Goal: Task Accomplishment & Management: Use online tool/utility

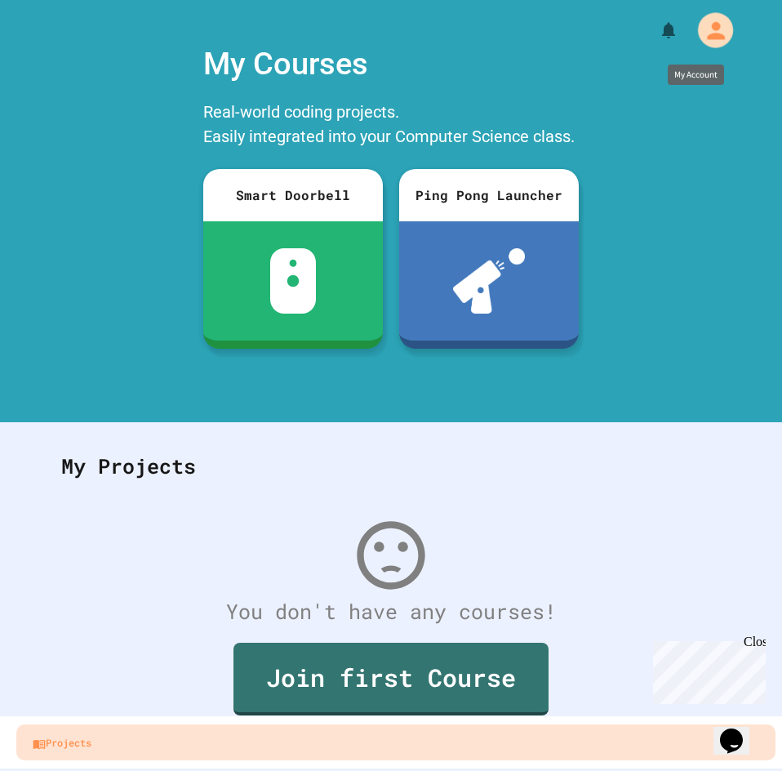
click at [714, 38] on icon "My Account" at bounding box center [715, 30] width 26 height 26
click at [714, 770] on div at bounding box center [391, 771] width 782 height 0
click at [696, 11] on button "My Account" at bounding box center [715, 30] width 38 height 38
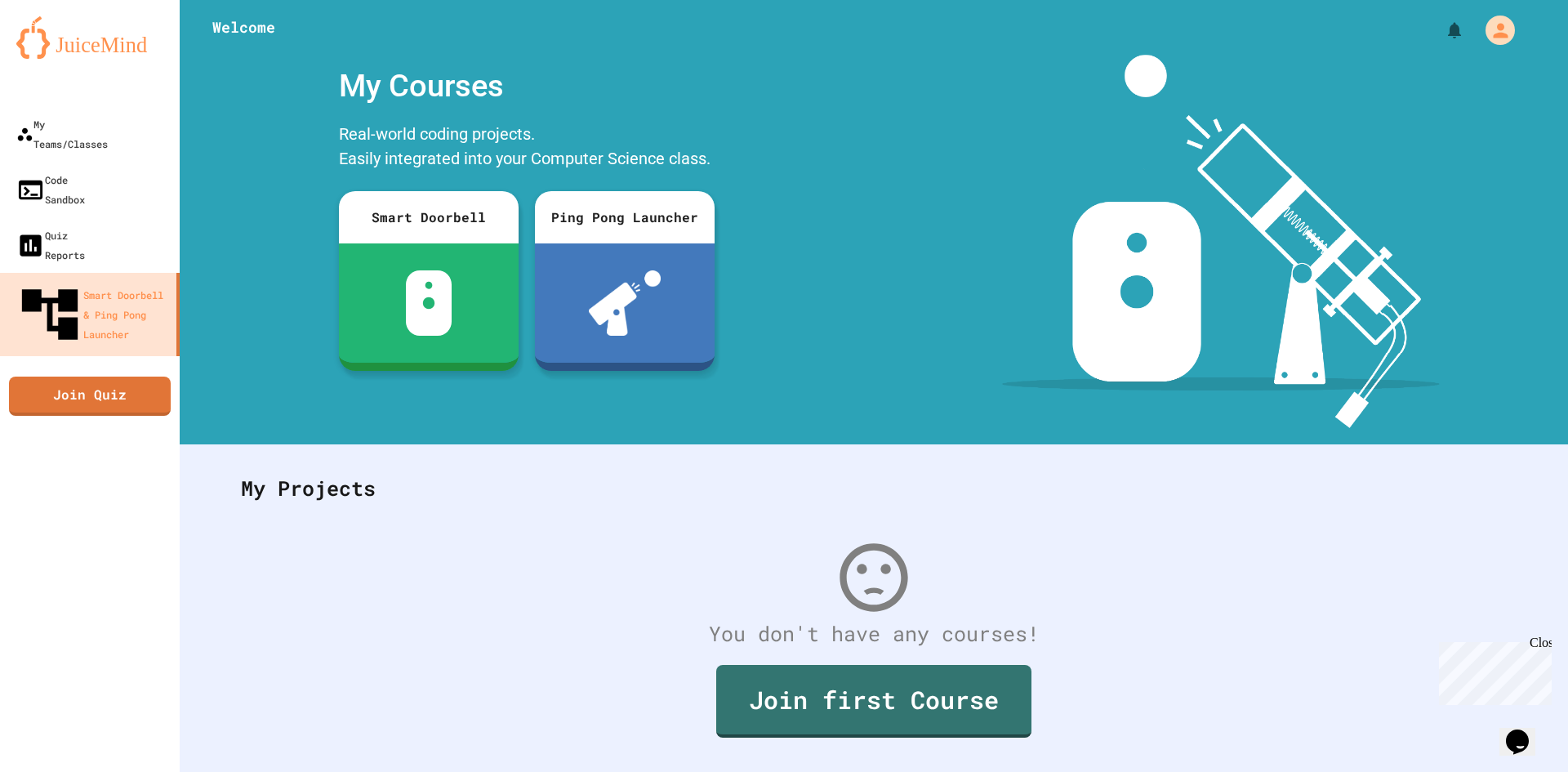
click at [78, 770] on div at bounding box center [784, 772] width 1568 height 0
click at [85, 169] on div "Code Sandbox" at bounding box center [49, 189] width 71 height 40
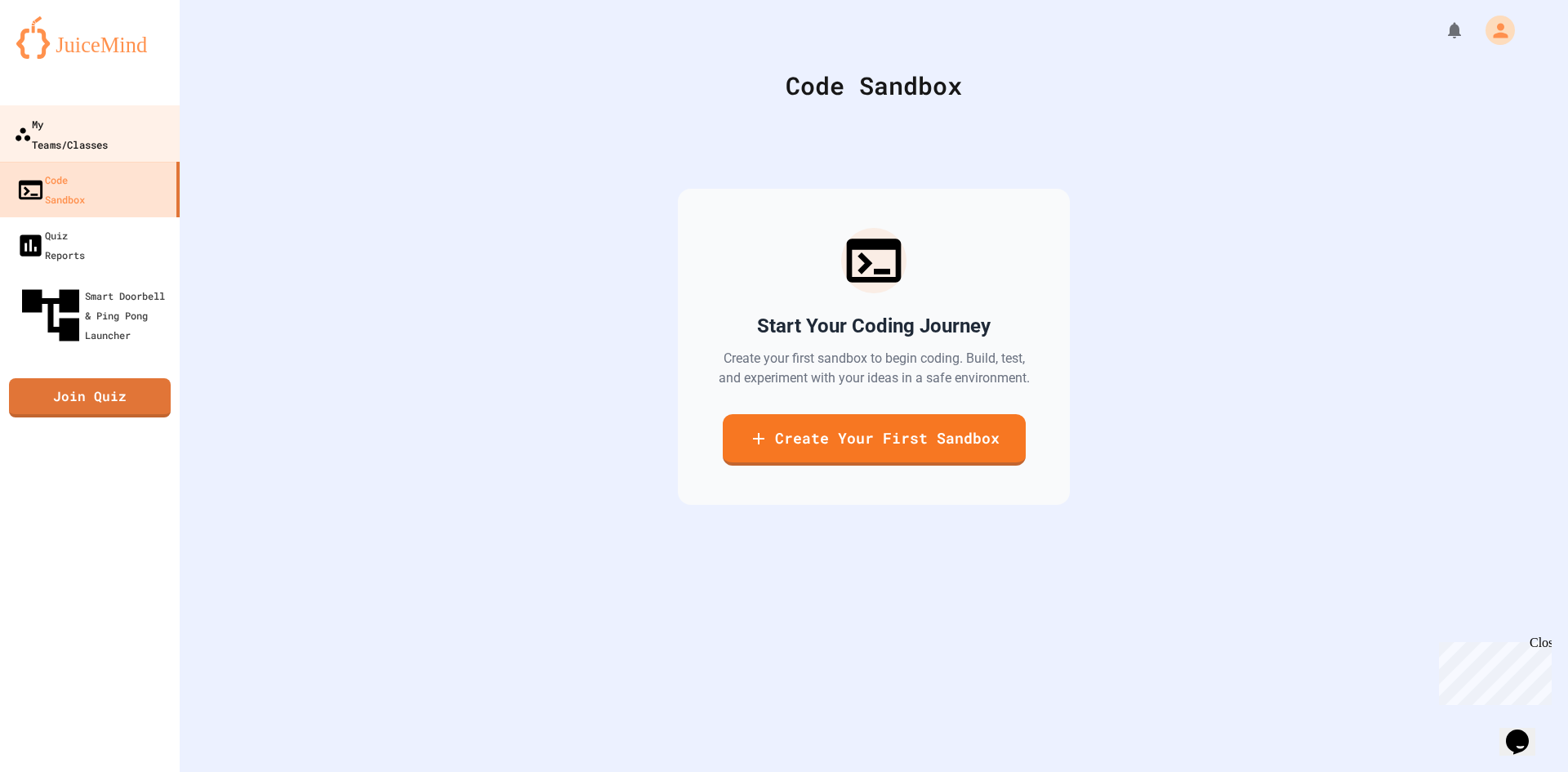
click at [94, 120] on div "My Teams/Classes" at bounding box center [61, 133] width 94 height 40
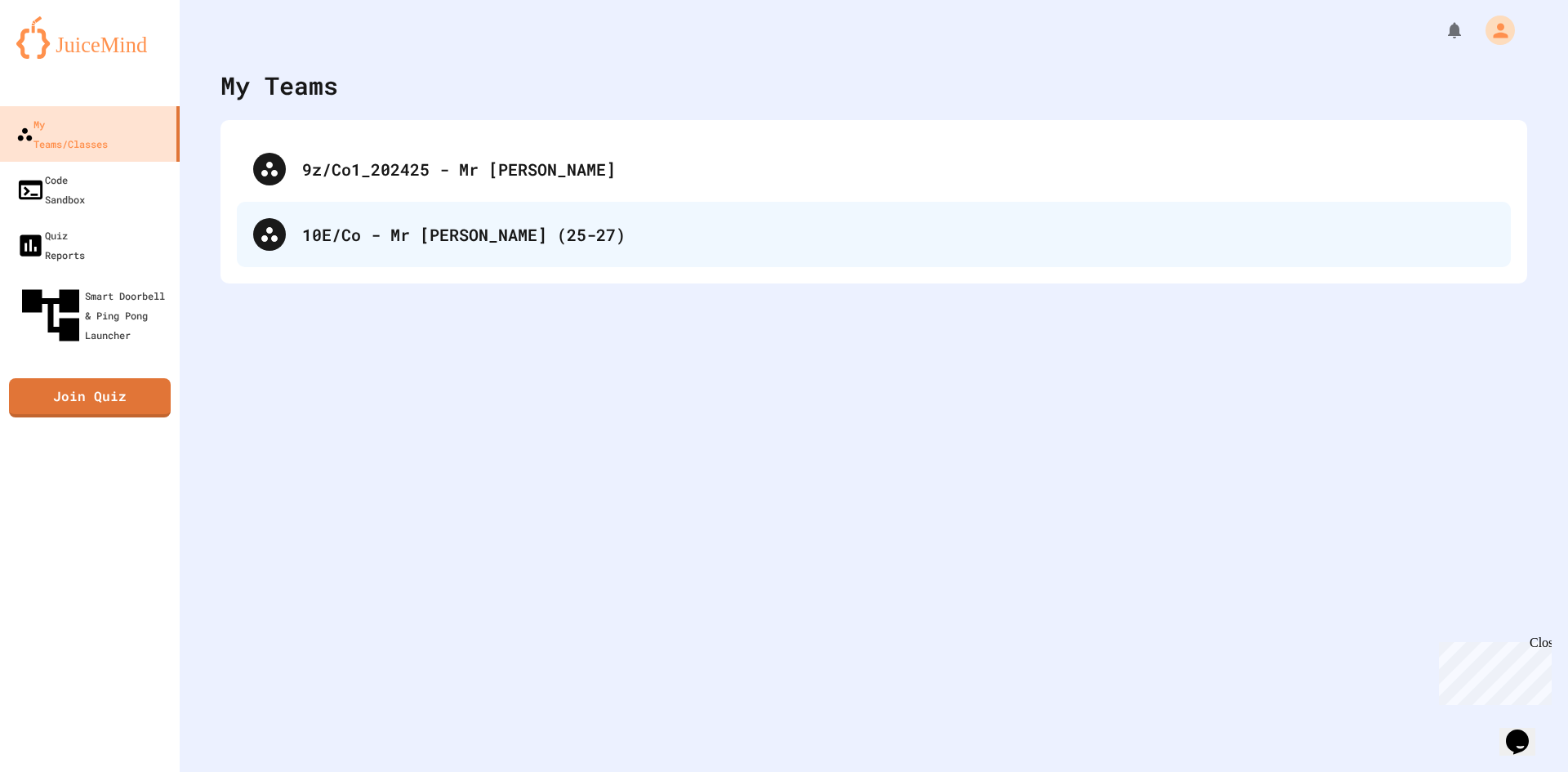
click at [588, 244] on div "10E/Co - Mr [PERSON_NAME] (25-27)" at bounding box center [898, 234] width 1192 height 24
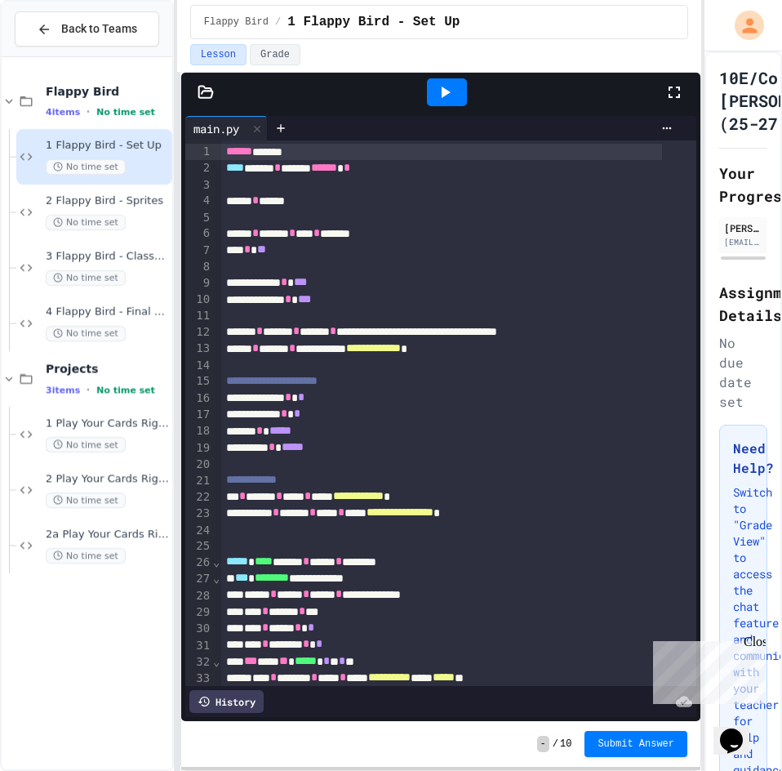
click at [440, 80] on div at bounding box center [447, 92] width 40 height 28
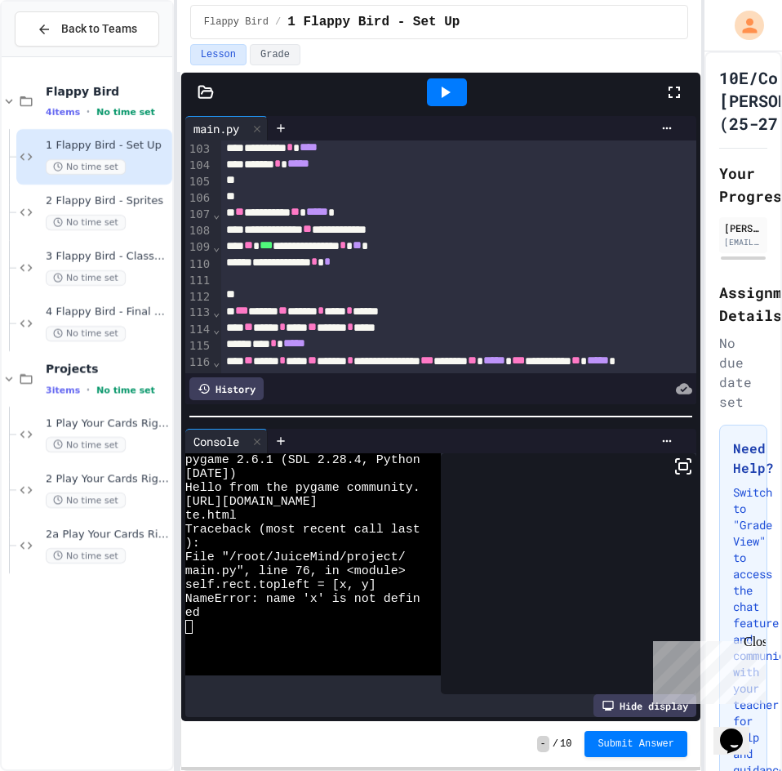
scroll to position [1881, 0]
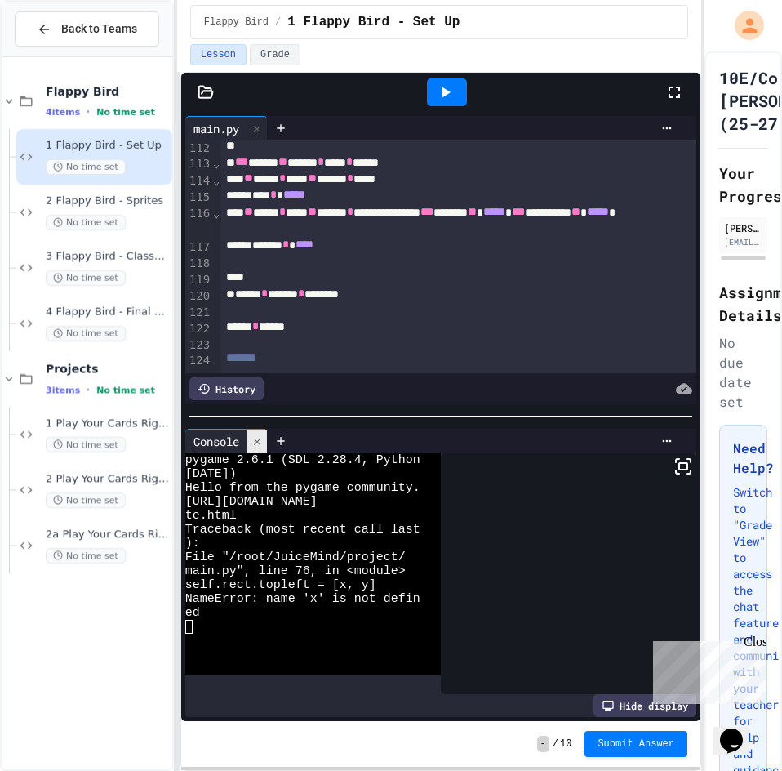
click at [254, 436] on icon at bounding box center [256, 441] width 11 height 11
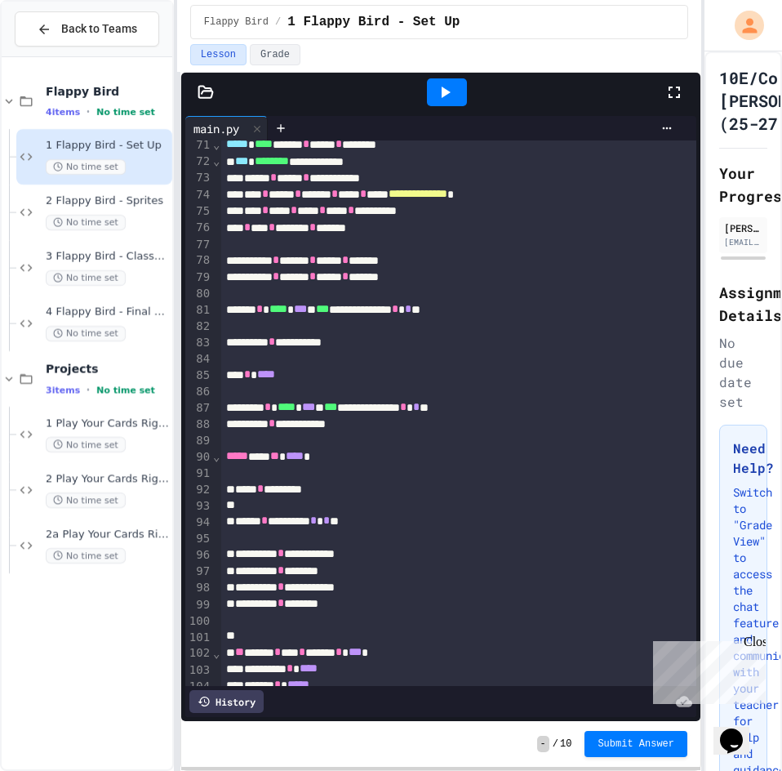
scroll to position [1167, 0]
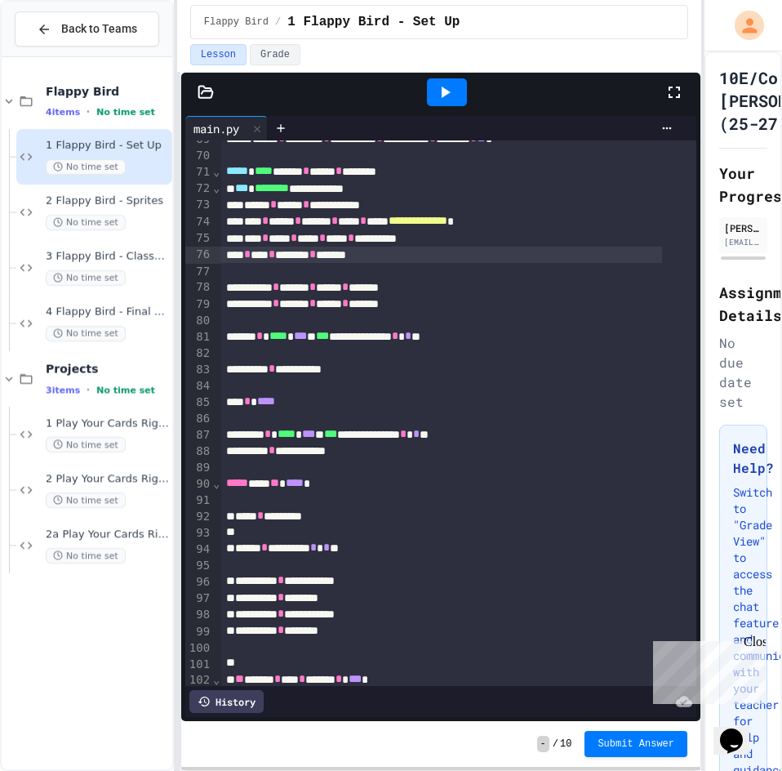
click at [221, 251] on div "**** * **** * ******* * ******" at bounding box center [441, 255] width 441 height 16
click at [450, 94] on icon at bounding box center [445, 92] width 20 height 20
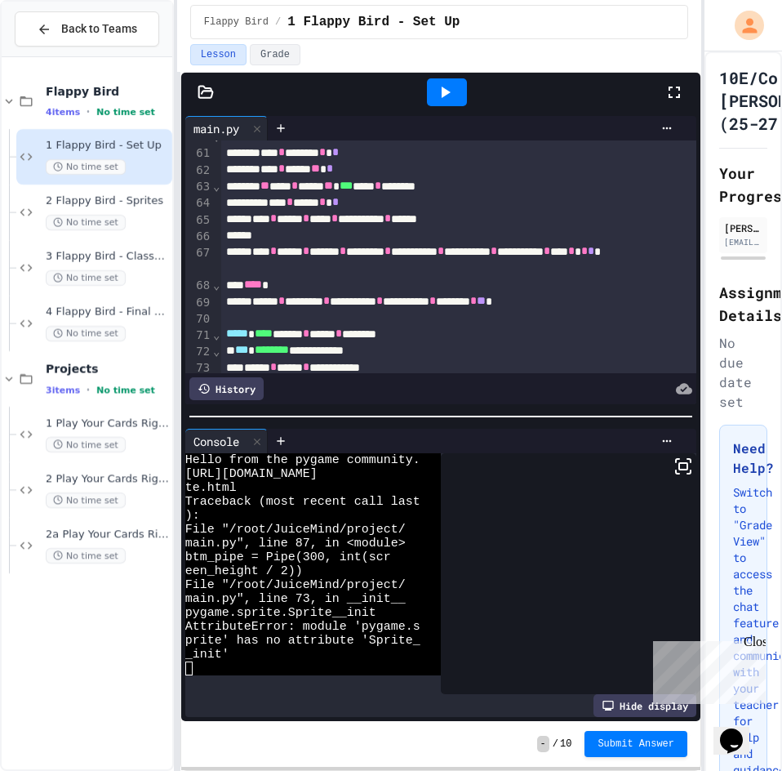
scroll to position [1085, 0]
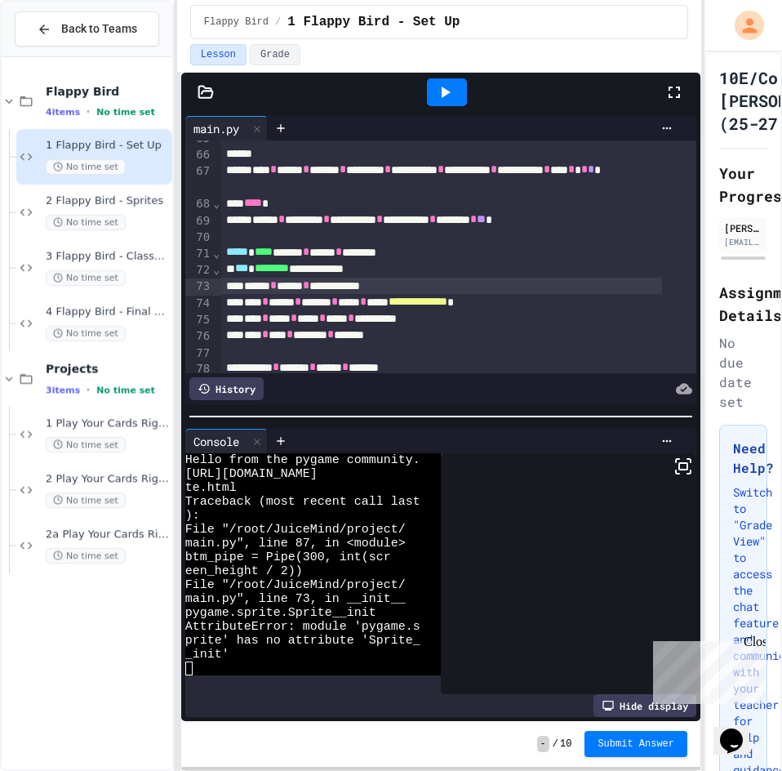
click at [427, 291] on div "**********" at bounding box center [441, 286] width 441 height 16
click at [458, 284] on div "**********" at bounding box center [441, 286] width 441 height 16
click at [463, 91] on div at bounding box center [447, 92] width 40 height 28
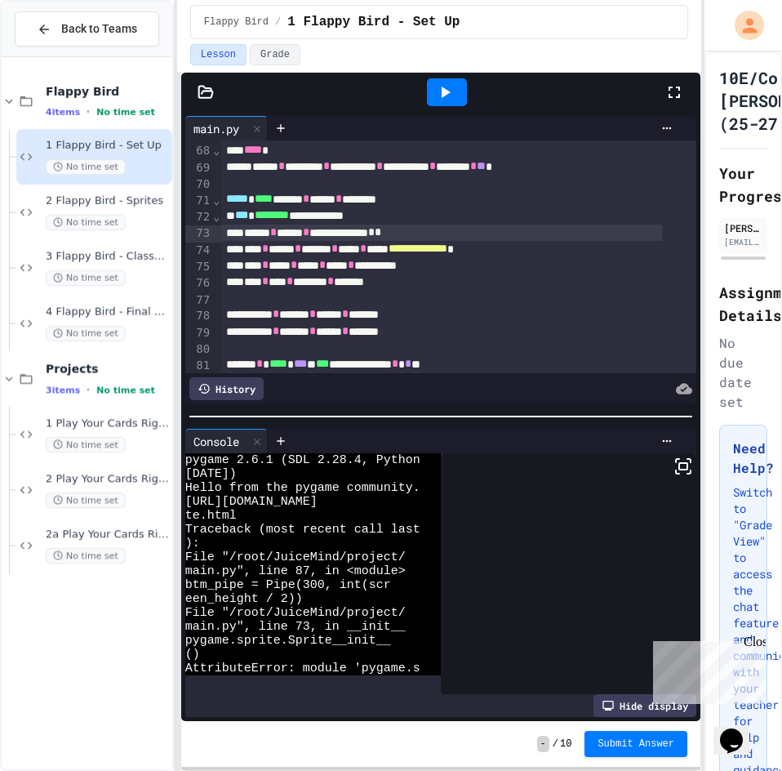
scroll to position [1167, 0]
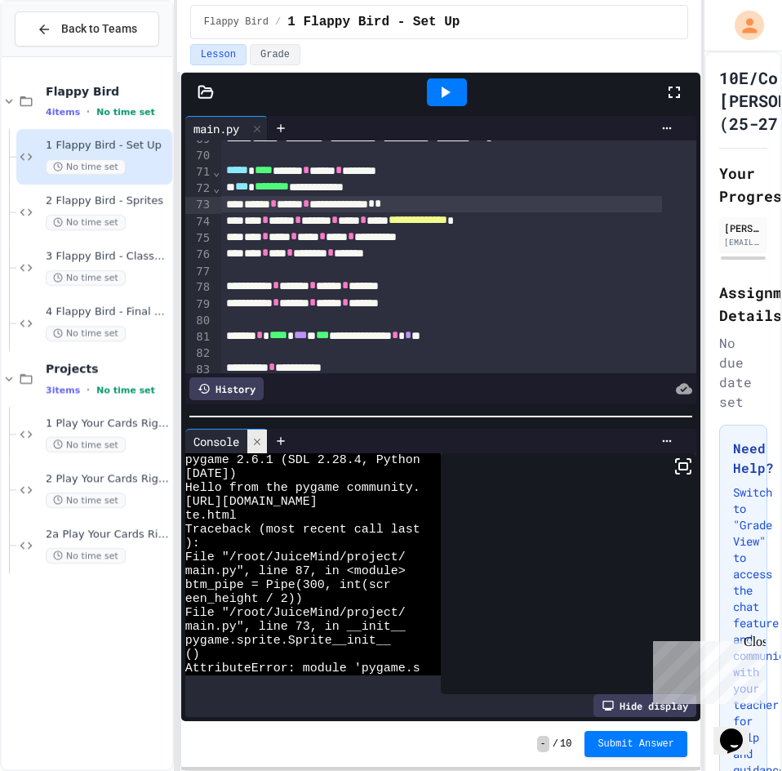
click at [267, 440] on div at bounding box center [257, 441] width 20 height 24
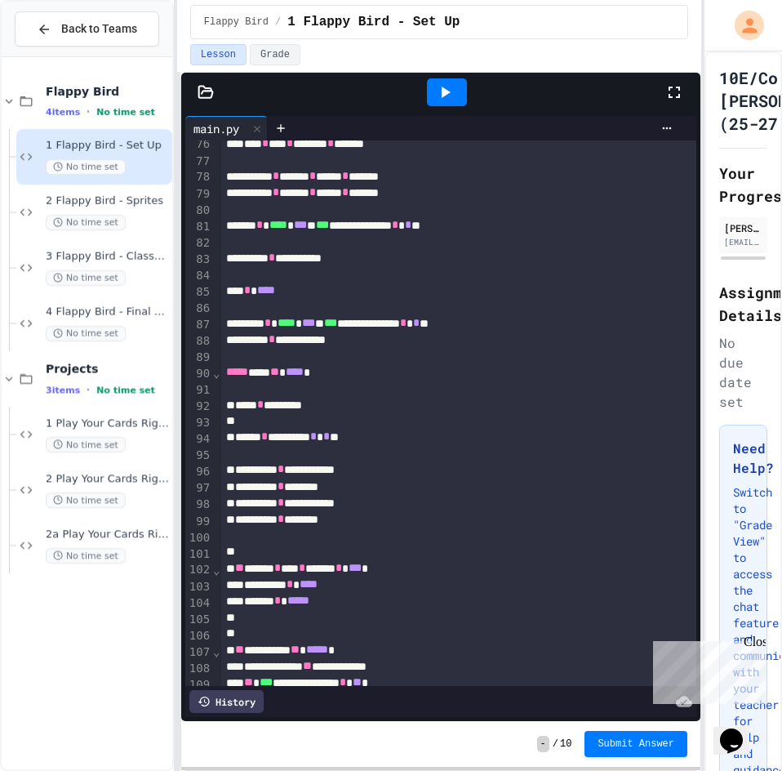
scroll to position [1248, 0]
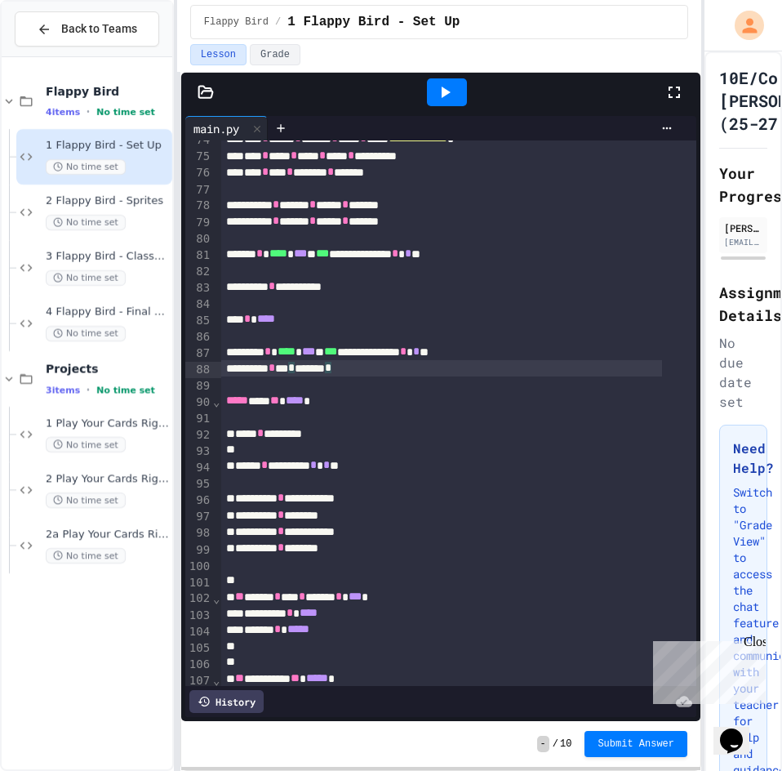
click at [359, 373] on div "**********" at bounding box center [441, 368] width 441 height 16
click at [465, 90] on div at bounding box center [447, 92] width 40 height 28
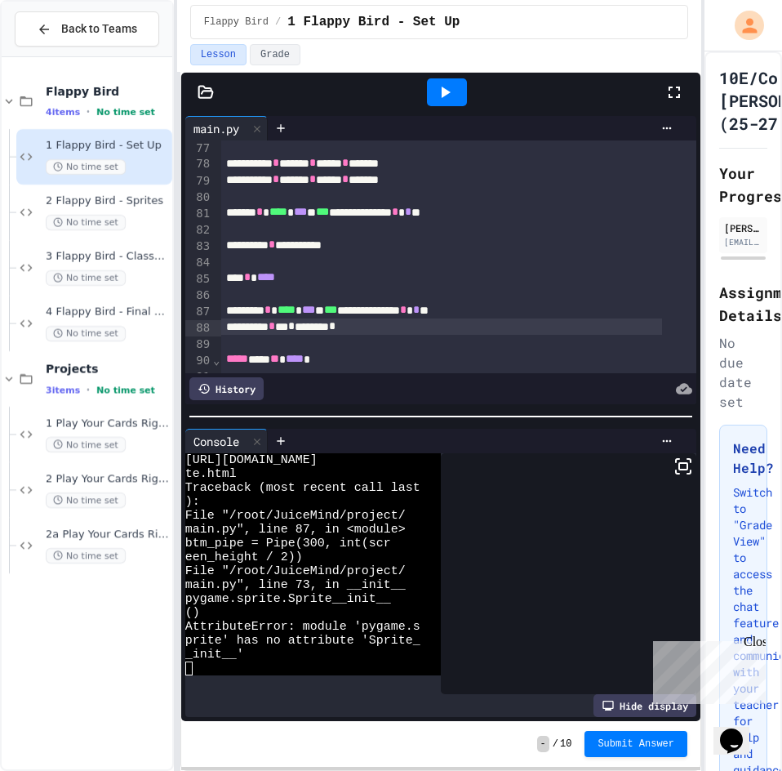
scroll to position [1330, 0]
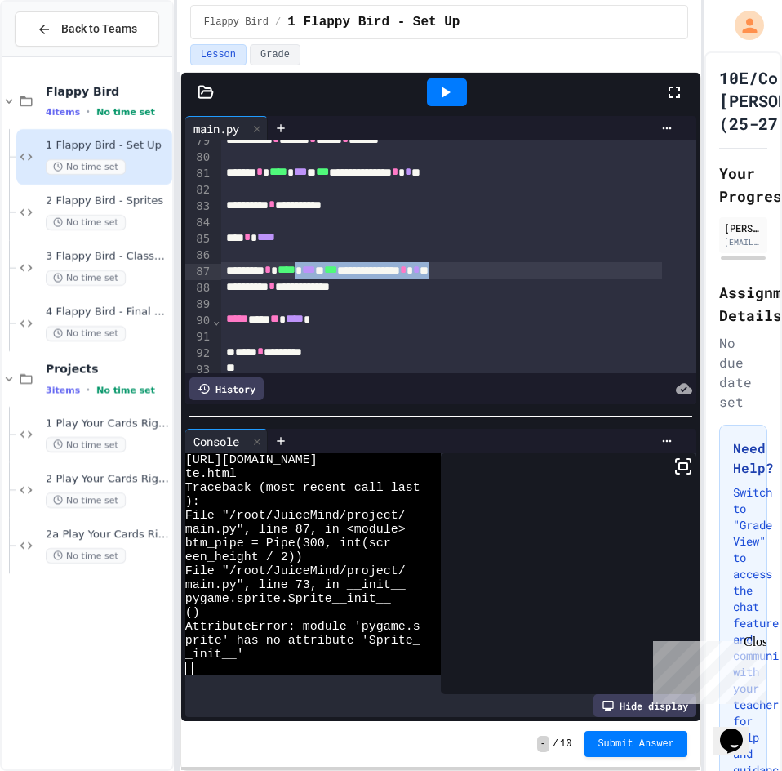
drag, startPoint x: 506, startPoint y: 275, endPoint x: 318, endPoint y: 275, distance: 188.6
click at [318, 275] on div "**********" at bounding box center [441, 270] width 441 height 16
click at [445, 98] on icon at bounding box center [445, 92] width 20 height 20
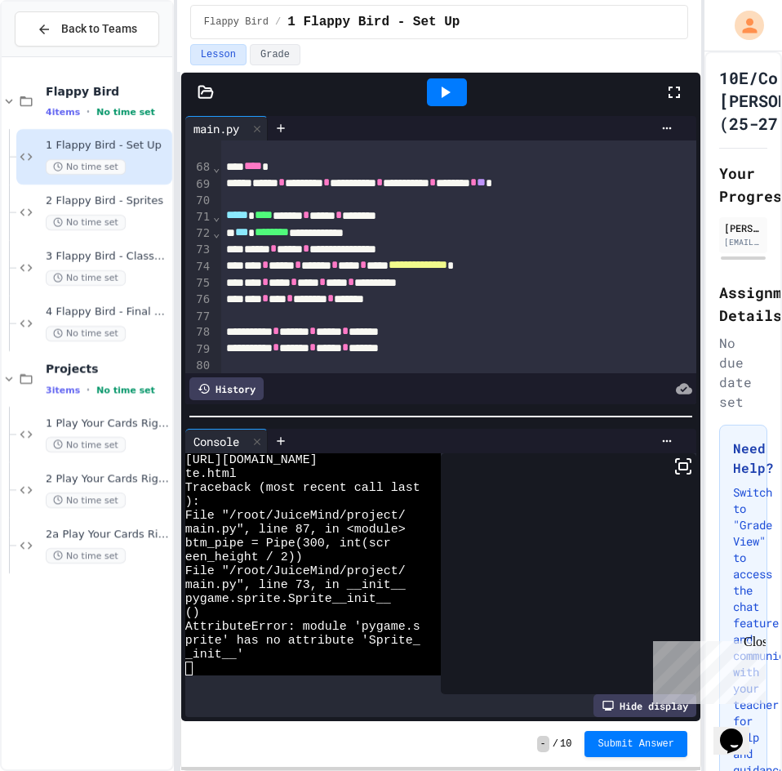
scroll to position [1085, 0]
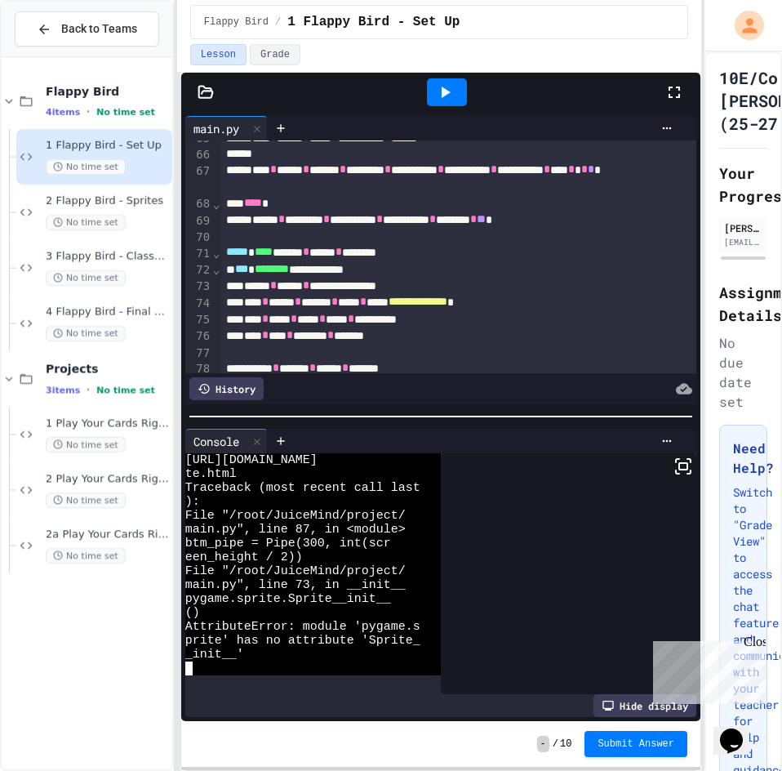
click at [420, 660] on div at bounding box center [313, 564] width 256 height 222
click at [376, 285] on div "**********" at bounding box center [441, 286] width 441 height 16
click at [451, 77] on div at bounding box center [447, 92] width 56 height 44
click at [447, 105] on div at bounding box center [447, 92] width 40 height 28
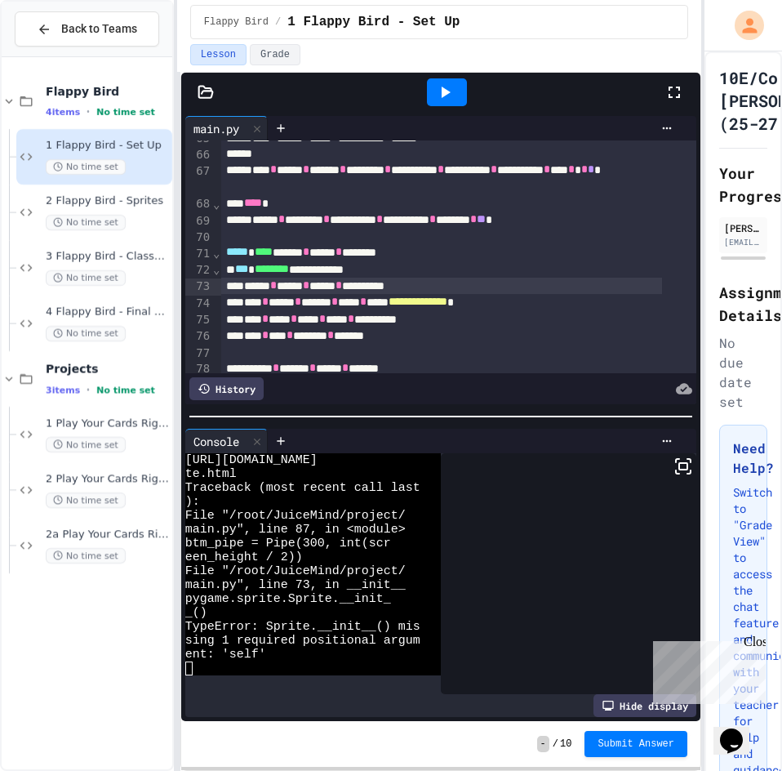
scroll to position [1167, 0]
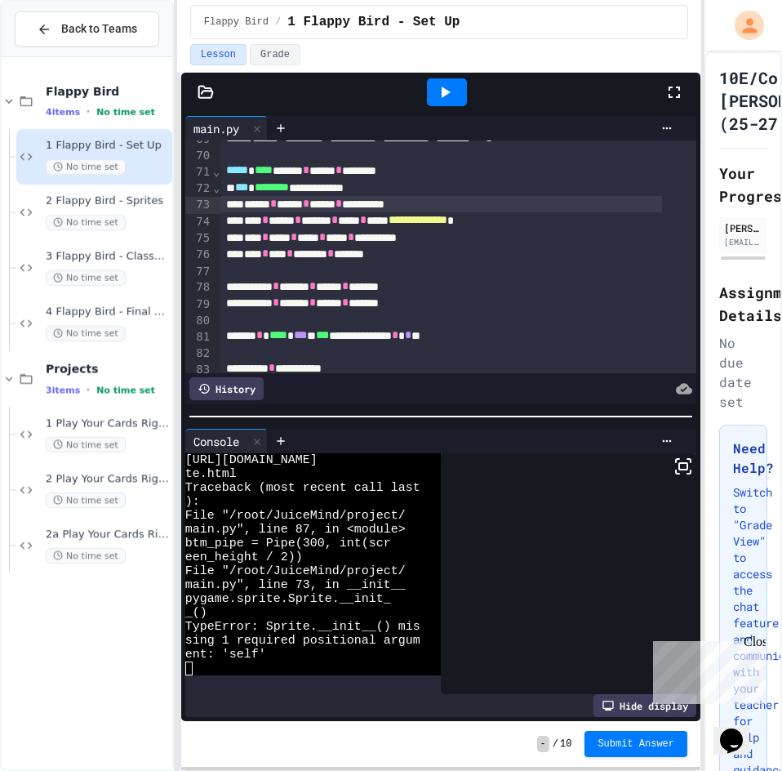
click at [437, 203] on div "**********" at bounding box center [441, 204] width 441 height 16
click at [456, 87] on div at bounding box center [447, 92] width 40 height 28
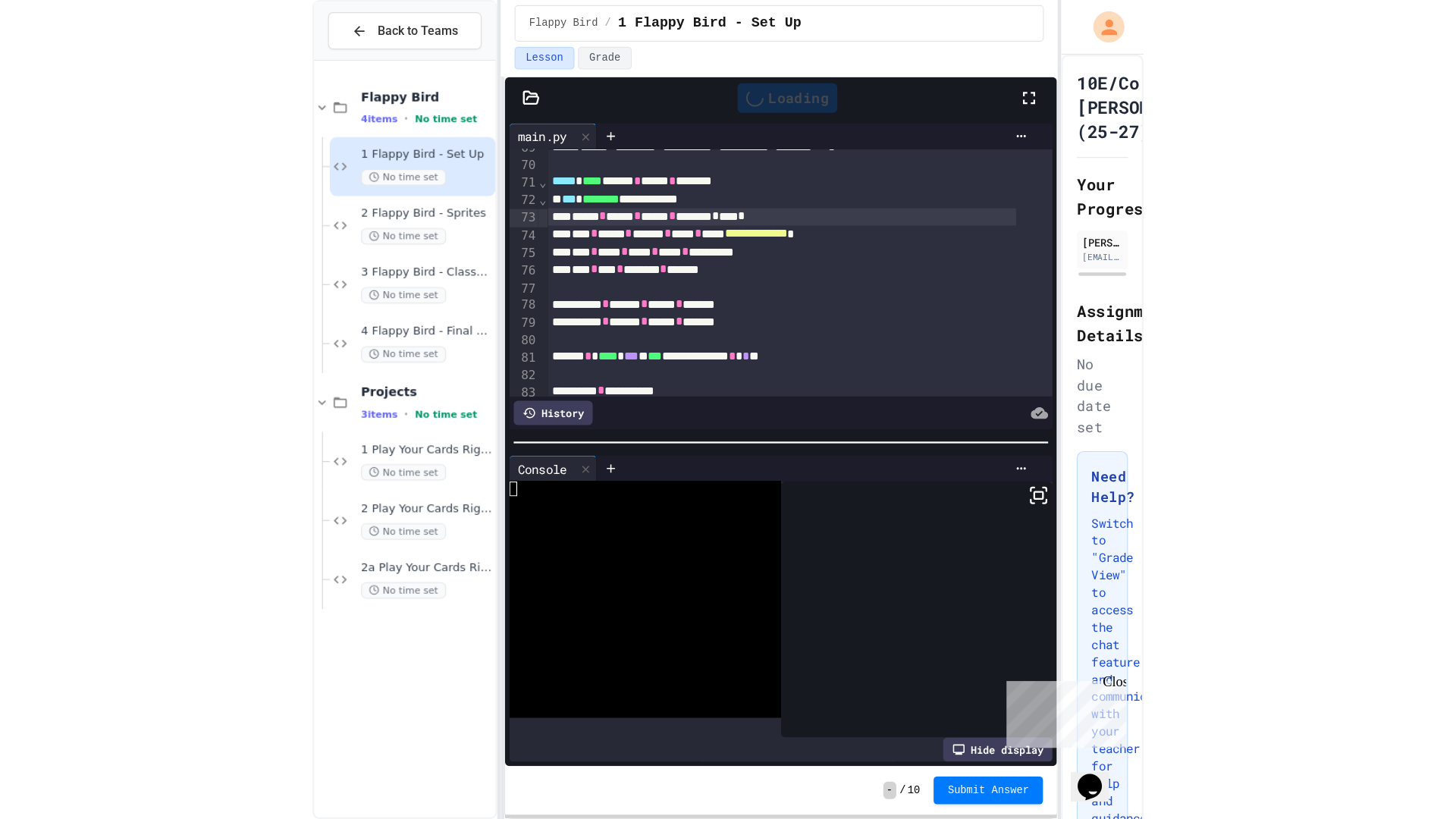
scroll to position [0, 0]
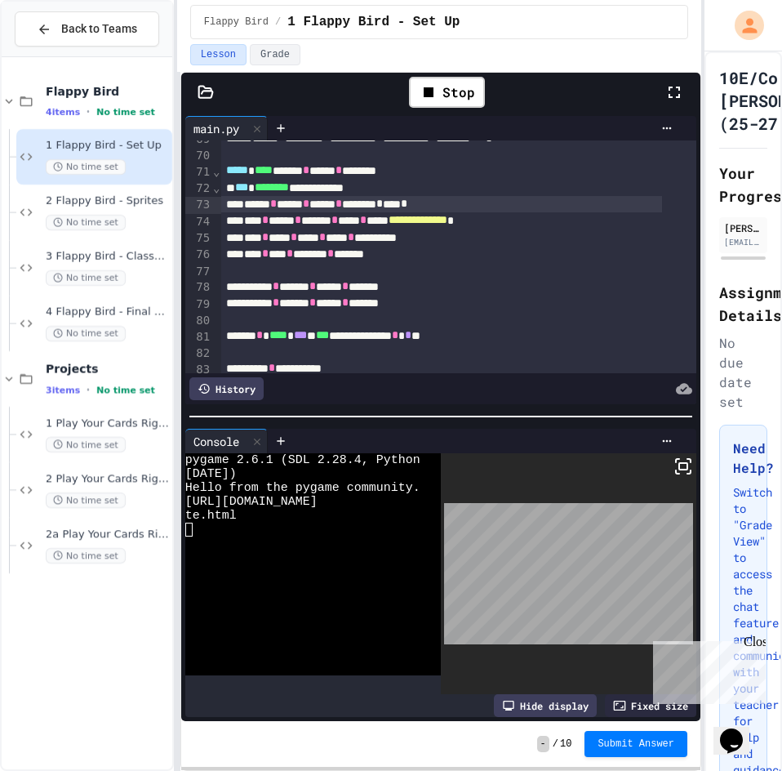
click at [679, 463] on icon at bounding box center [684, 466] width 20 height 20
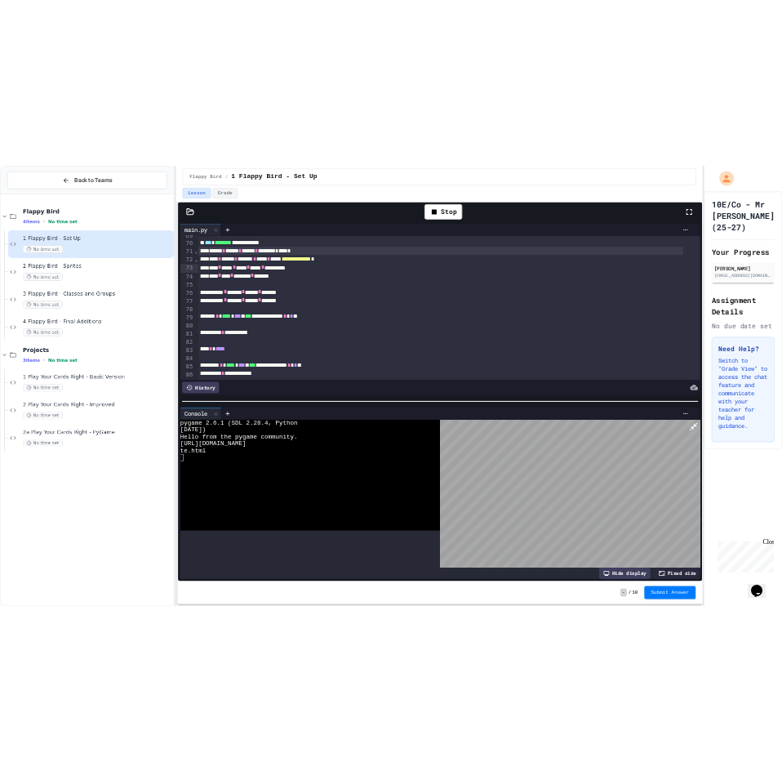
scroll to position [1133, 0]
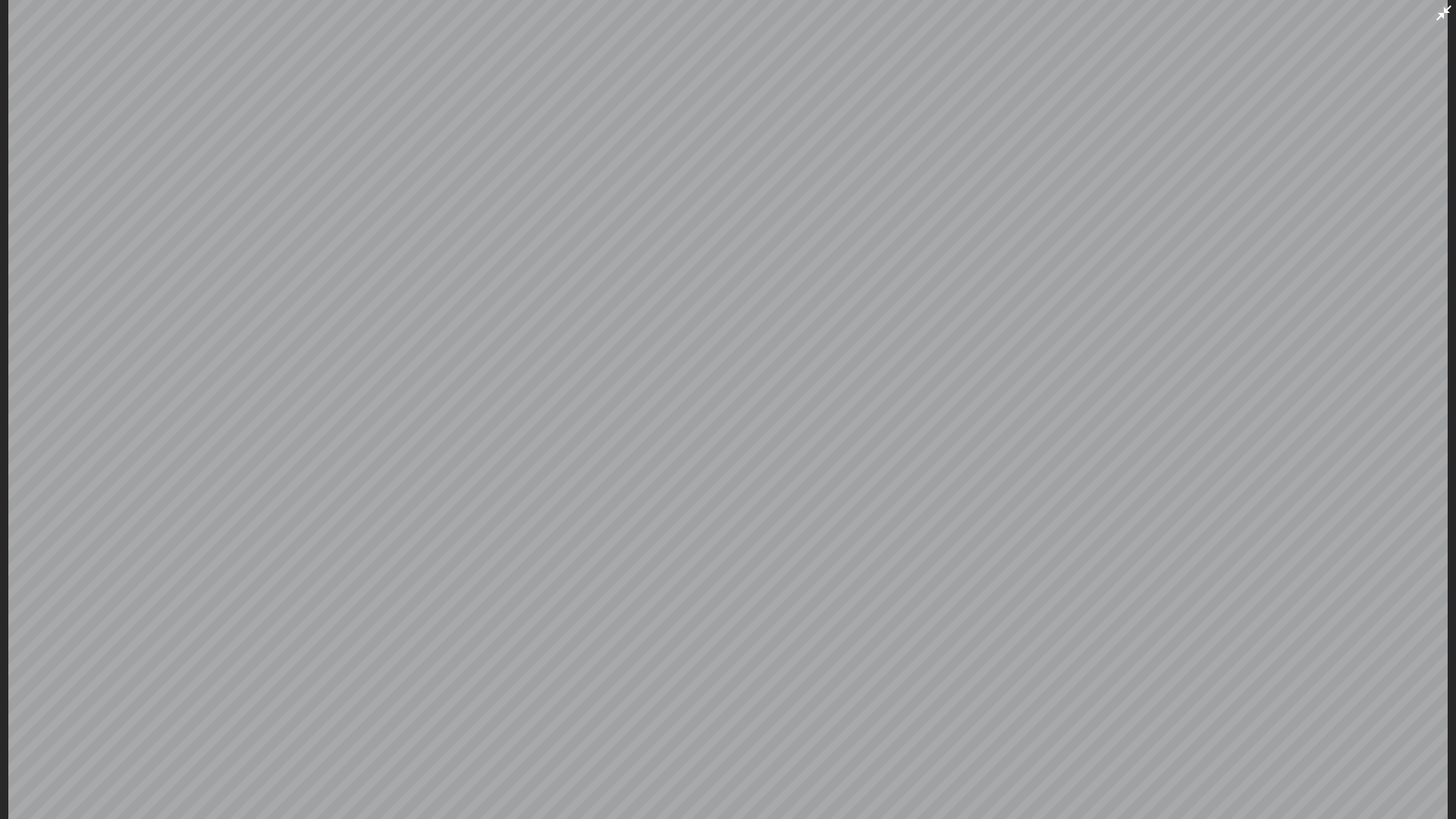
click at [725, 12] on icon at bounding box center [1444, 13] width 19 height 19
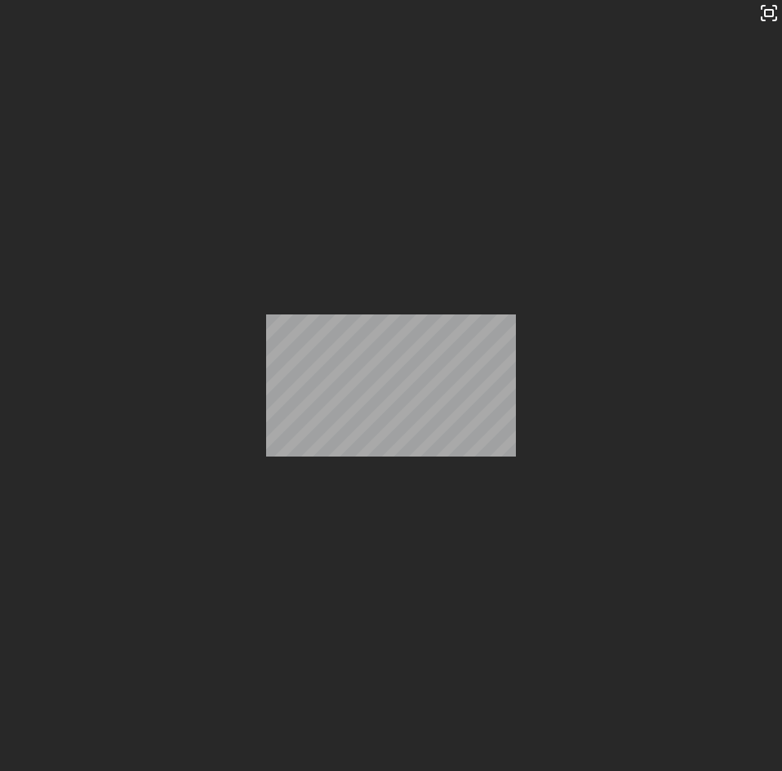
scroll to position [408, 0]
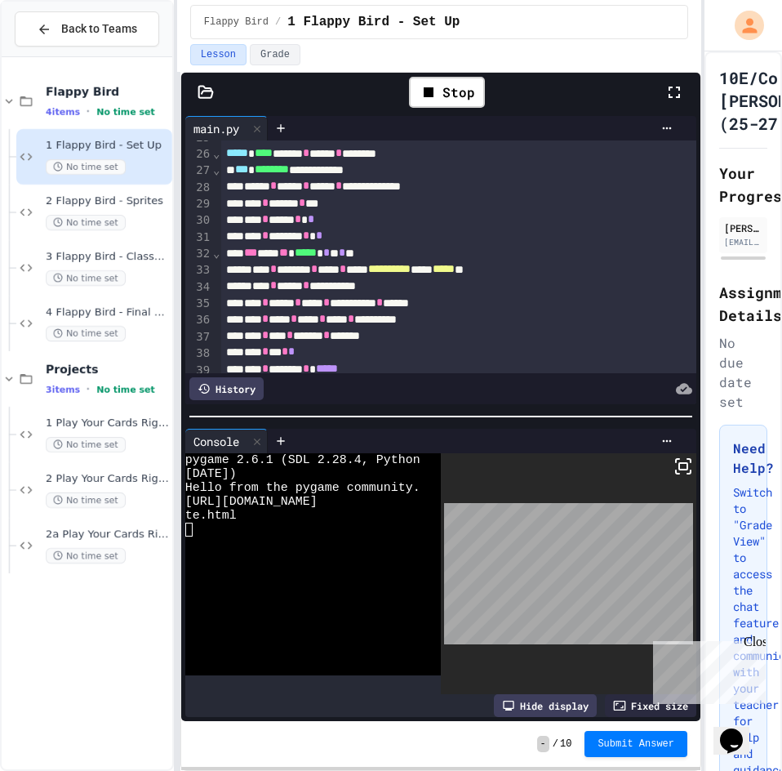
click at [674, 462] on icon at bounding box center [684, 466] width 20 height 20
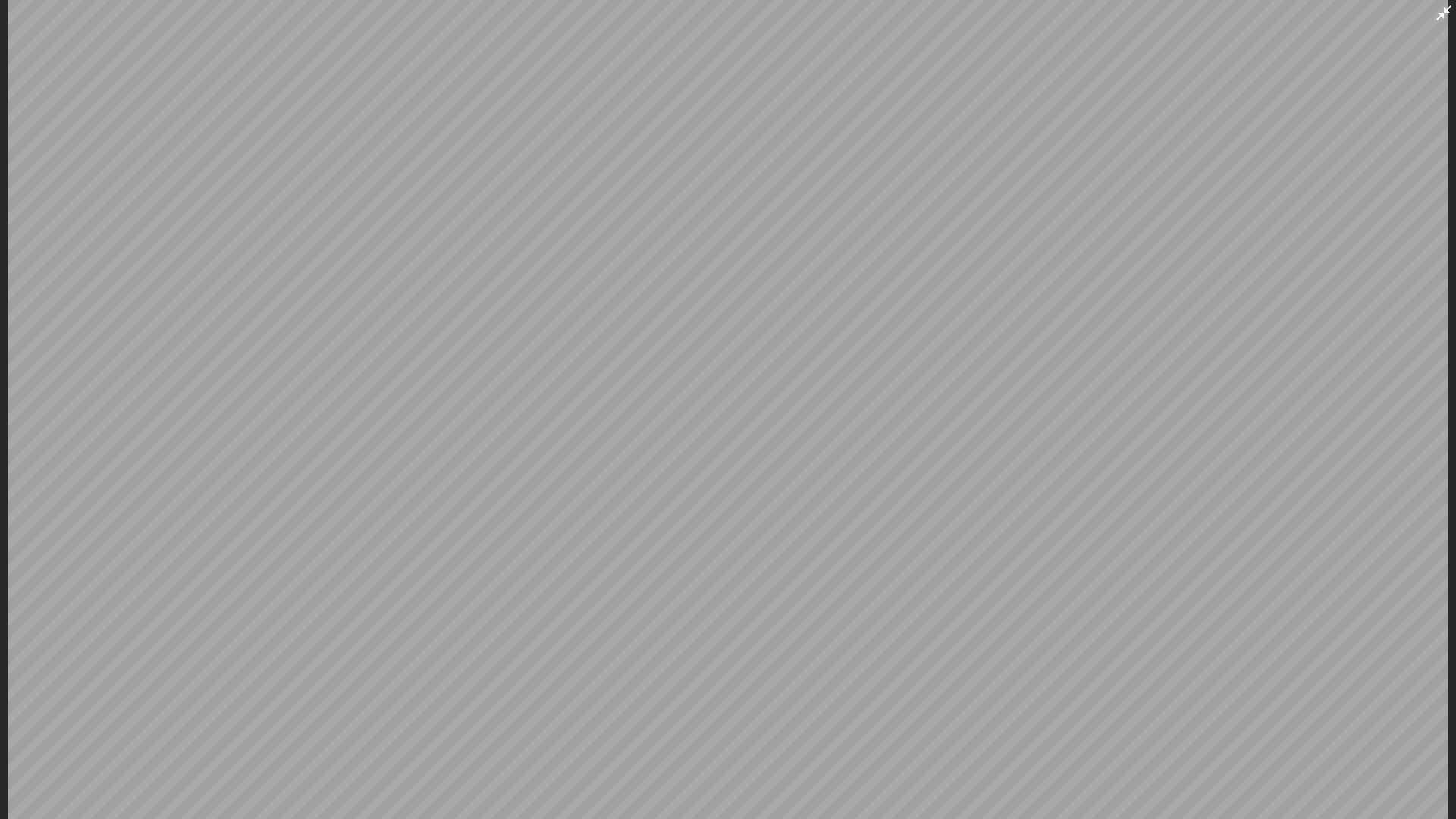
click at [725, 20] on icon at bounding box center [1443, 13] width 15 height 15
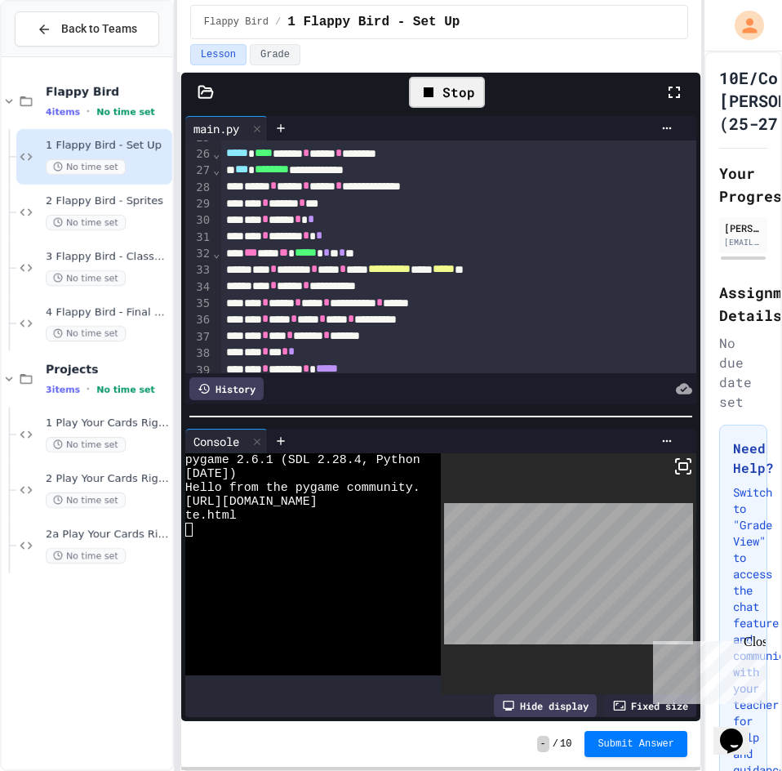
click at [444, 92] on div "Stop" at bounding box center [447, 92] width 76 height 31
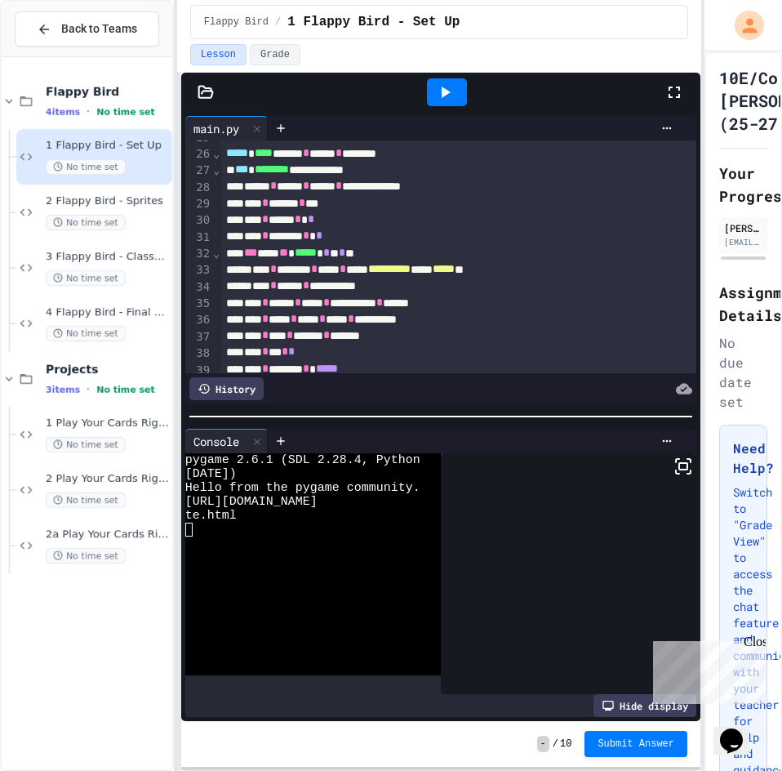
click at [444, 92] on icon at bounding box center [446, 92] width 9 height 11
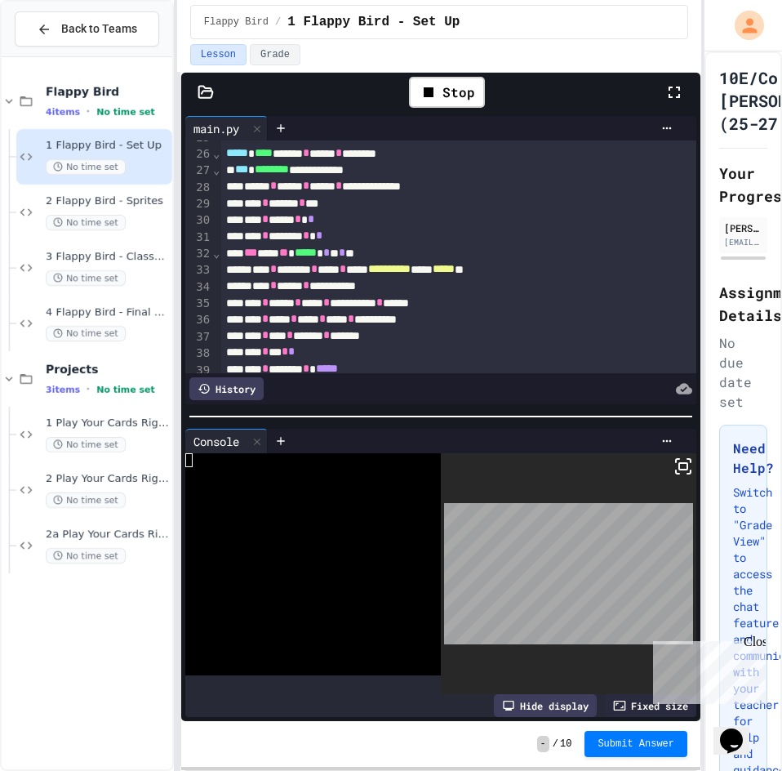
click at [674, 469] on icon at bounding box center [684, 466] width 20 height 20
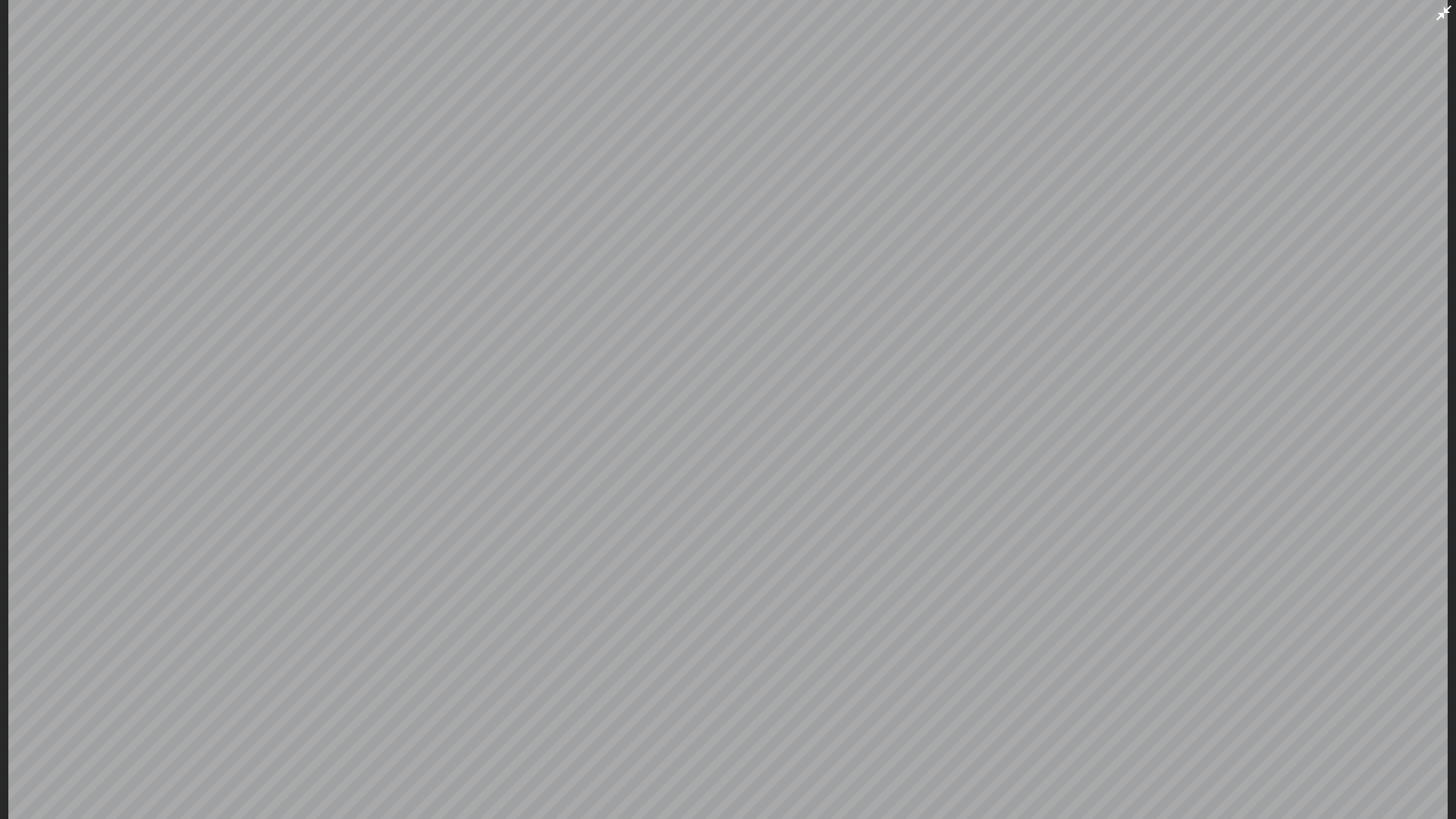
click at [725, 9] on icon at bounding box center [1444, 13] width 19 height 19
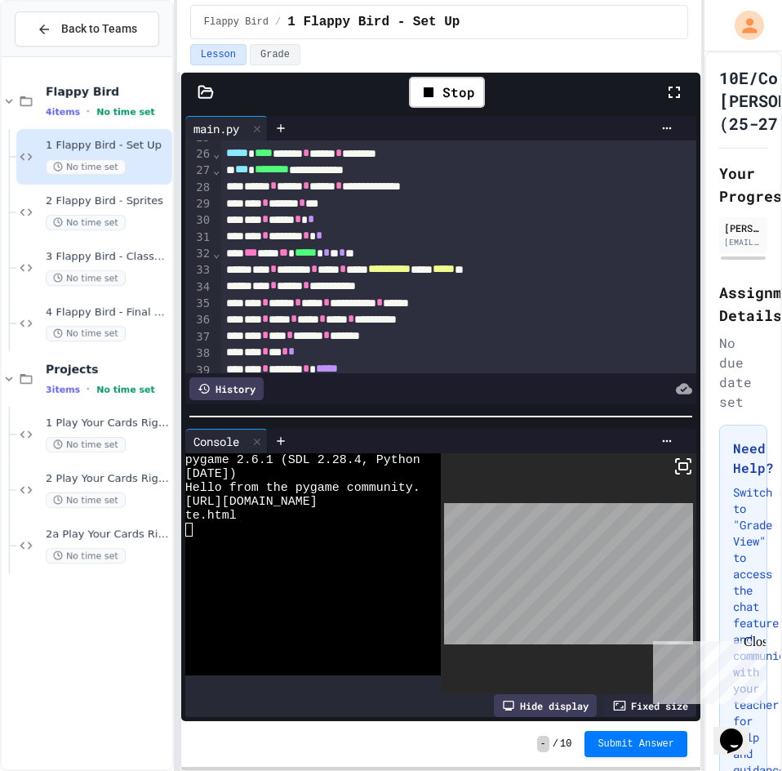
click at [202, 94] on icon at bounding box center [206, 92] width 16 height 16
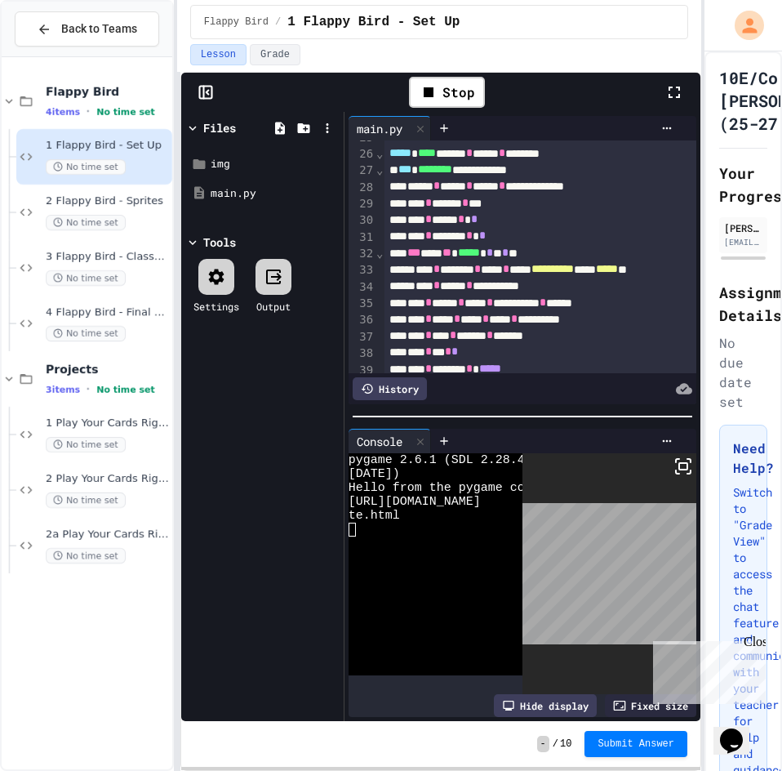
scroll to position [457, 0]
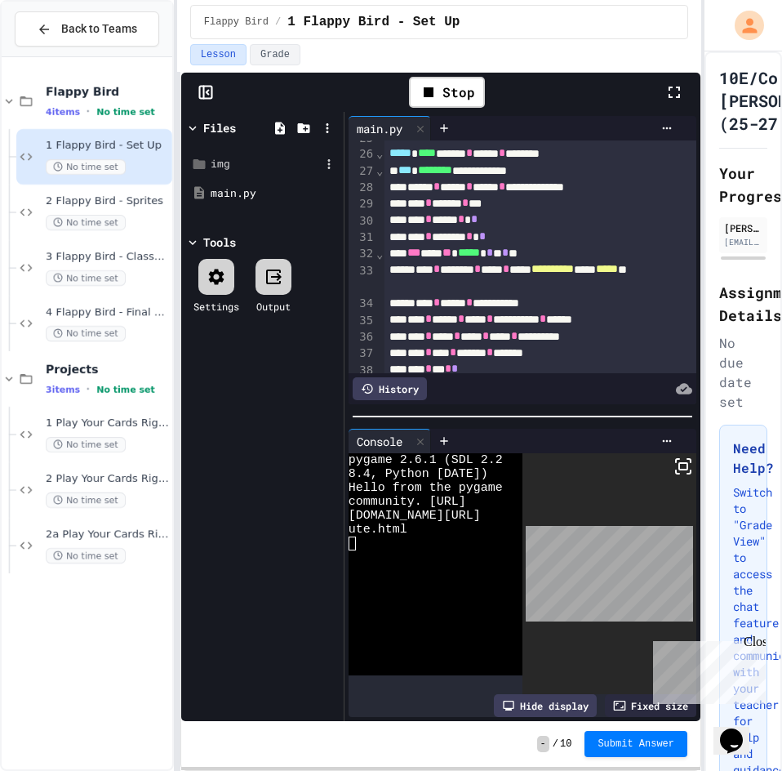
click at [234, 169] on div "img" at bounding box center [265, 164] width 109 height 16
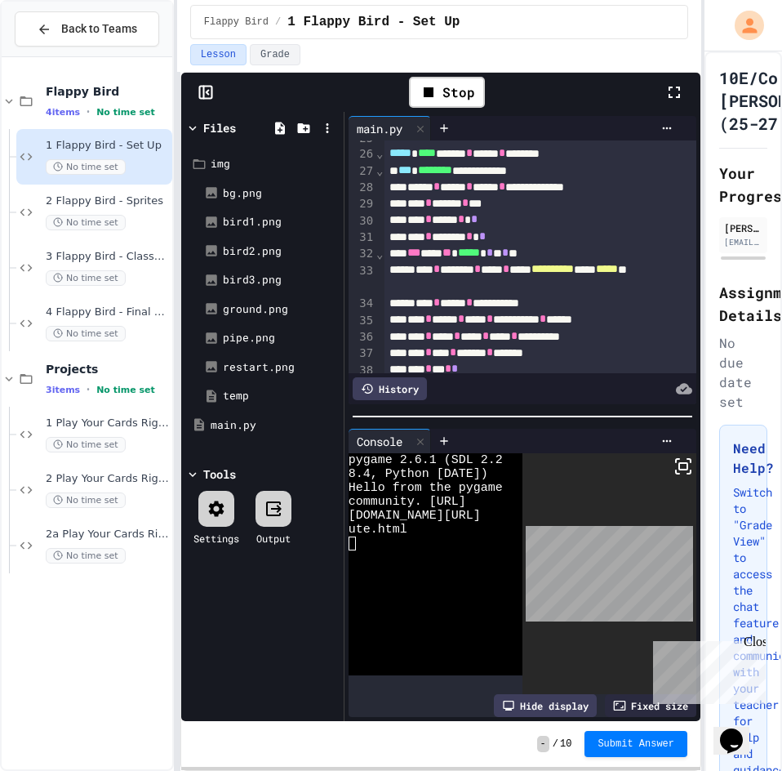
click at [195, 88] on div at bounding box center [205, 92] width 49 height 16
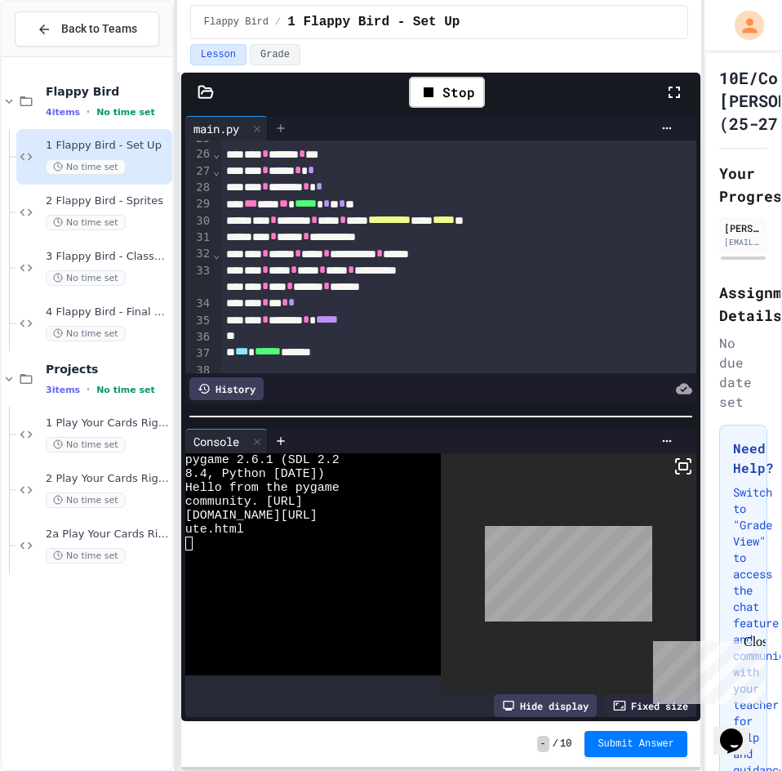
scroll to position [408, 0]
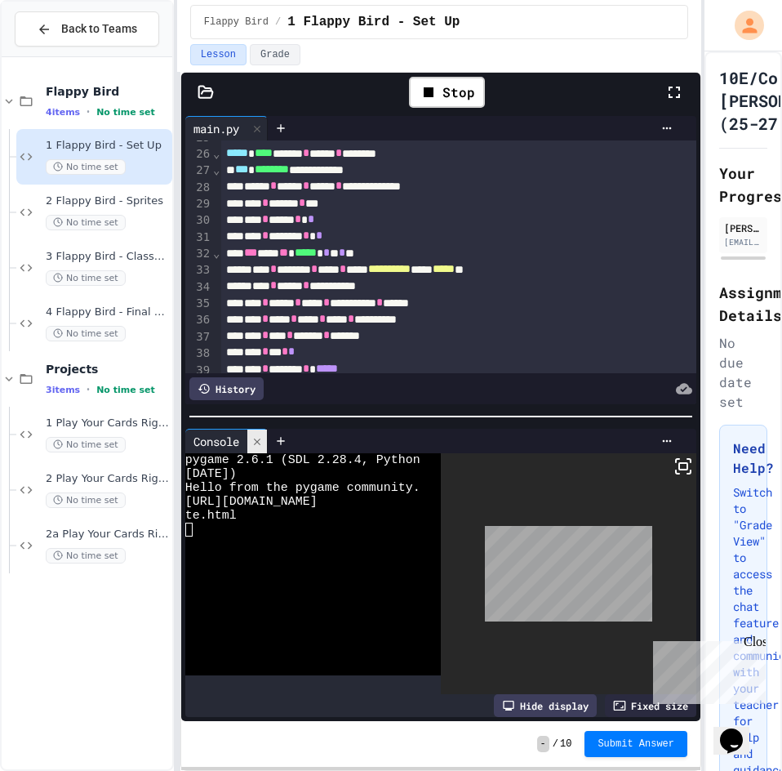
click at [252, 437] on div at bounding box center [257, 441] width 20 height 24
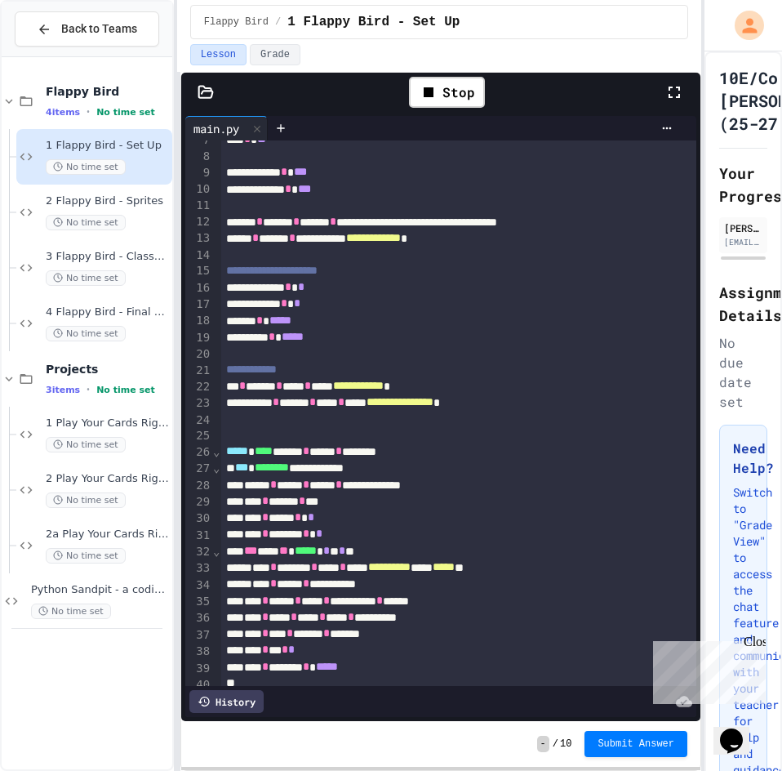
scroll to position [106, 0]
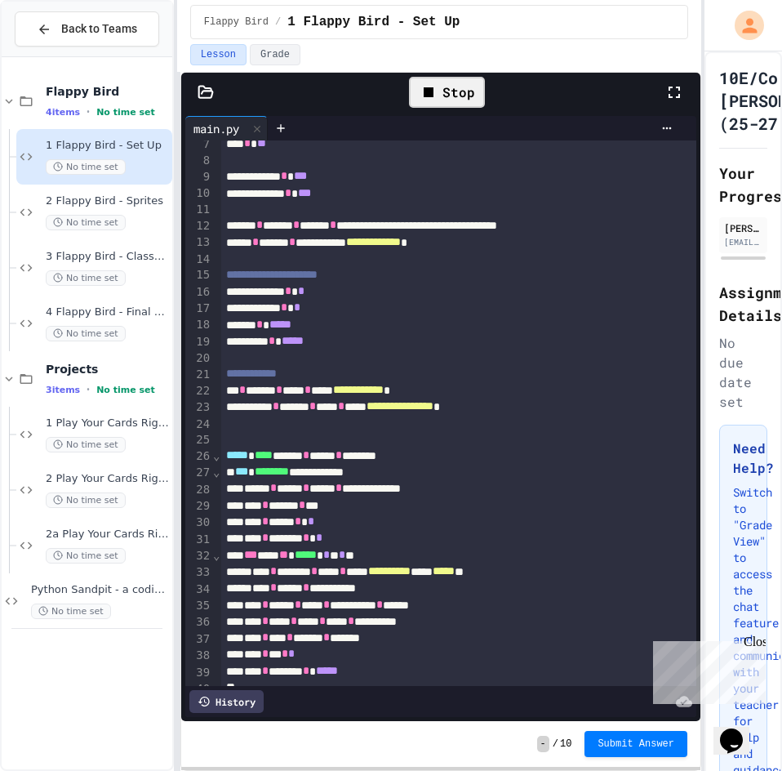
click at [460, 99] on div "Stop" at bounding box center [447, 92] width 76 height 31
click at [446, 102] on div at bounding box center [447, 92] width 40 height 28
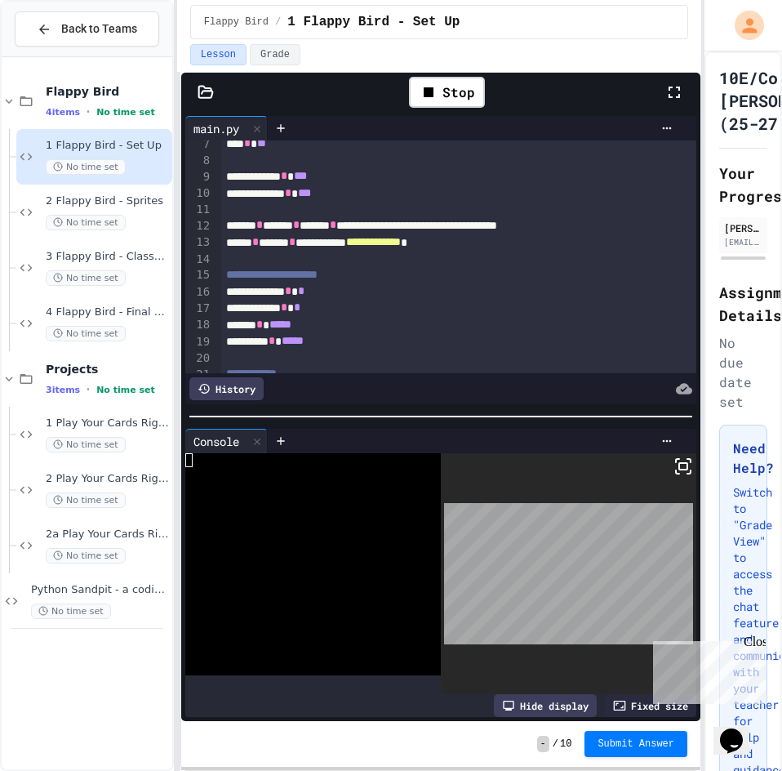
drag, startPoint x: 665, startPoint y: 457, endPoint x: 1450, endPoint y: 528, distance: 787.8
click at [674, 457] on icon at bounding box center [684, 466] width 20 height 20
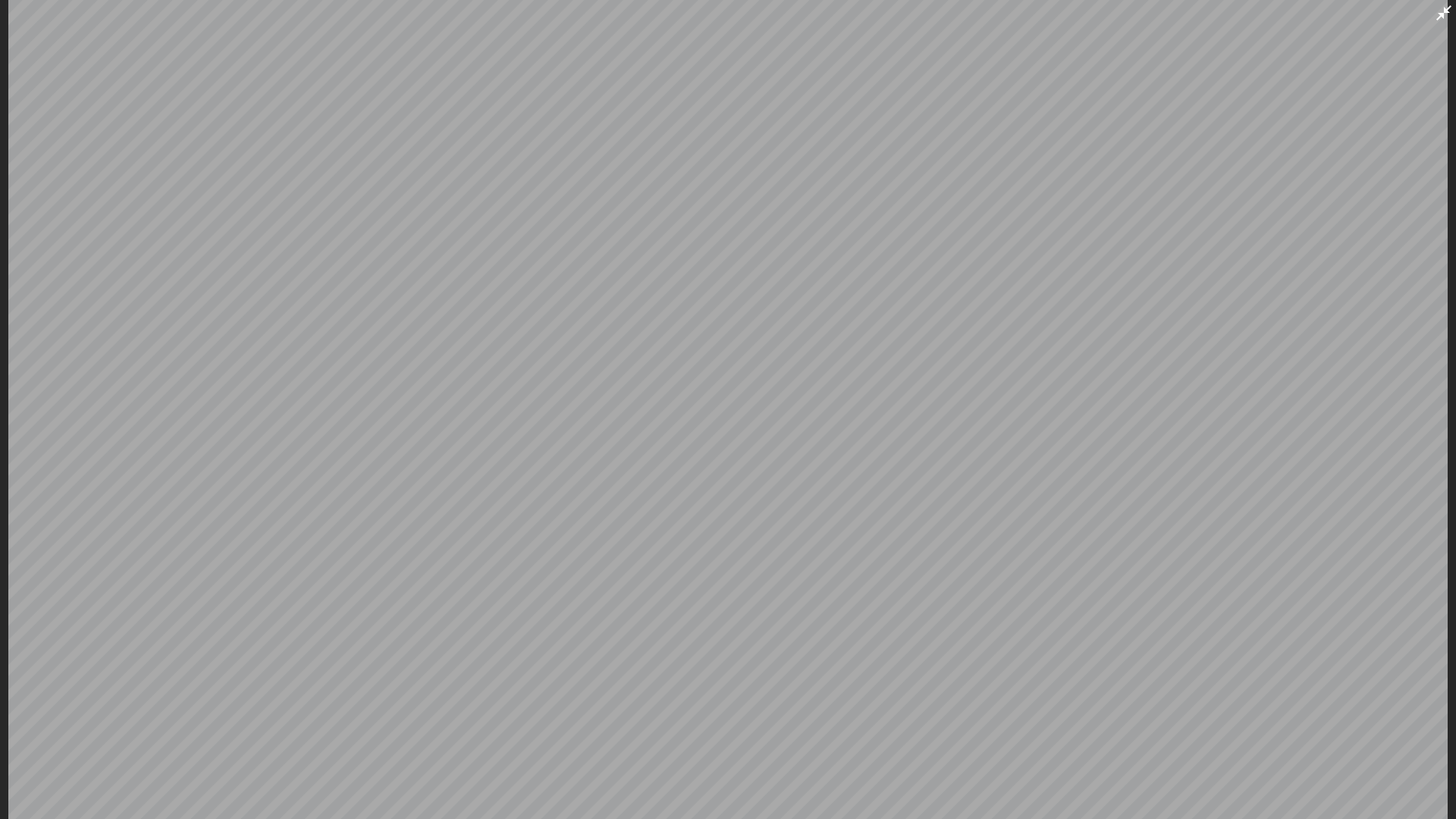
click at [725, 12] on icon at bounding box center [1443, 13] width 15 height 15
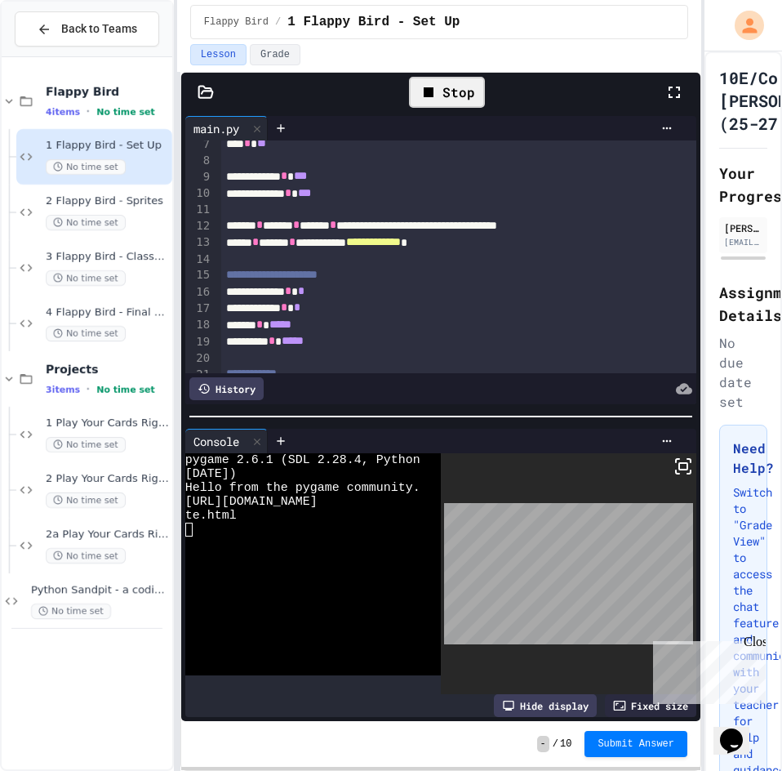
click at [441, 89] on div "Stop" at bounding box center [447, 92] width 76 height 31
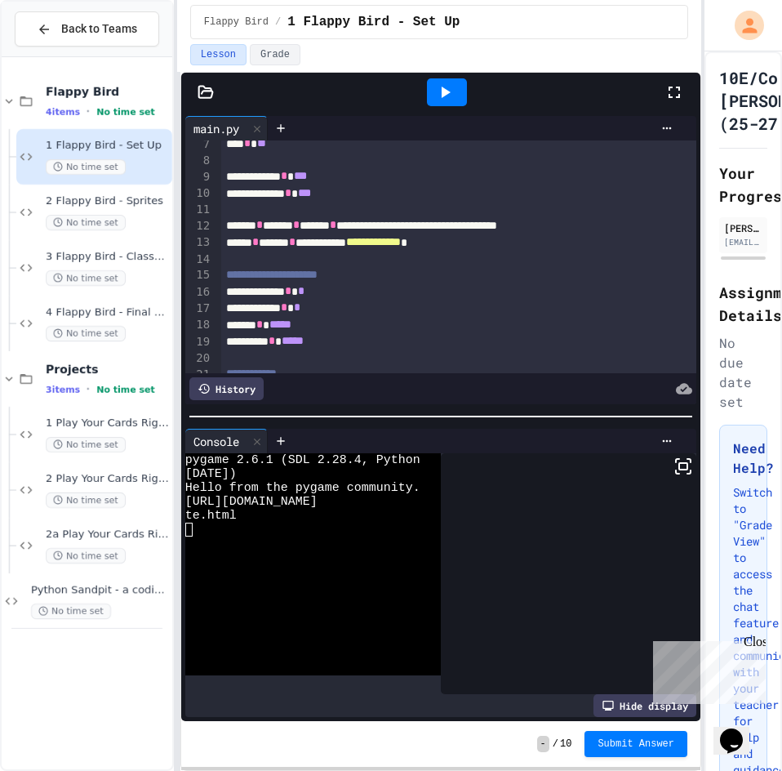
click at [441, 89] on icon at bounding box center [445, 92] width 20 height 20
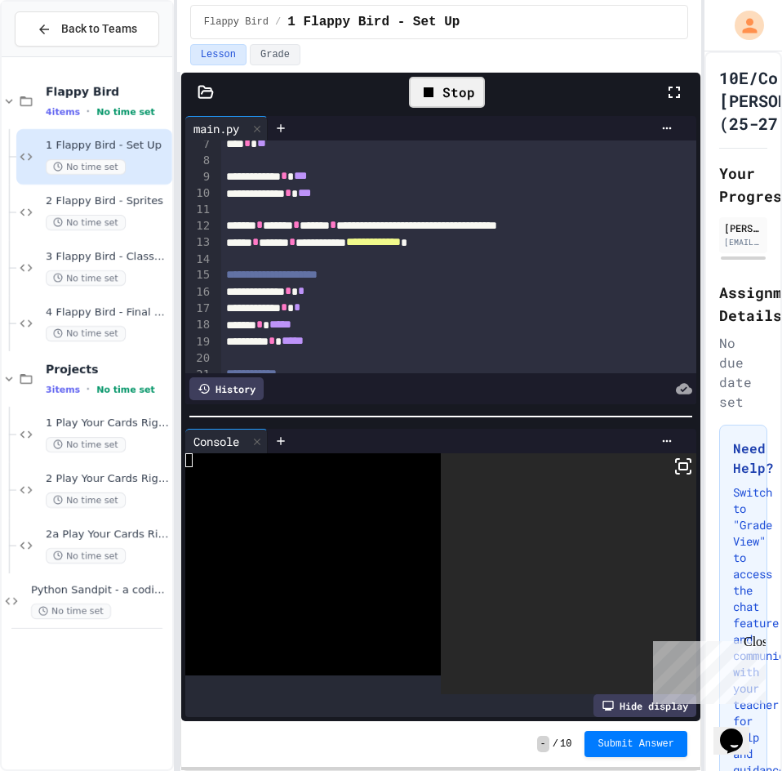
click at [441, 89] on div "Stop" at bounding box center [447, 92] width 76 height 31
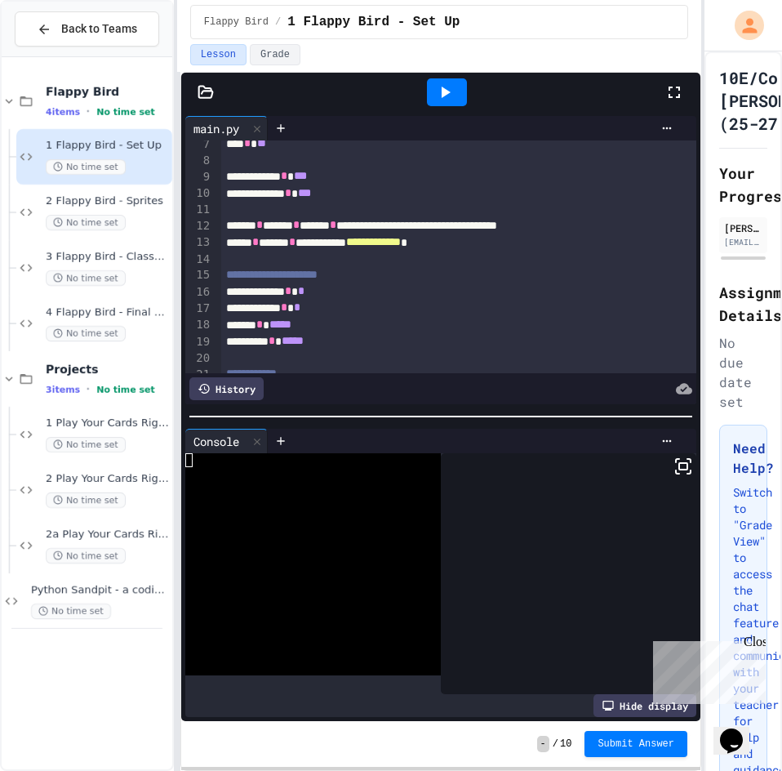
click at [440, 90] on icon at bounding box center [445, 92] width 20 height 20
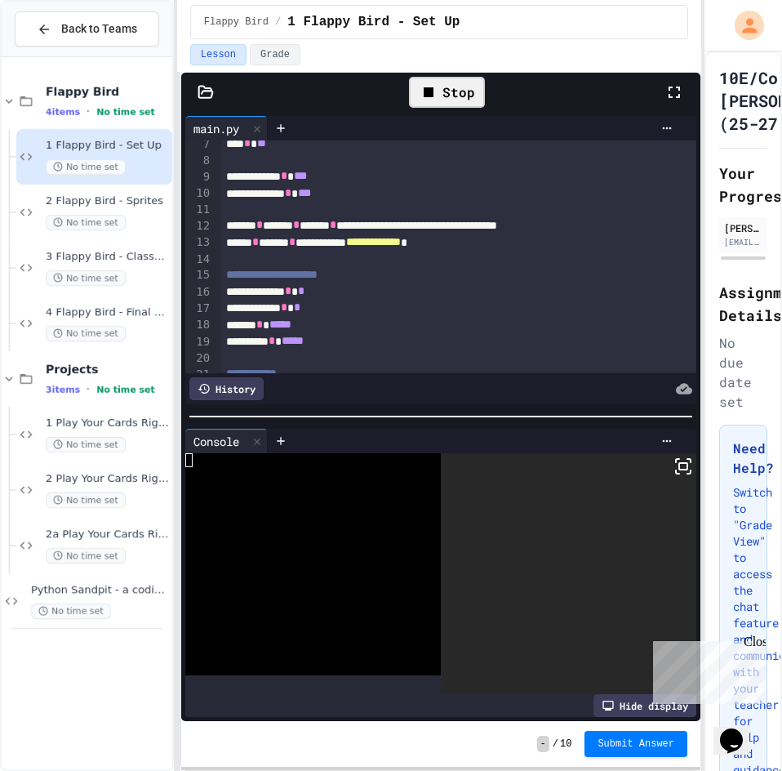
click at [676, 470] on icon at bounding box center [677, 471] width 3 height 3
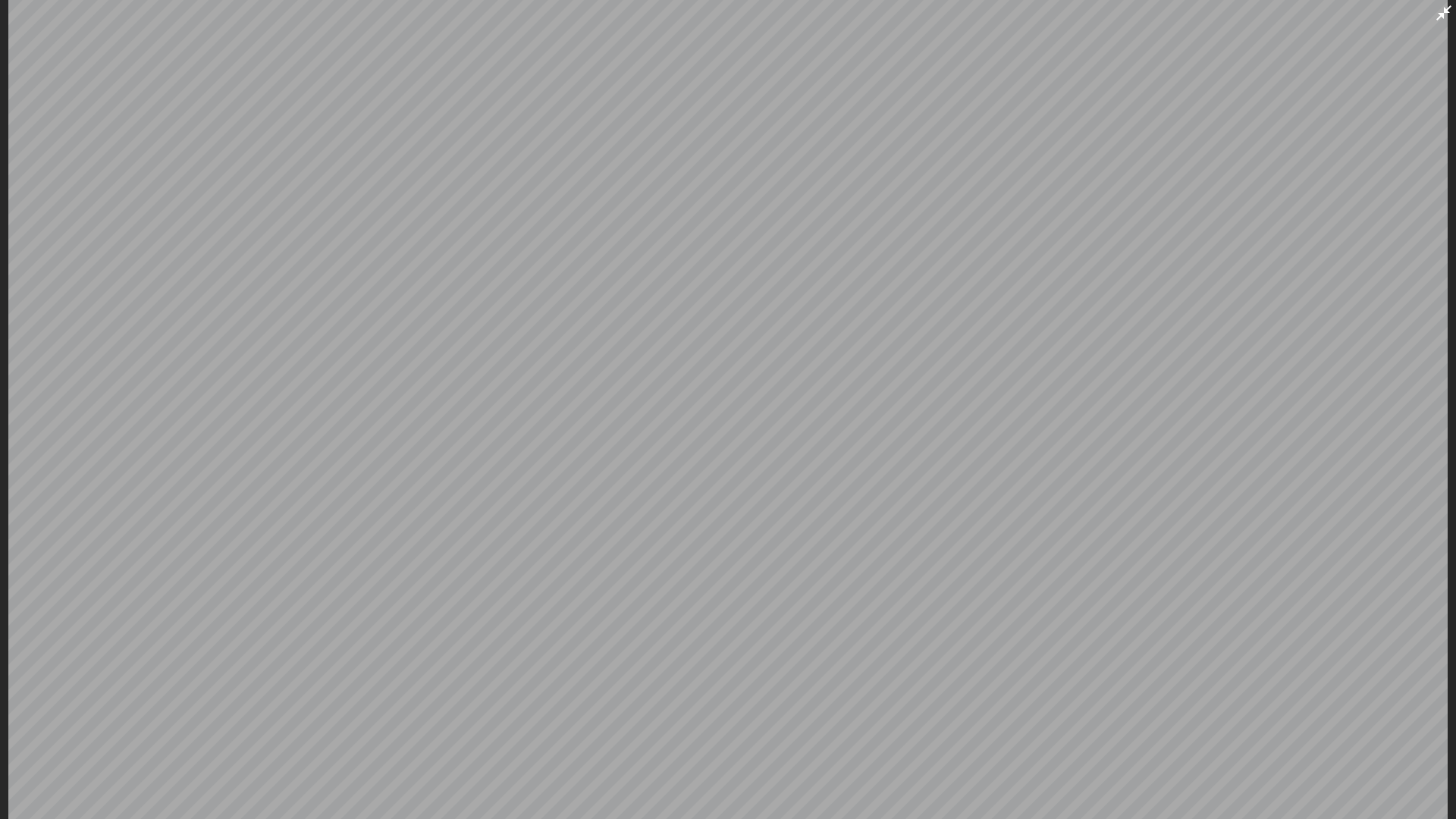
click at [725, 19] on icon at bounding box center [1444, 13] width 19 height 19
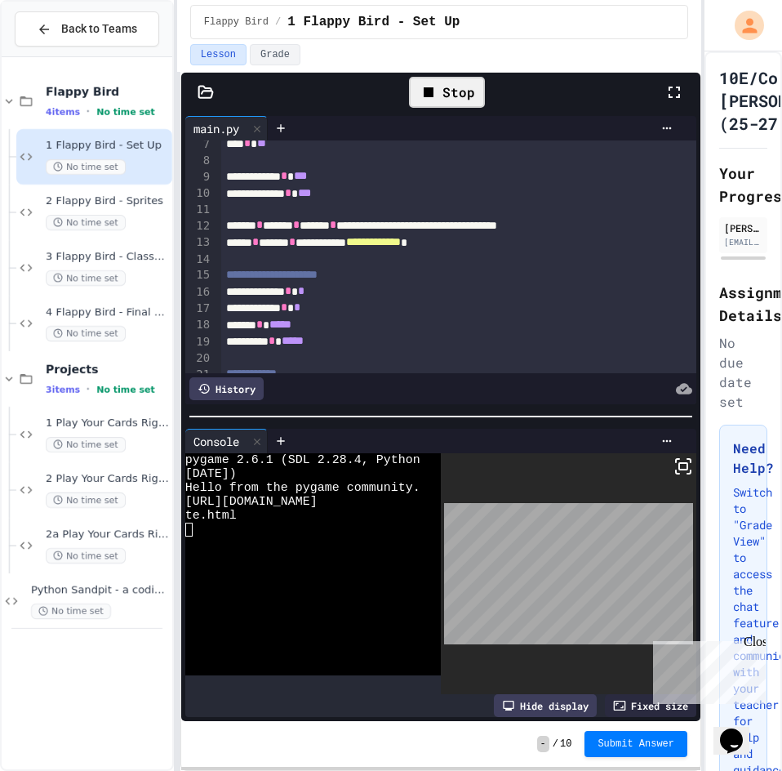
click at [434, 95] on icon at bounding box center [429, 92] width 10 height 10
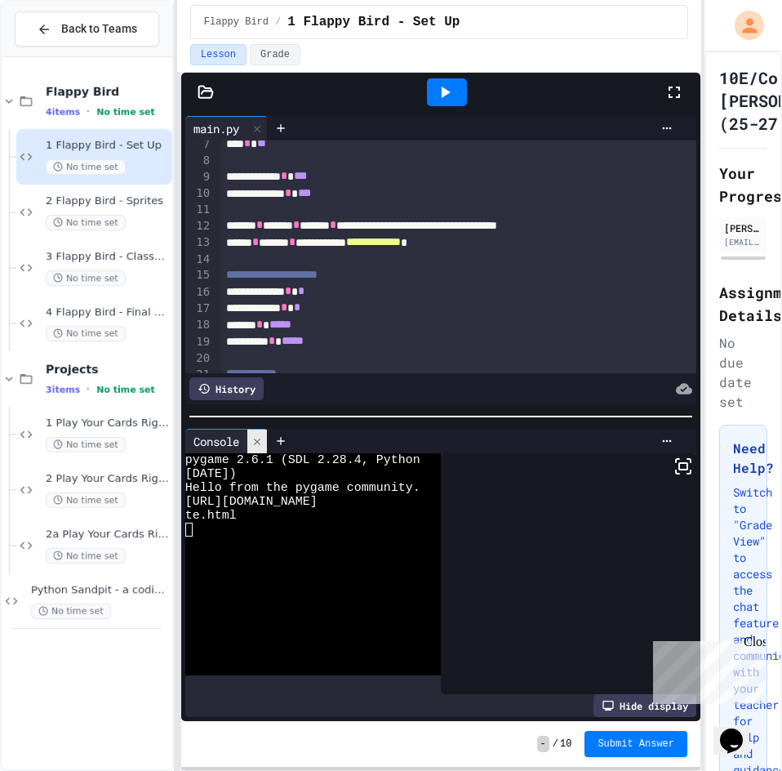
click at [258, 438] on icon at bounding box center [257, 441] width 7 height 7
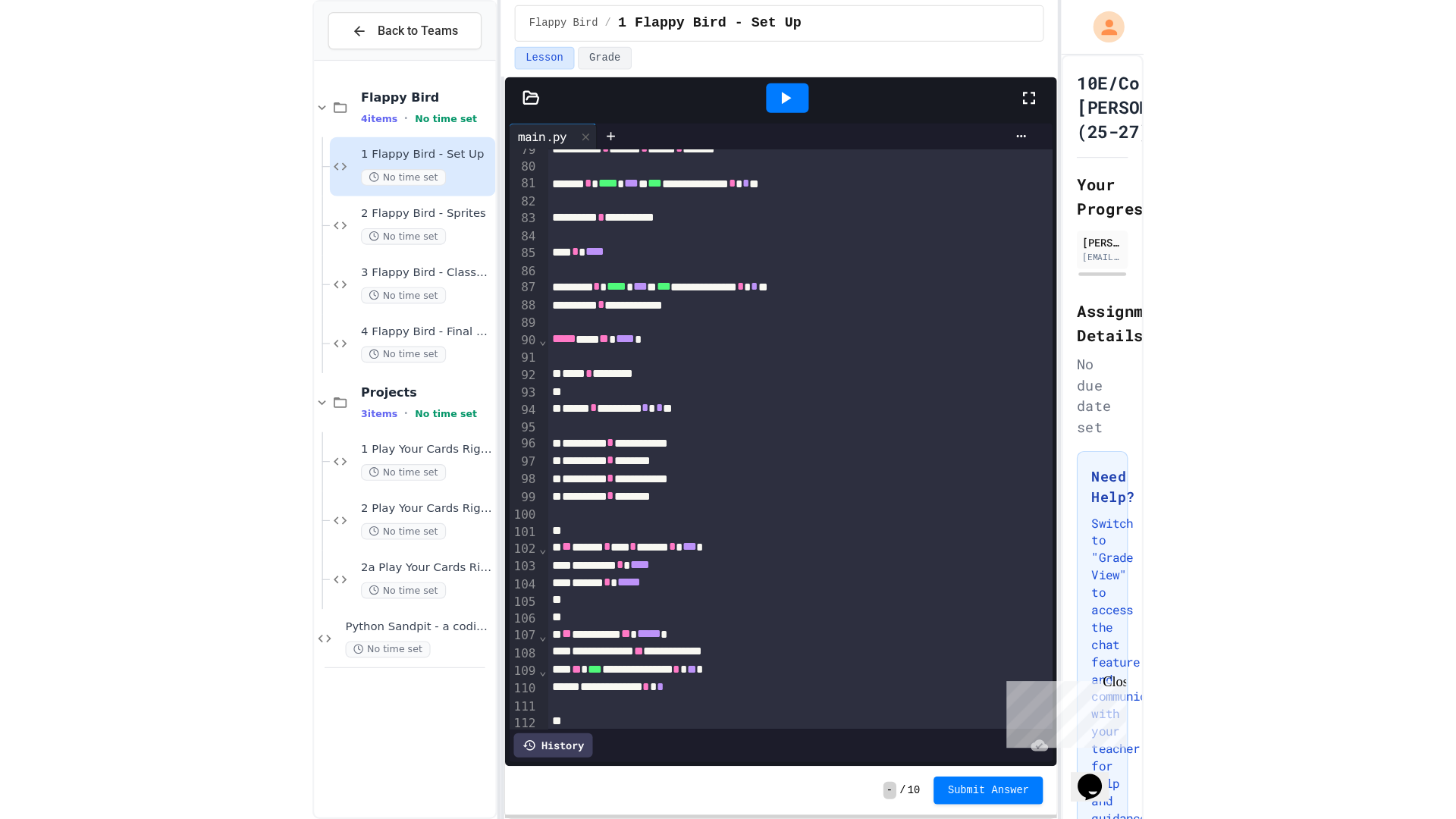
scroll to position [1160, 0]
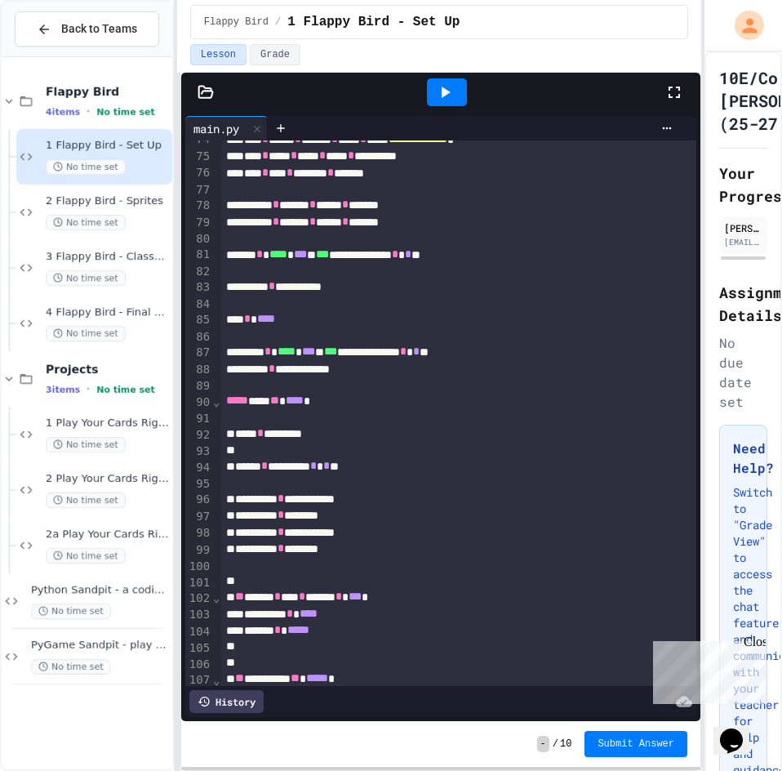
click at [439, 91] on icon at bounding box center [445, 92] width 20 height 20
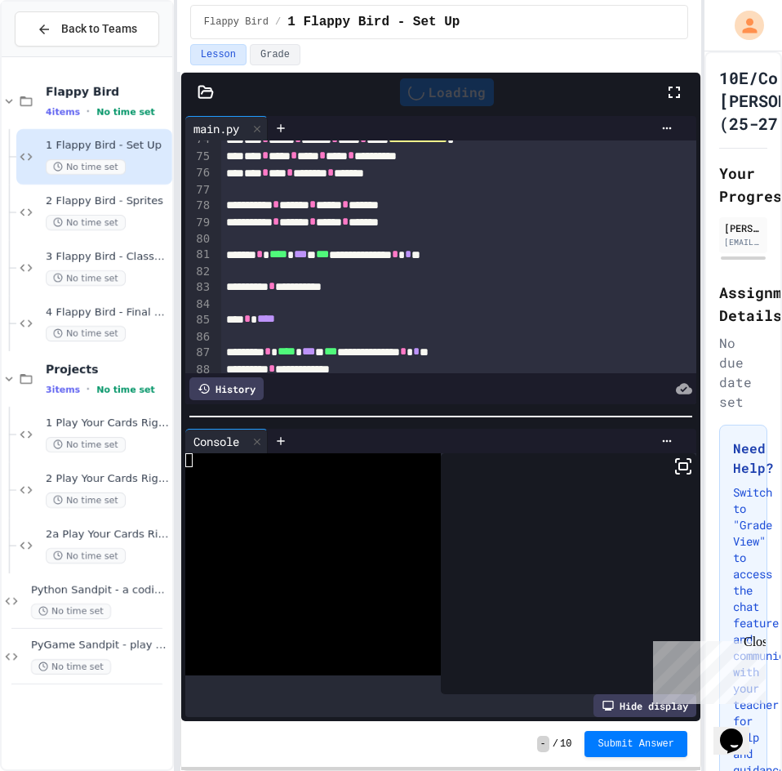
click at [674, 462] on icon at bounding box center [684, 466] width 20 height 20
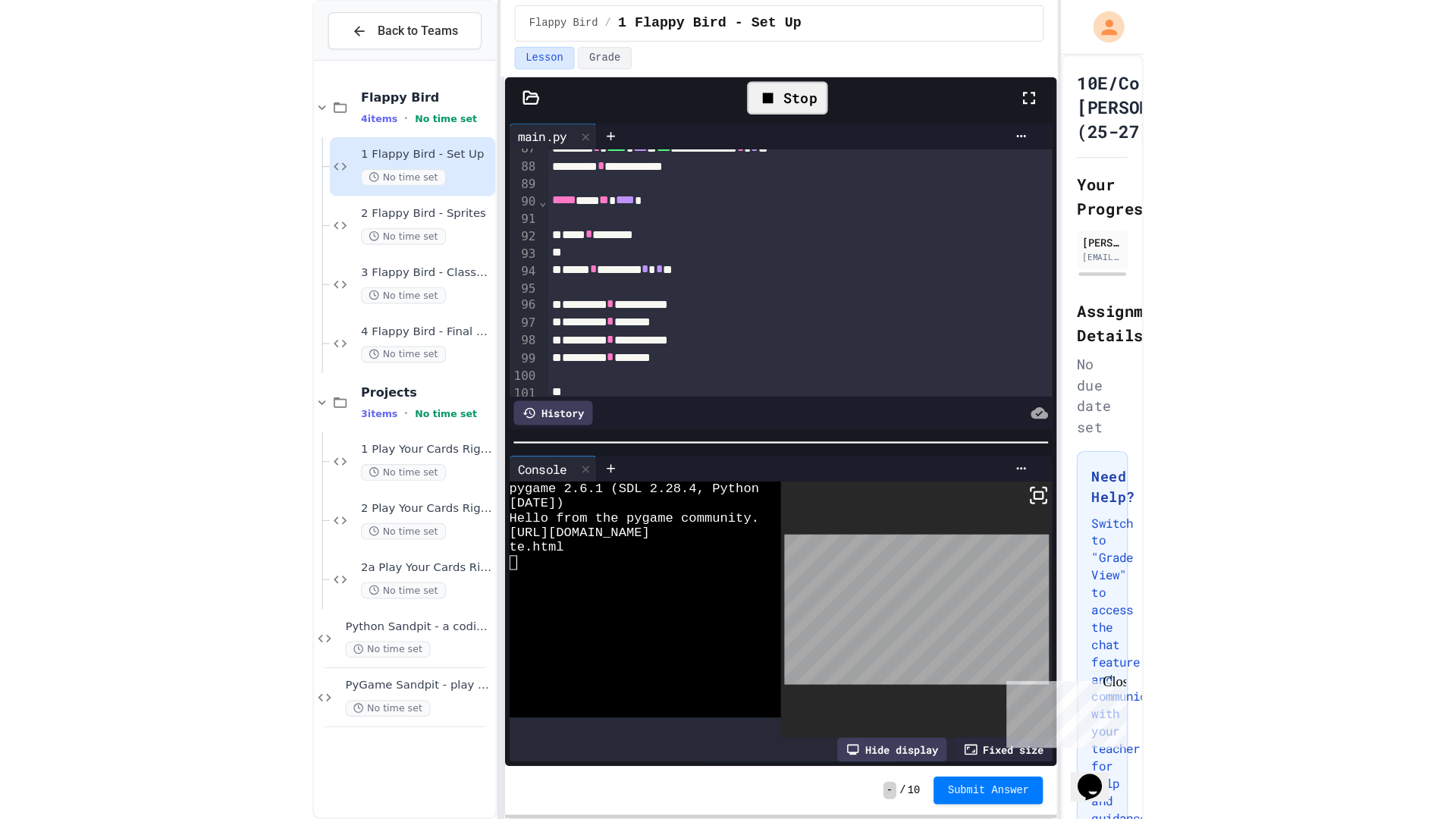
scroll to position [1311, 0]
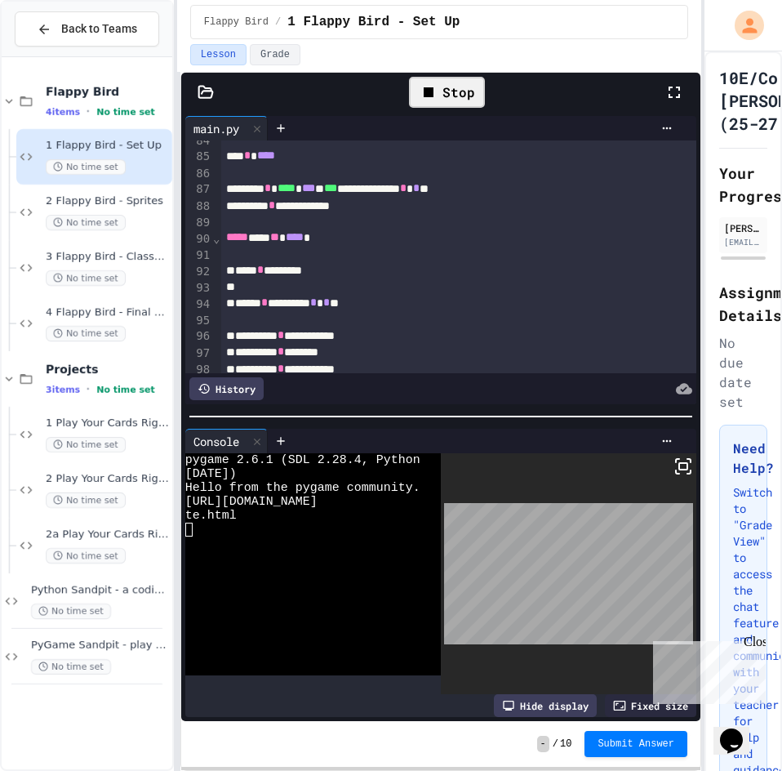
click at [315, 193] on span "***" at bounding box center [308, 187] width 13 height 11
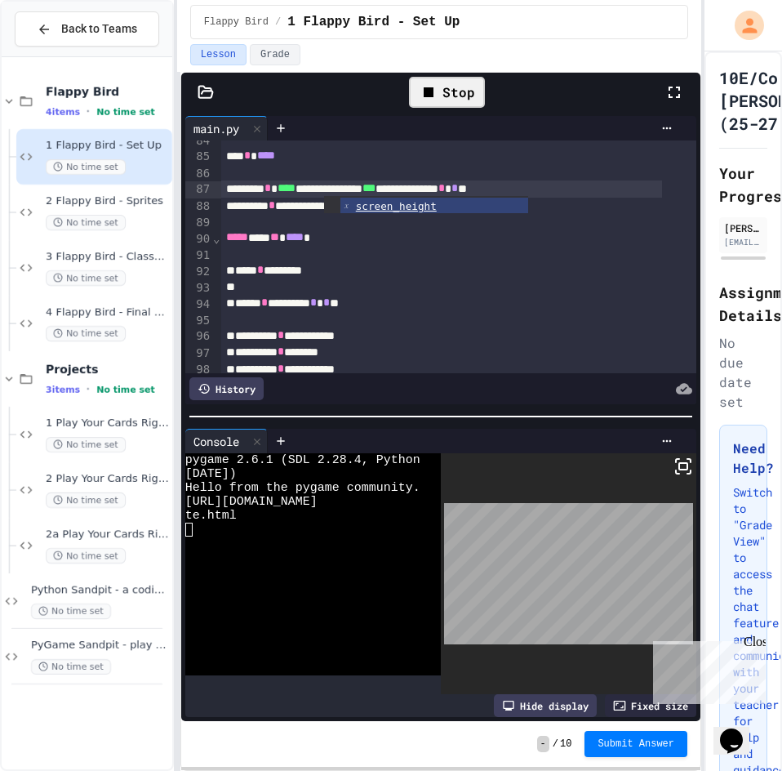
click at [429, 103] on div "Stop" at bounding box center [447, 92] width 76 height 31
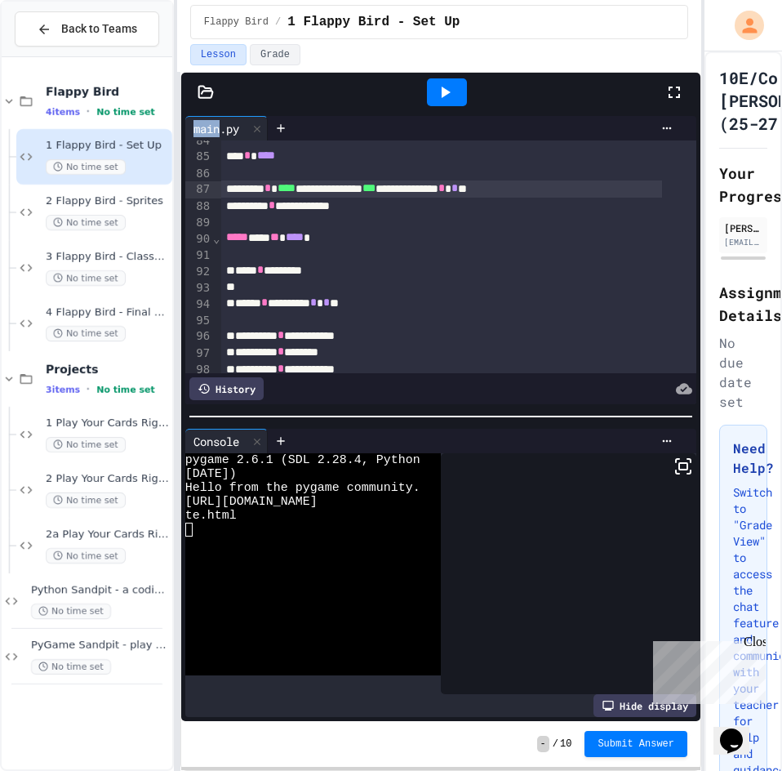
click at [429, 103] on div at bounding box center [447, 92] width 40 height 28
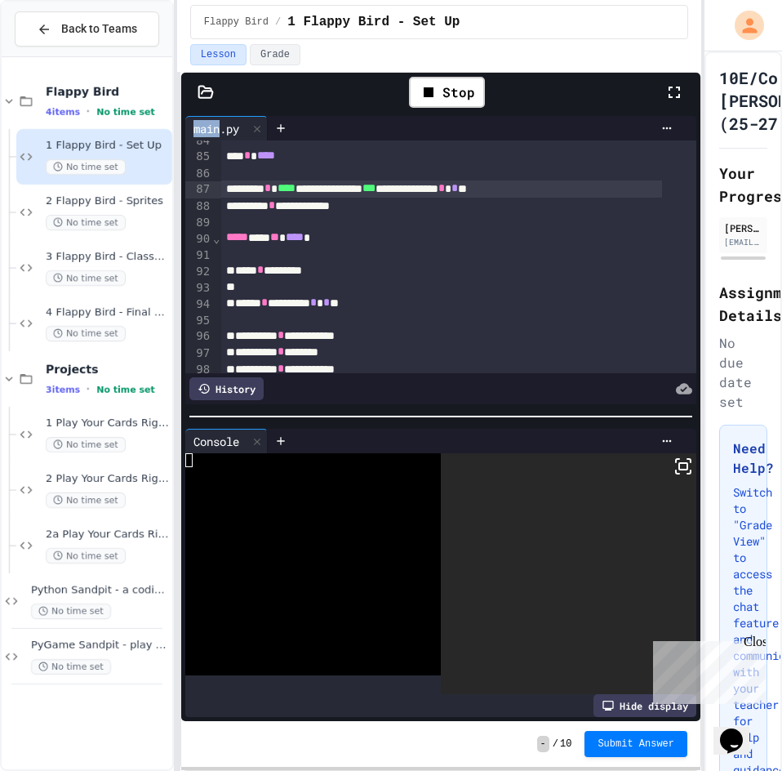
click at [674, 463] on icon at bounding box center [684, 466] width 20 height 20
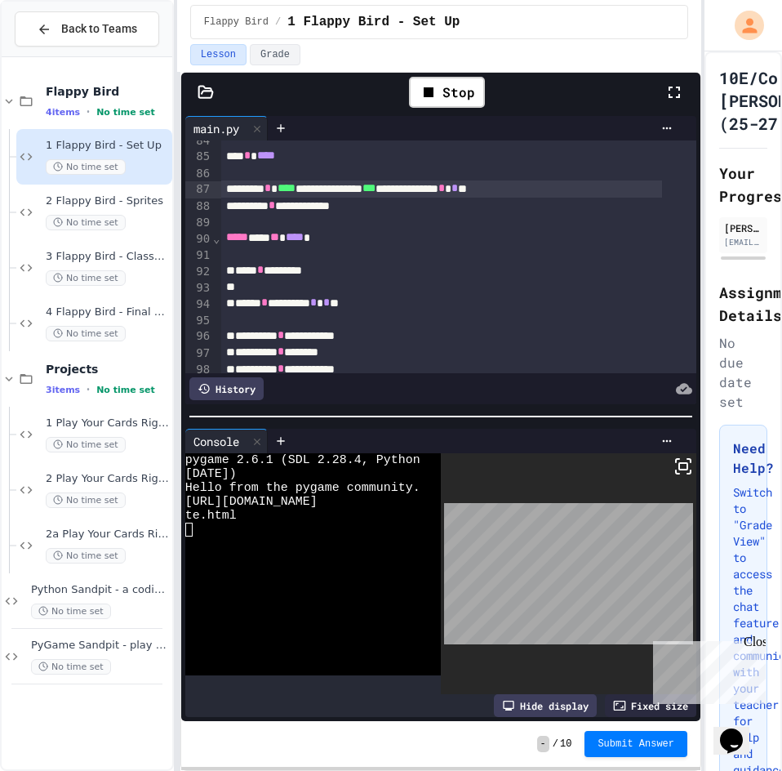
click at [409, 185] on div "**********" at bounding box center [441, 188] width 441 height 16
click at [404, 185] on div "**********" at bounding box center [441, 188] width 441 height 16
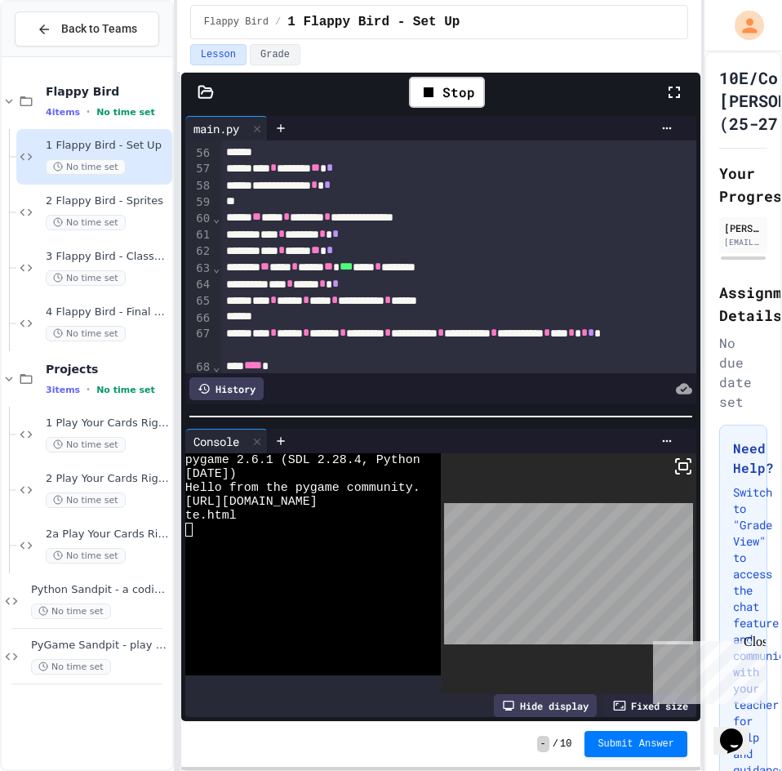
scroll to position [1004, 0]
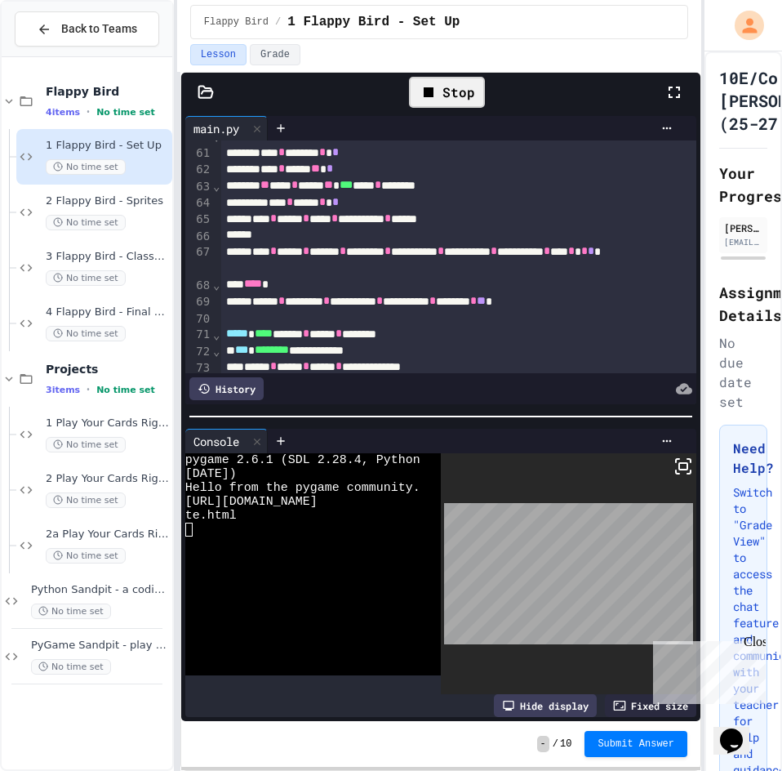
click at [456, 78] on div "Stop" at bounding box center [447, 92] width 76 height 31
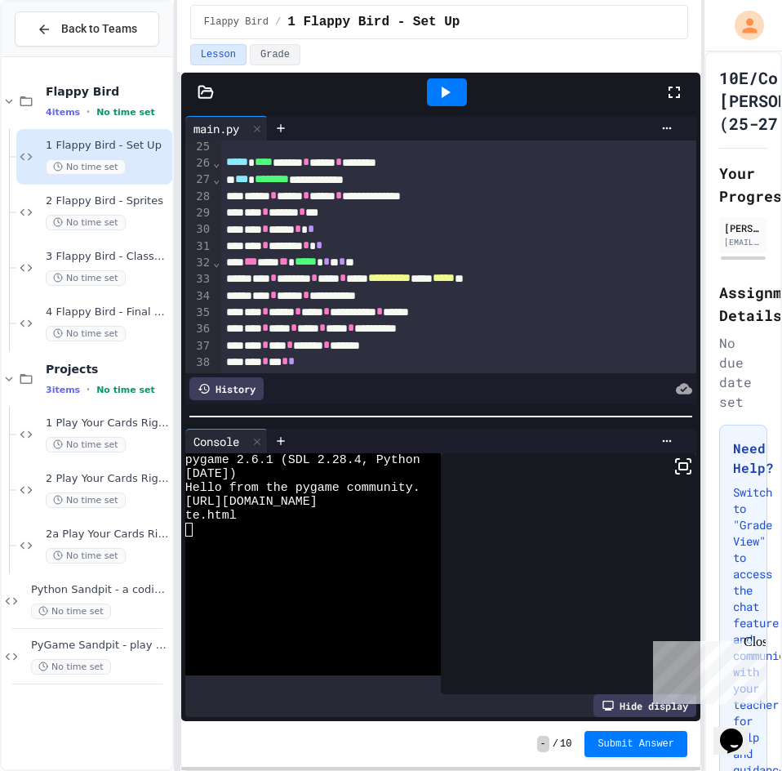
scroll to position [351, 0]
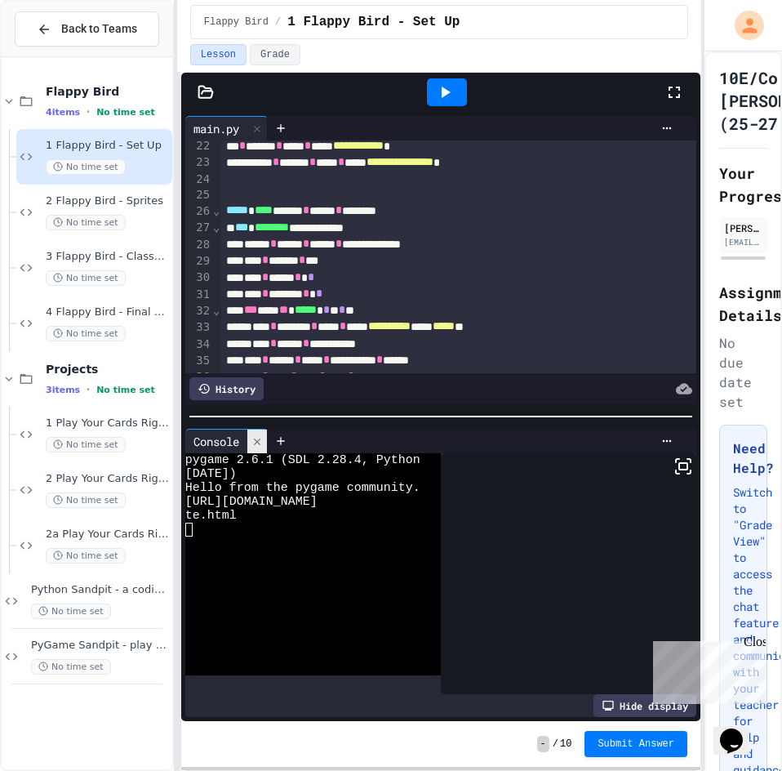
click at [256, 429] on div at bounding box center [257, 441] width 20 height 24
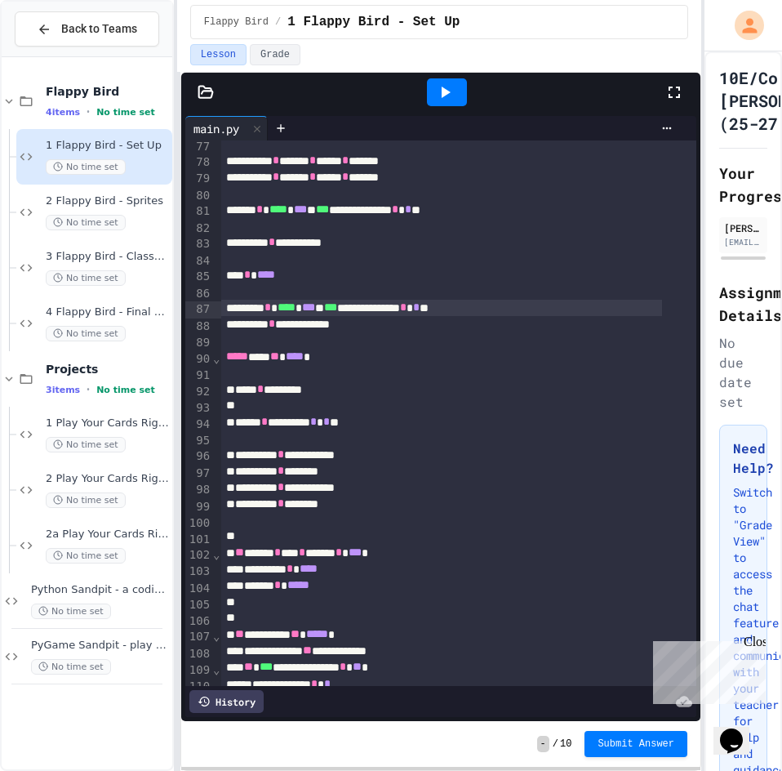
scroll to position [1306, 0]
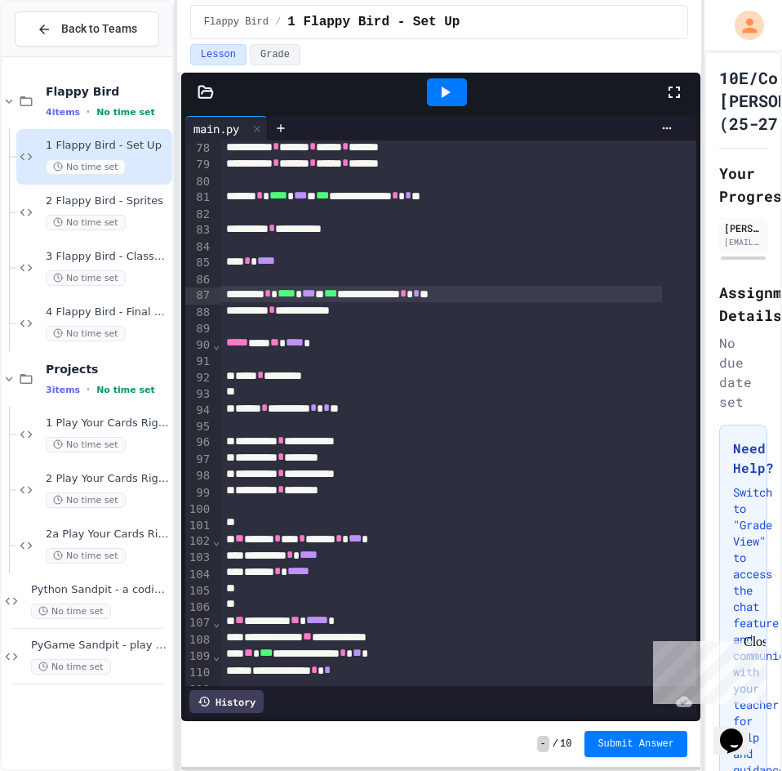
click at [221, 690] on div "History" at bounding box center [226, 701] width 74 height 23
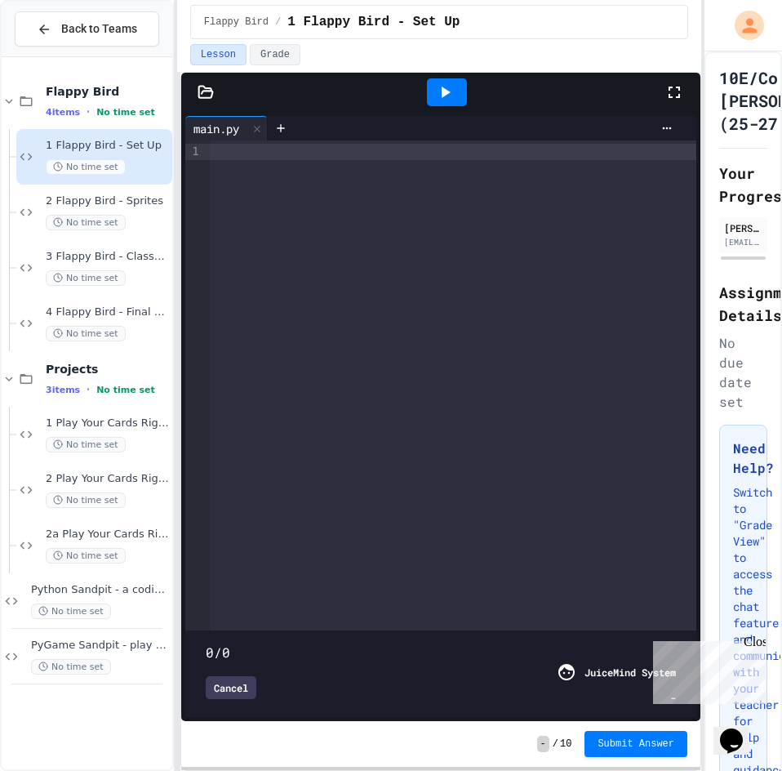
click at [754, 643] on div "Close" at bounding box center [754, 644] width 20 height 20
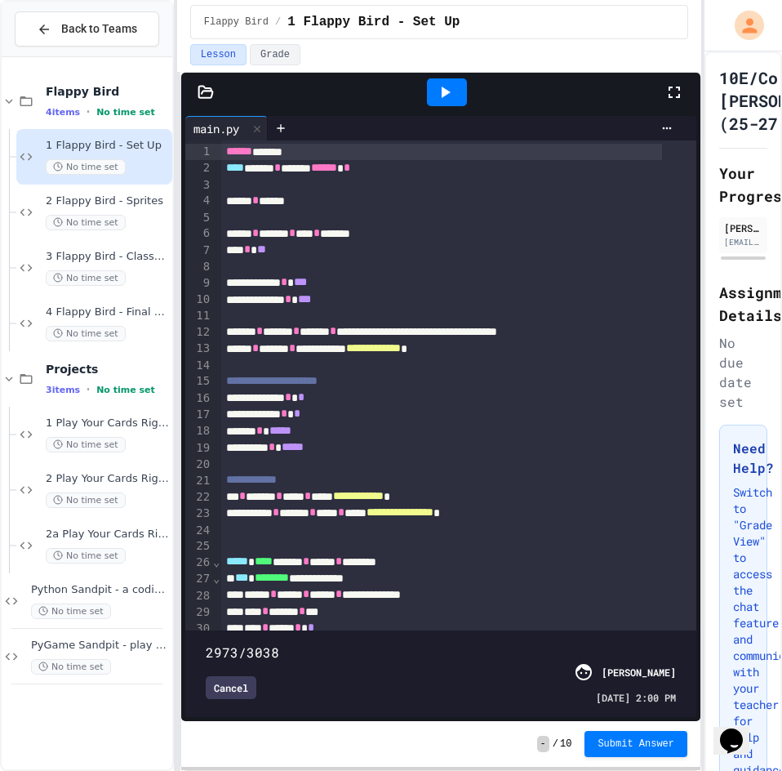
drag, startPoint x: 659, startPoint y: 627, endPoint x: 654, endPoint y: 615, distance: 13.2
click at [206, 643] on span at bounding box center [206, 643] width 0 height 0
click at [455, 100] on icon at bounding box center [445, 92] width 20 height 20
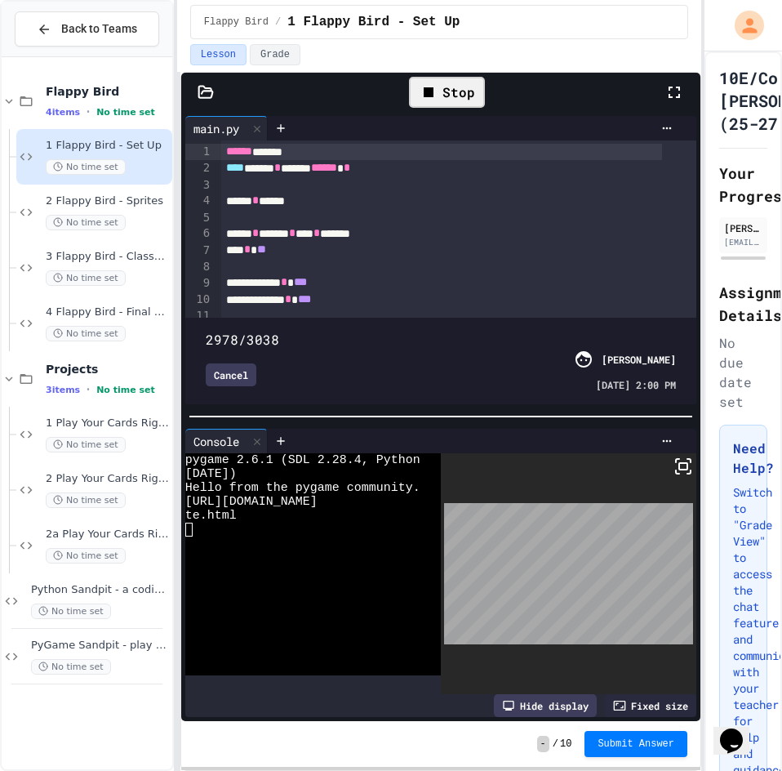
click at [206, 331] on span at bounding box center [206, 331] width 0 height 0
click at [432, 97] on icon at bounding box center [429, 92] width 10 height 10
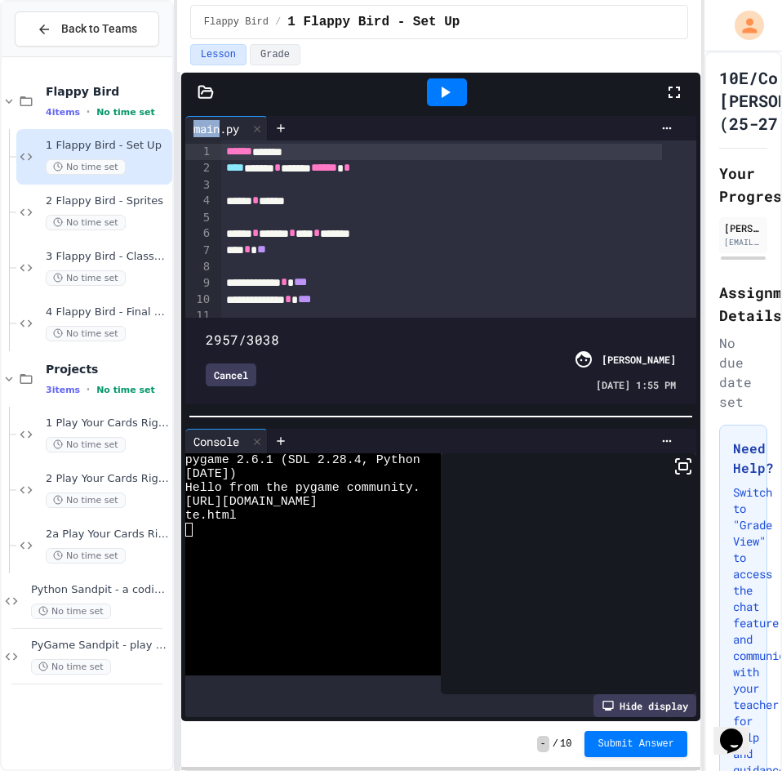
click at [433, 98] on div at bounding box center [447, 92] width 40 height 28
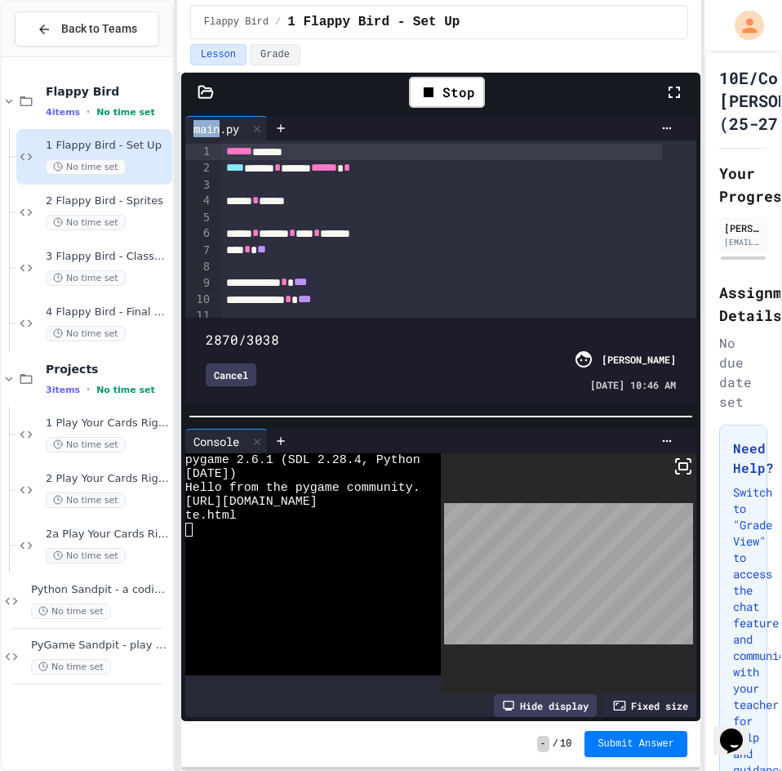
click at [206, 331] on span at bounding box center [206, 331] width 0 height 0
click at [446, 84] on div "Stop" at bounding box center [447, 92] width 76 height 31
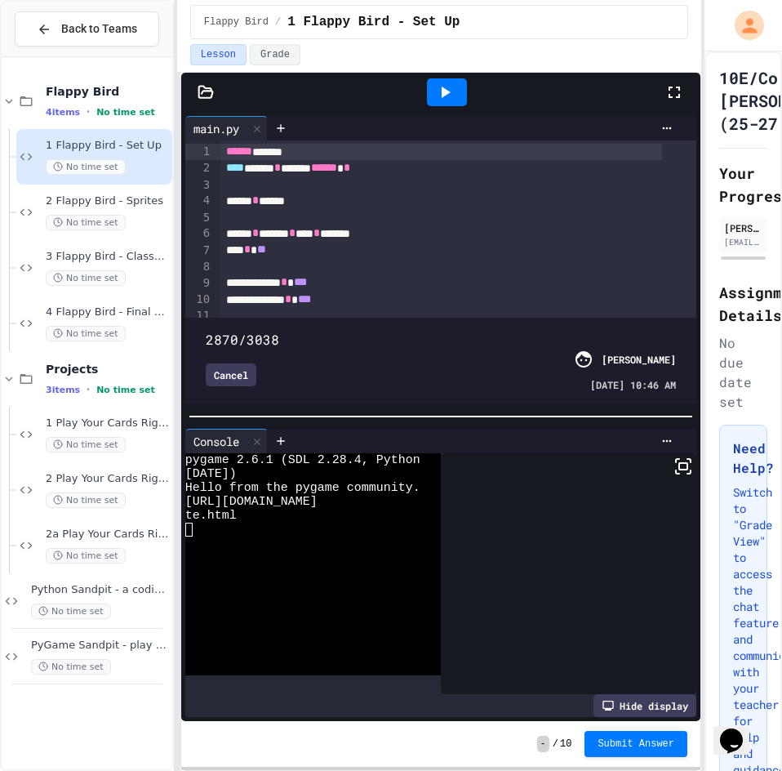
click at [446, 84] on icon at bounding box center [445, 92] width 20 height 20
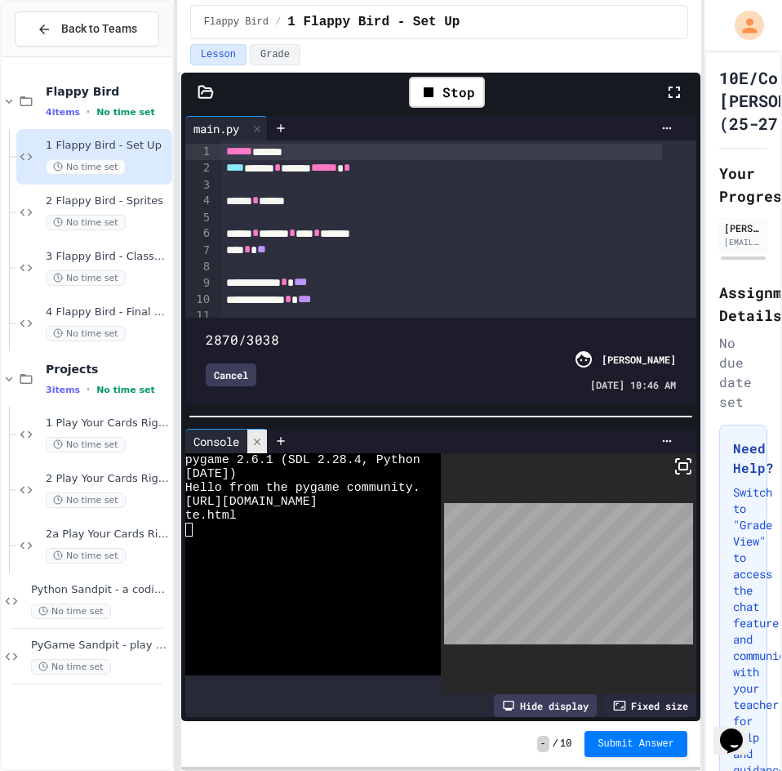
click at [266, 438] on div at bounding box center [257, 441] width 20 height 24
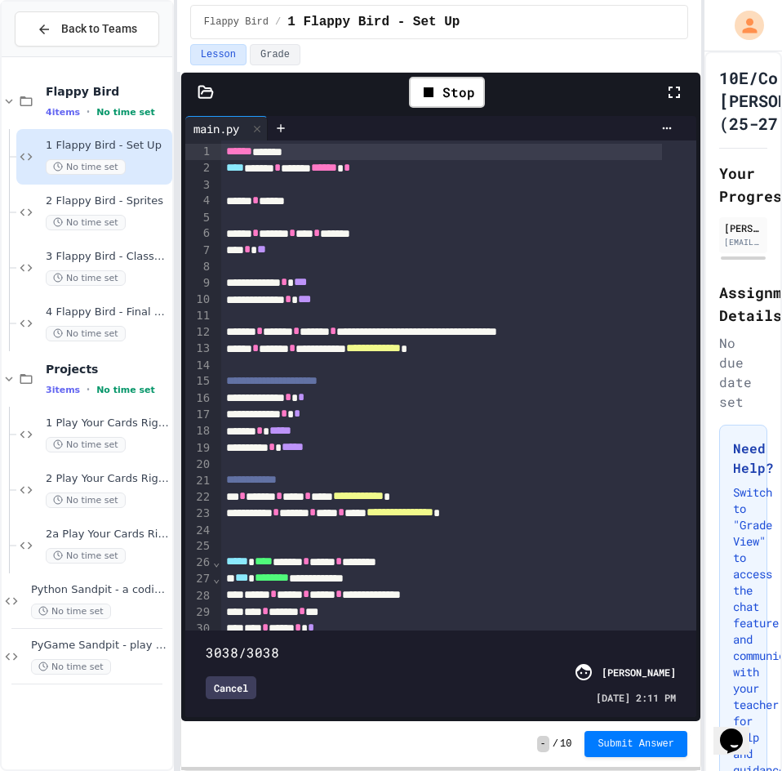
drag, startPoint x: 637, startPoint y: 613, endPoint x: 678, endPoint y: 607, distance: 42.0
click at [678, 634] on div "3038/3038 Cancel [PERSON_NAME] [DATE] 2:11 PM" at bounding box center [440, 673] width 503 height 78
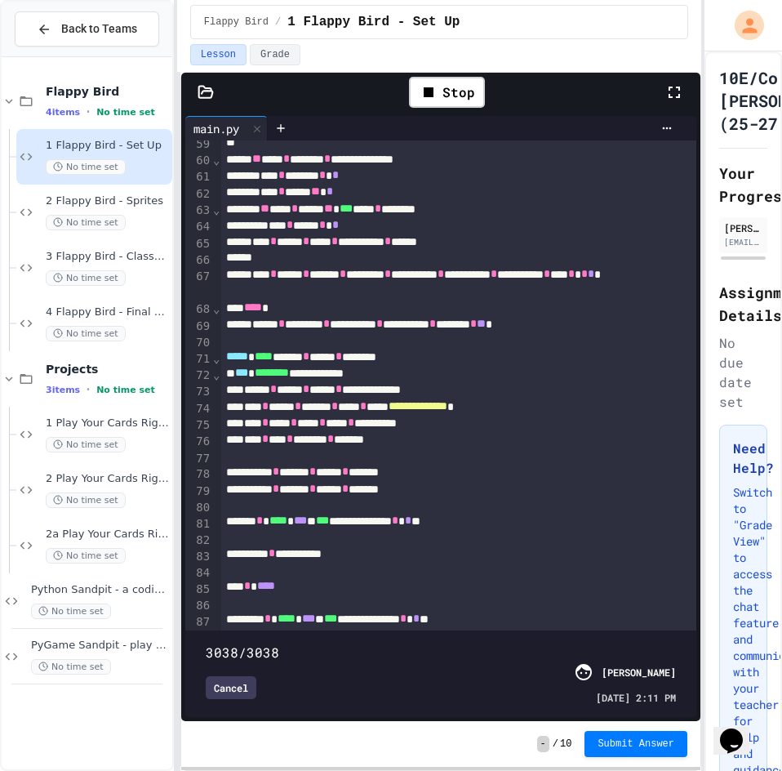
scroll to position [1061, 0]
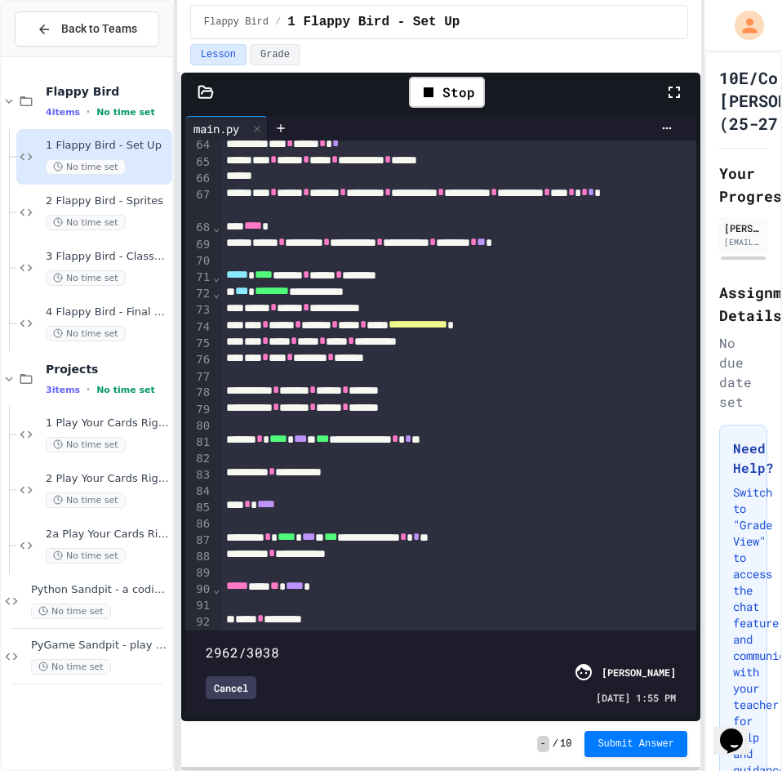
type input "****"
drag, startPoint x: 659, startPoint y: 616, endPoint x: 653, endPoint y: 609, distance: 8.7
click at [206, 643] on span at bounding box center [206, 643] width 0 height 0
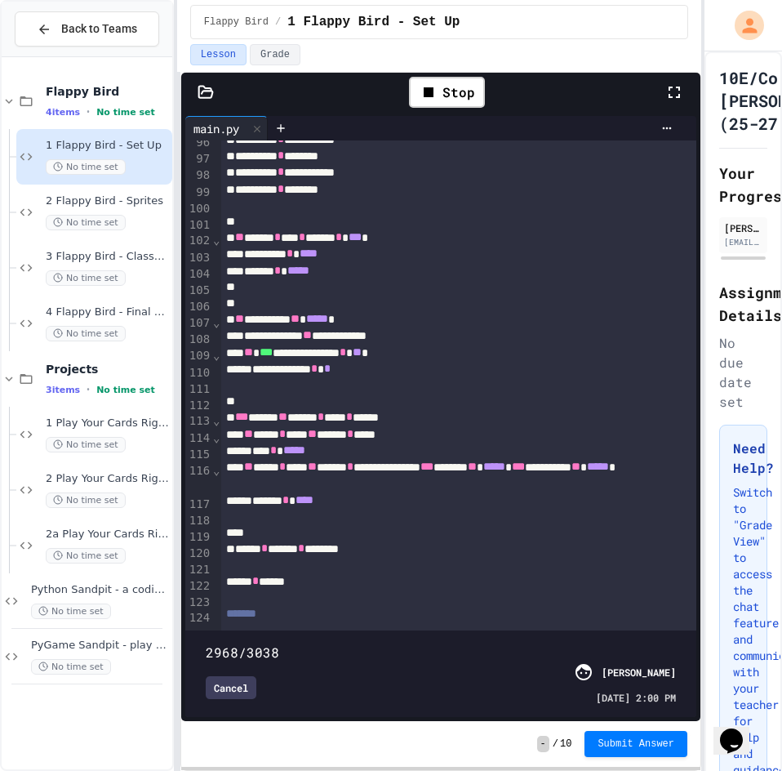
scroll to position [1655, 0]
click at [524, 647] on div "2968/3038" at bounding box center [441, 653] width 470 height 20
click at [265, 643] on div "2968/3038" at bounding box center [441, 653] width 470 height 20
click at [639, 690] on span "[DATE] 2:00 PM" at bounding box center [636, 697] width 80 height 15
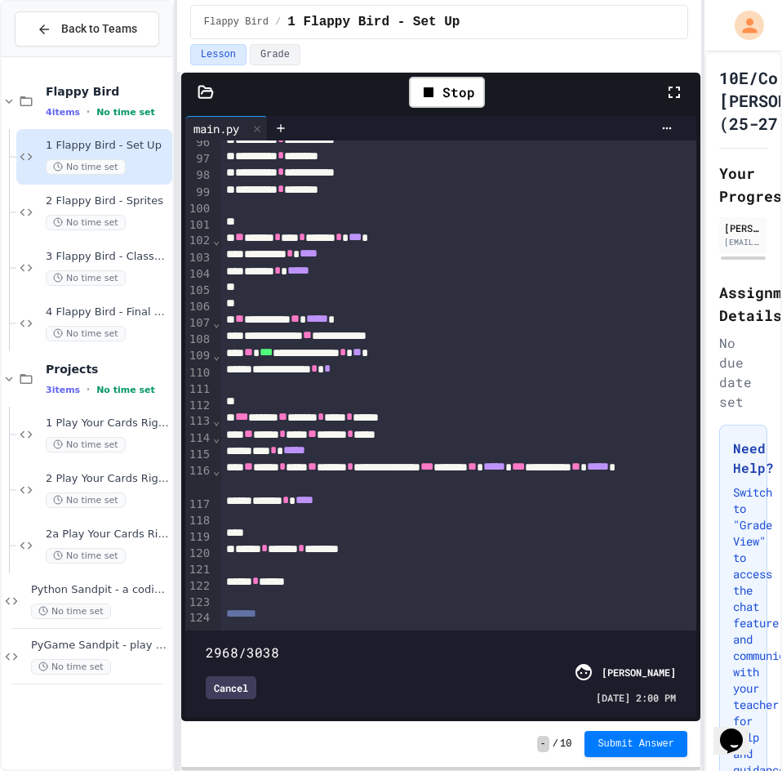
click at [639, 690] on span "[DATE] 2:00 PM" at bounding box center [636, 697] width 80 height 15
click at [379, 676] on div "Cancel" at bounding box center [390, 687] width 368 height 23
click at [232, 676] on div "Cancel" at bounding box center [231, 687] width 51 height 23
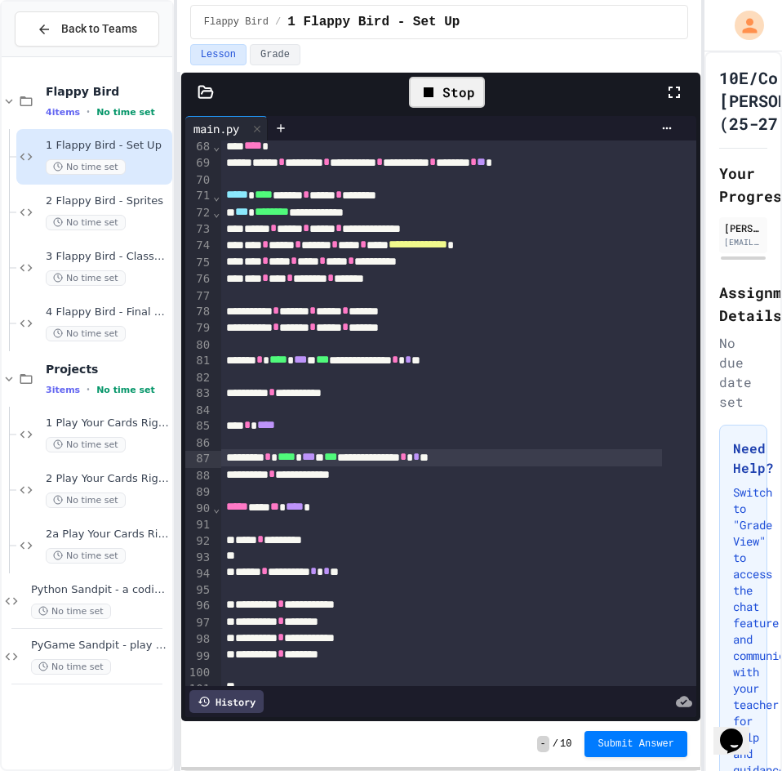
click at [483, 88] on div "Stop" at bounding box center [447, 92] width 76 height 31
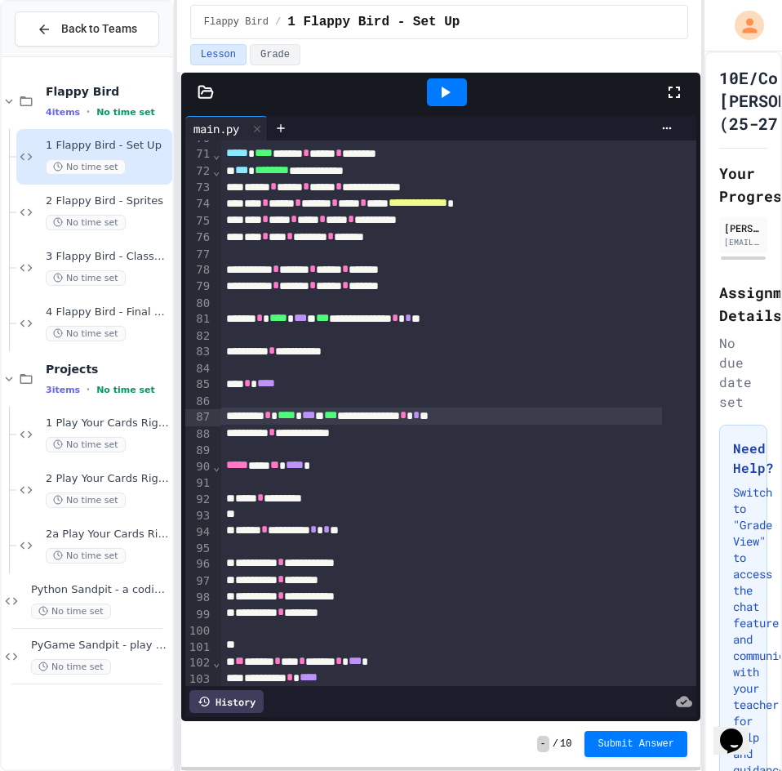
scroll to position [1225, 0]
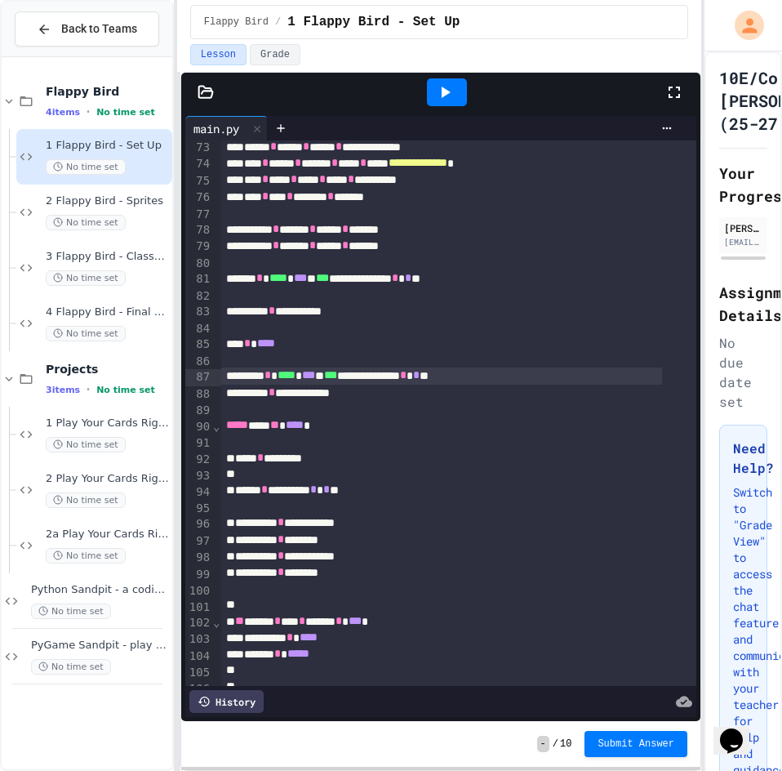
click at [211, 695] on div "History" at bounding box center [226, 701] width 74 height 23
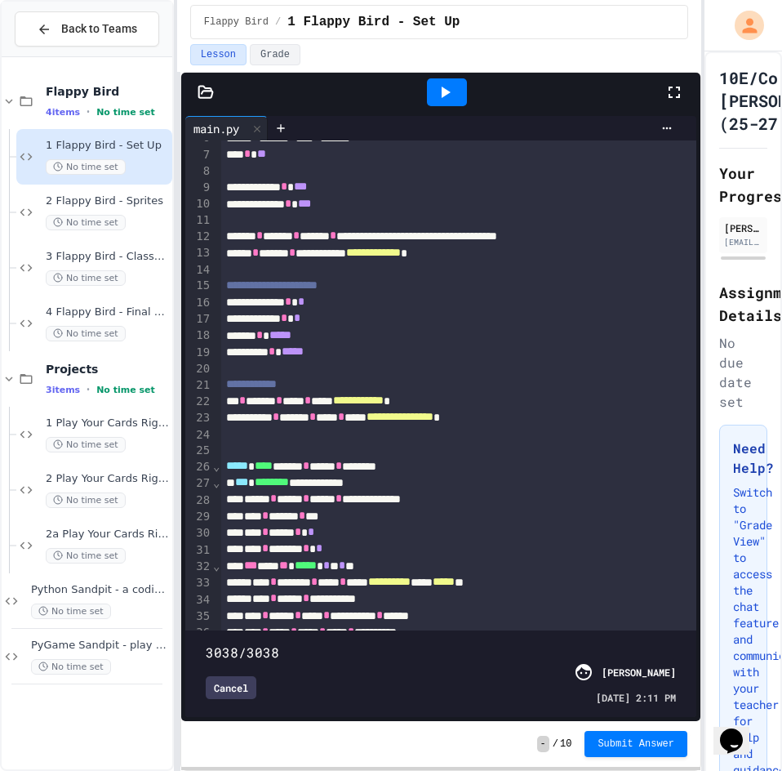
scroll to position [327, 0]
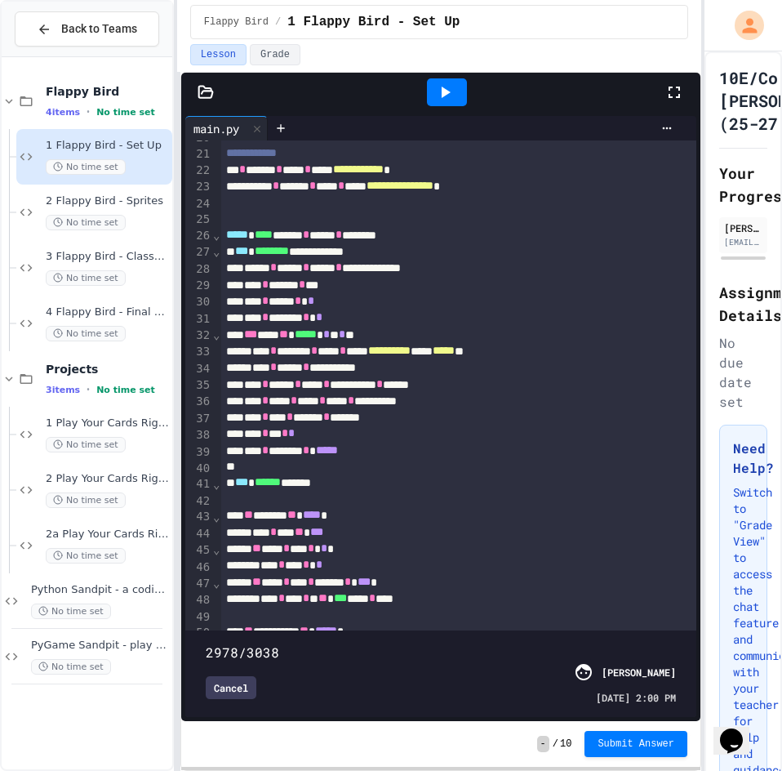
drag, startPoint x: 667, startPoint y: 609, endPoint x: 655, endPoint y: 609, distance: 12.2
click at [206, 643] on span at bounding box center [206, 643] width 0 height 0
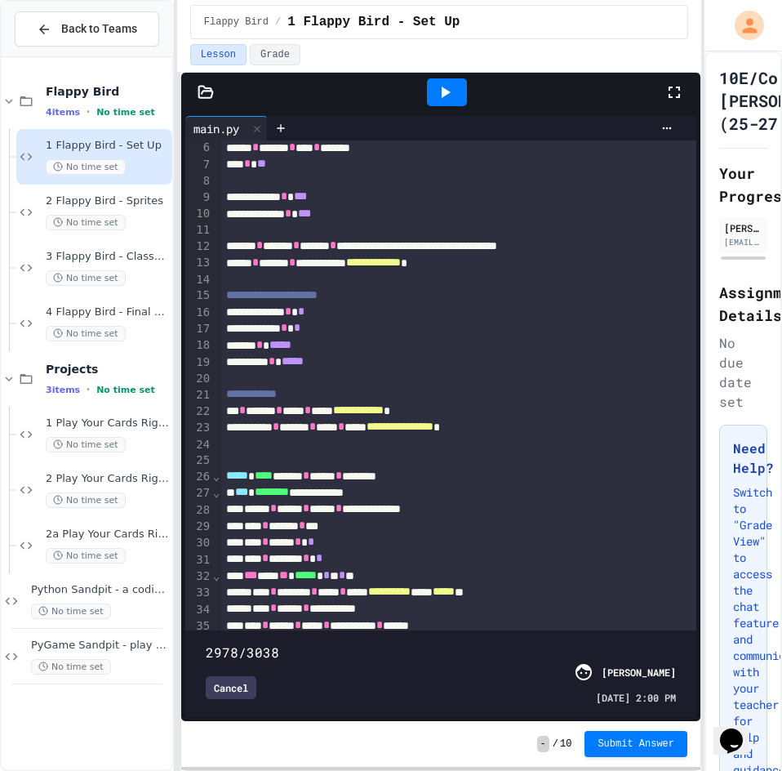
scroll to position [0, 0]
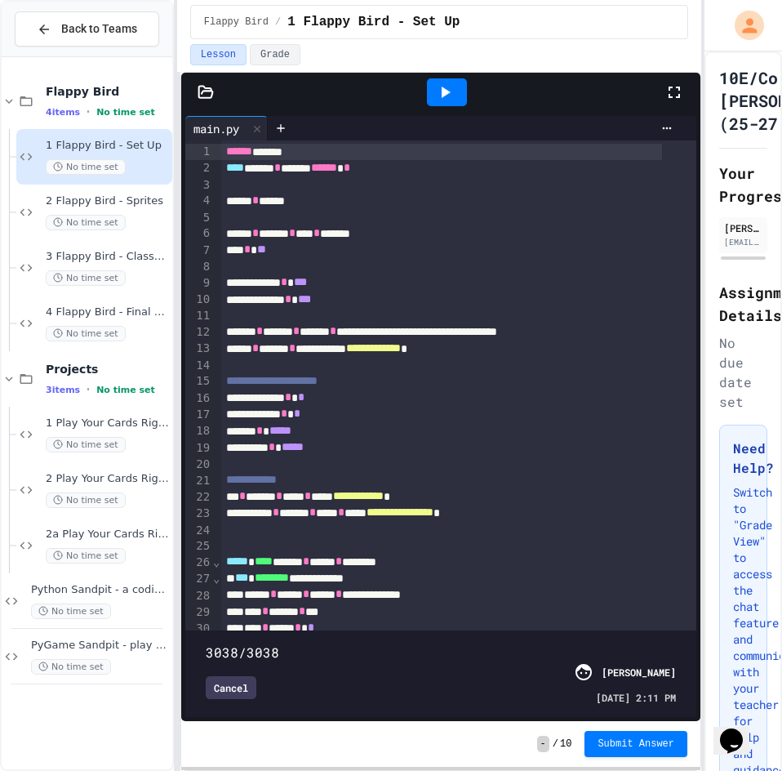
drag, startPoint x: 657, startPoint y: 622, endPoint x: 719, endPoint y: 625, distance: 62.1
click at [719, 625] on div "**********" at bounding box center [391, 385] width 782 height 771
drag, startPoint x: 663, startPoint y: 615, endPoint x: 675, endPoint y: 616, distance: 12.4
click at [206, 643] on span at bounding box center [206, 643] width 0 height 0
drag, startPoint x: 668, startPoint y: 625, endPoint x: 657, endPoint y: 625, distance: 10.6
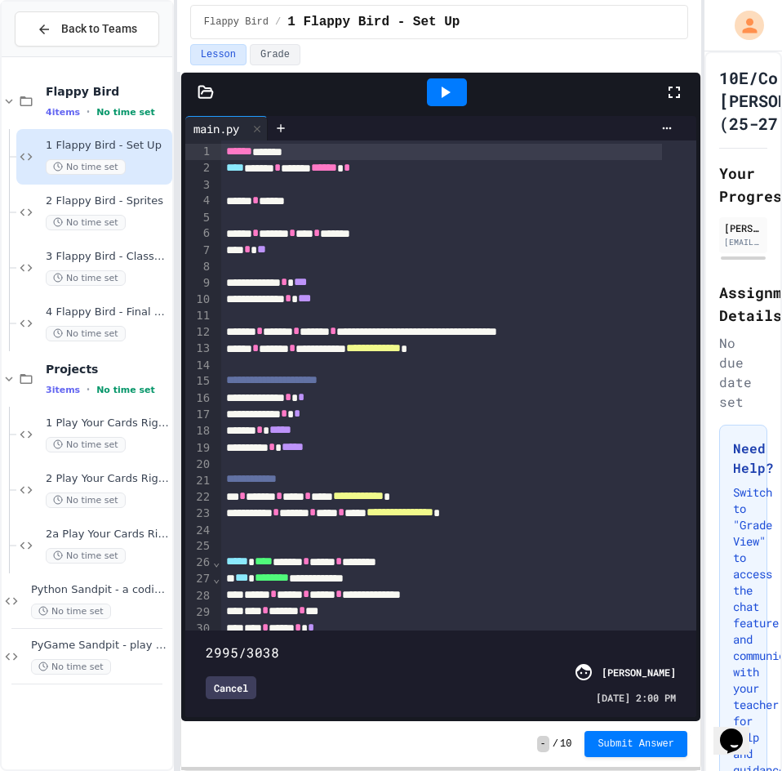
click at [206, 643] on span at bounding box center [206, 643] width 0 height 0
click at [438, 89] on icon at bounding box center [445, 92] width 20 height 20
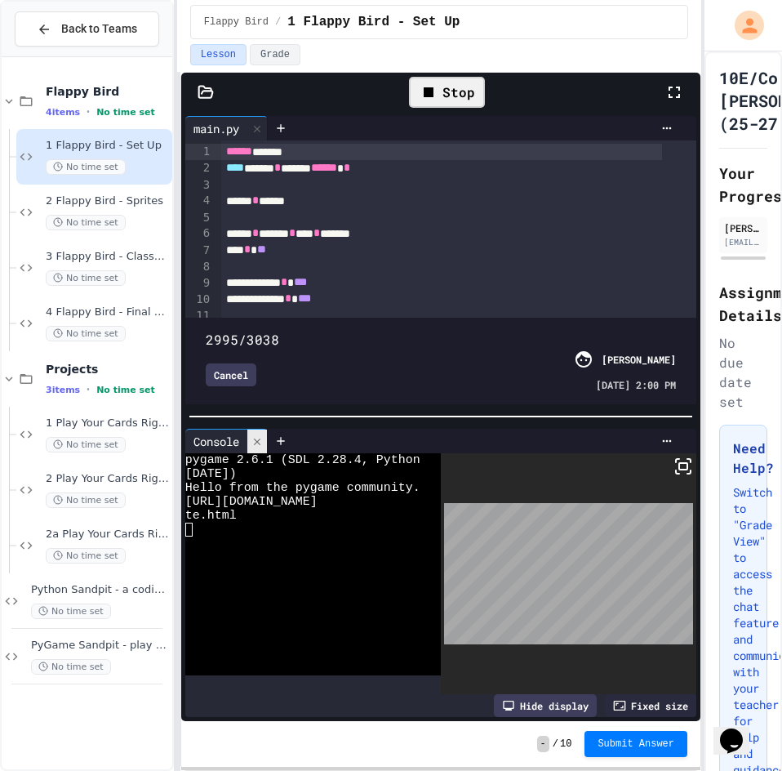
click at [254, 438] on icon at bounding box center [256, 441] width 11 height 11
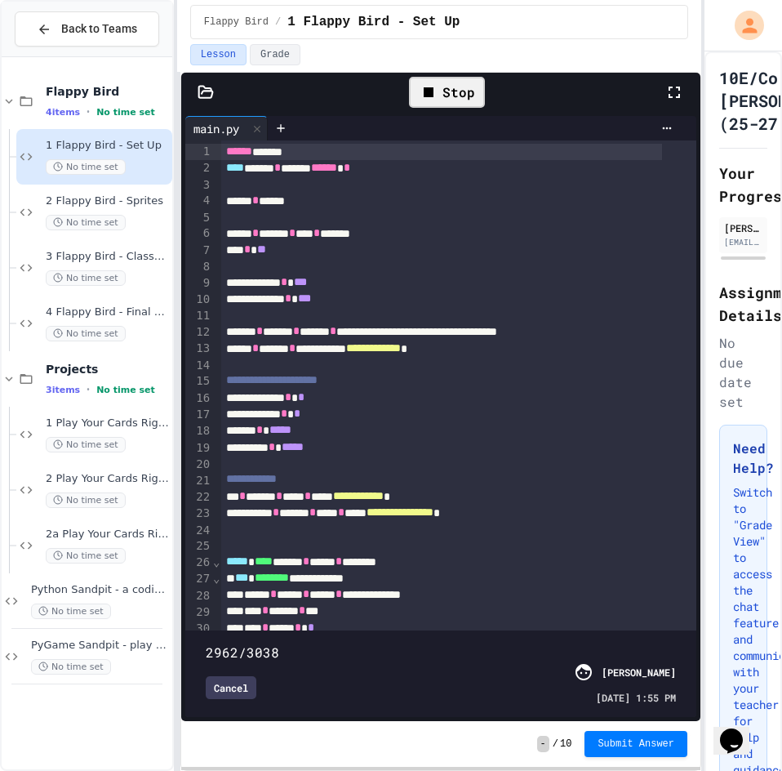
click at [206, 643] on span at bounding box center [206, 643] width 0 height 0
type input "****"
drag, startPoint x: 638, startPoint y: 620, endPoint x: 652, endPoint y: 624, distance: 14.5
click at [206, 643] on span at bounding box center [206, 643] width 0 height 0
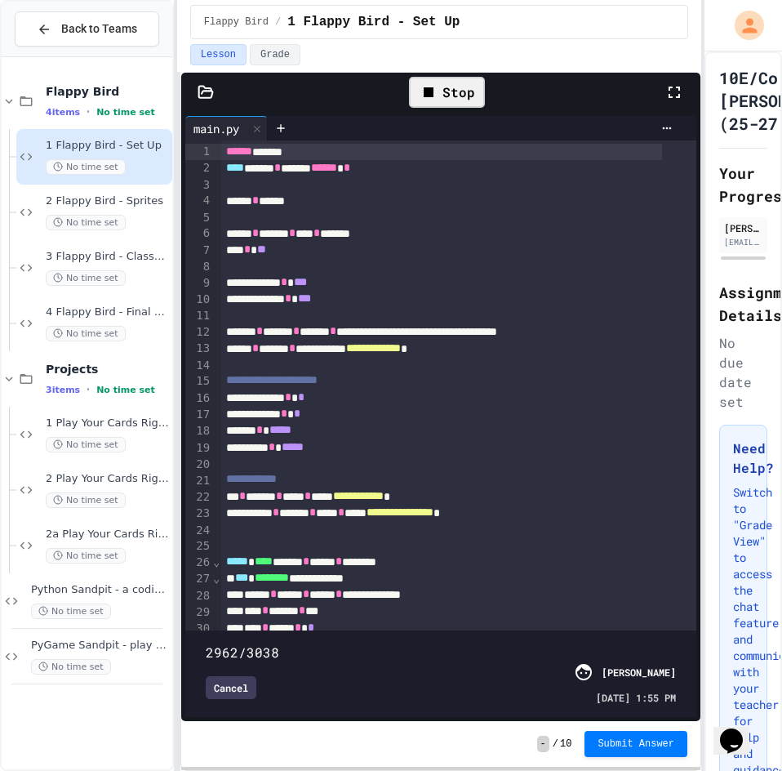
click at [346, 149] on div "****** ******" at bounding box center [441, 152] width 441 height 16
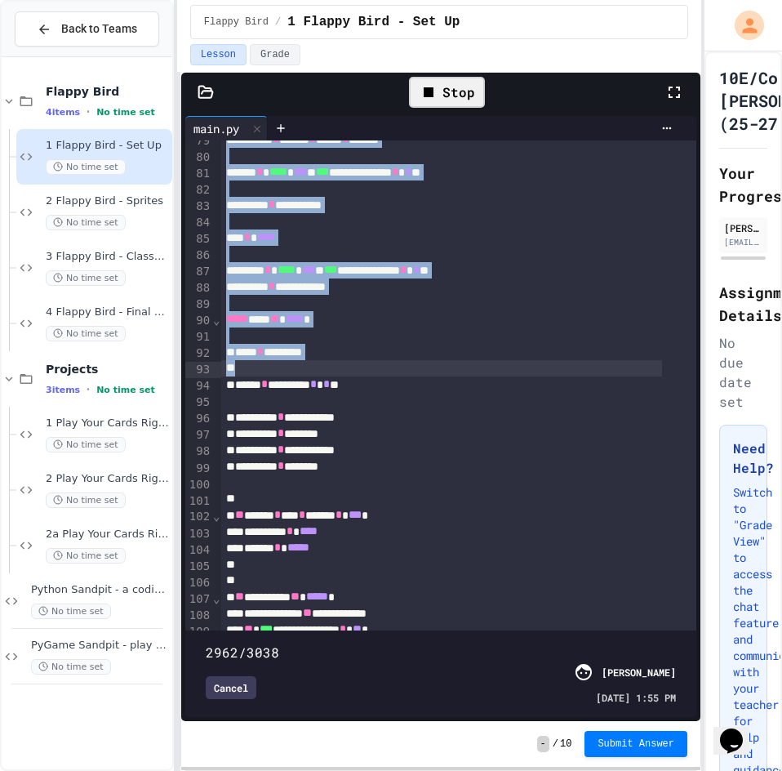
scroll to position [1655, 0]
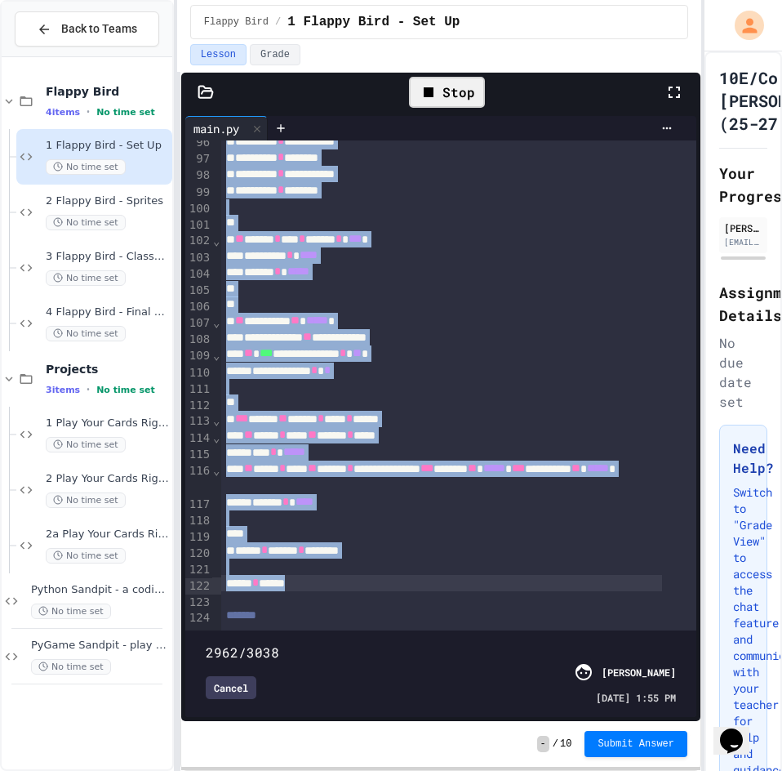
drag, startPoint x: 219, startPoint y: 155, endPoint x: 485, endPoint y: 537, distance: 465.6
copy div "**********"
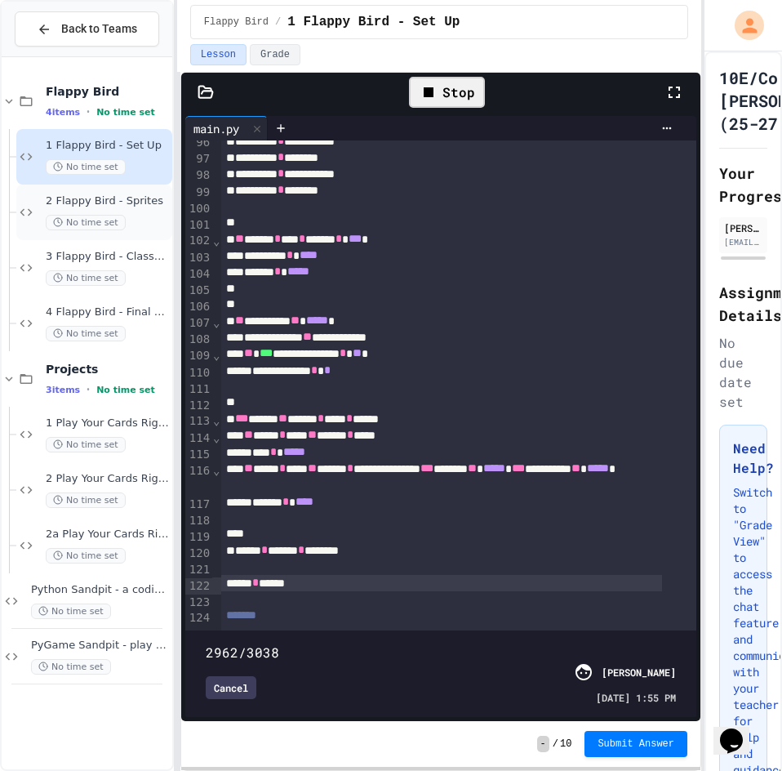
click at [109, 204] on span "2 Flappy Bird - Sprites" at bounding box center [107, 201] width 123 height 14
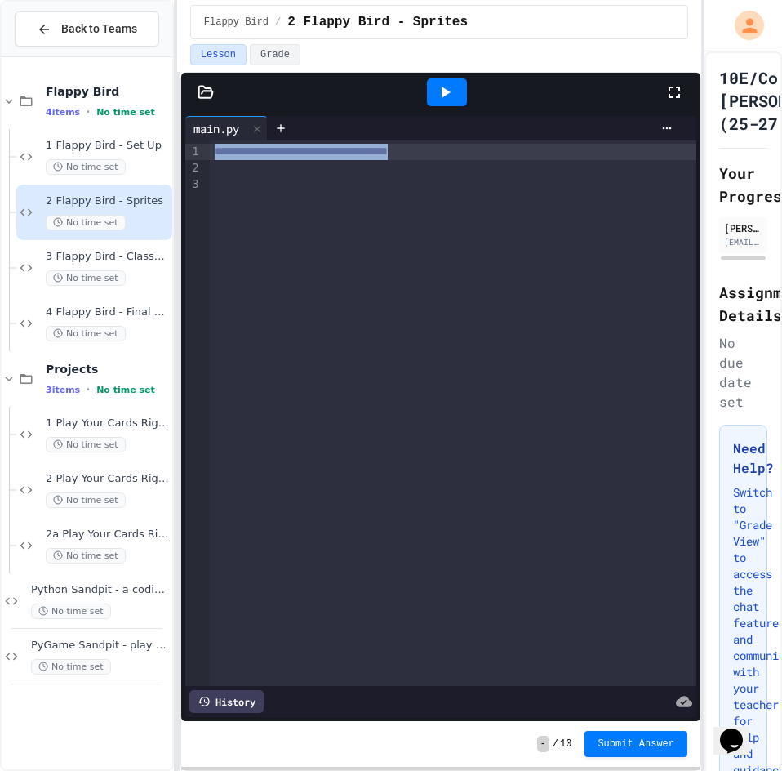
drag, startPoint x: 491, startPoint y: 150, endPoint x: 172, endPoint y: 143, distance: 318.5
click at [172, 143] on div "**********" at bounding box center [391, 385] width 782 height 771
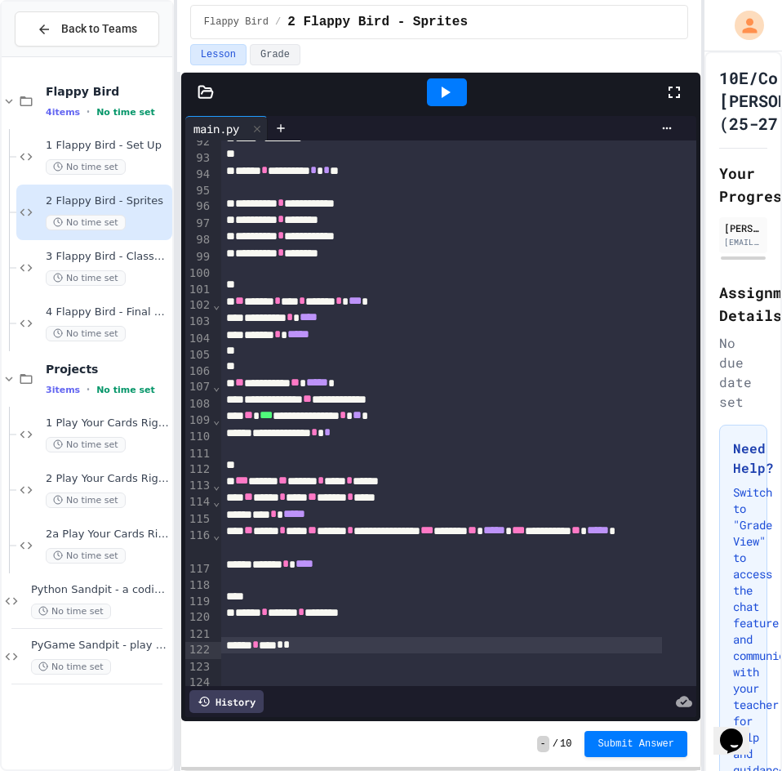
click at [448, 97] on icon at bounding box center [445, 92] width 20 height 20
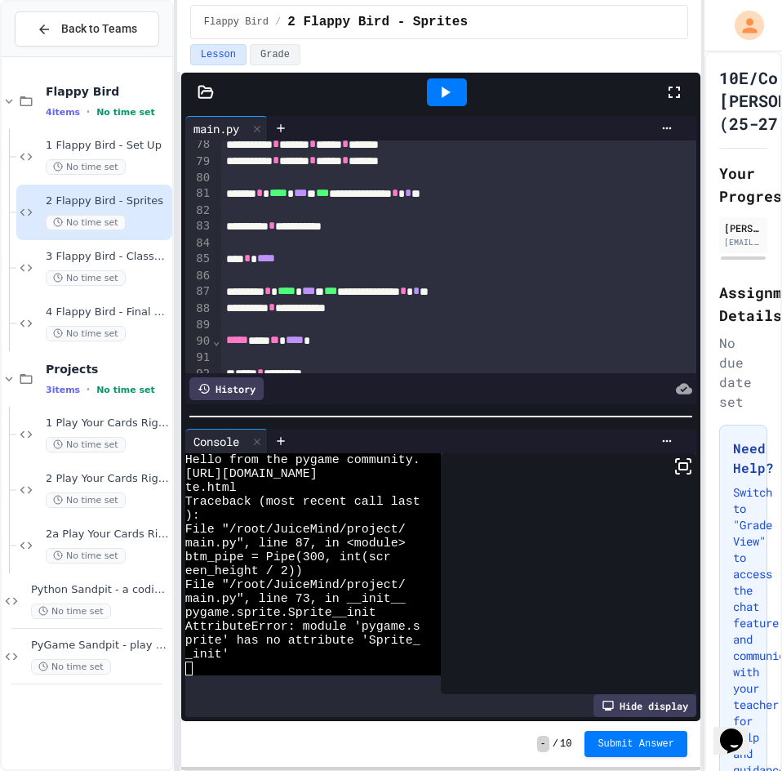
scroll to position [1310, 0]
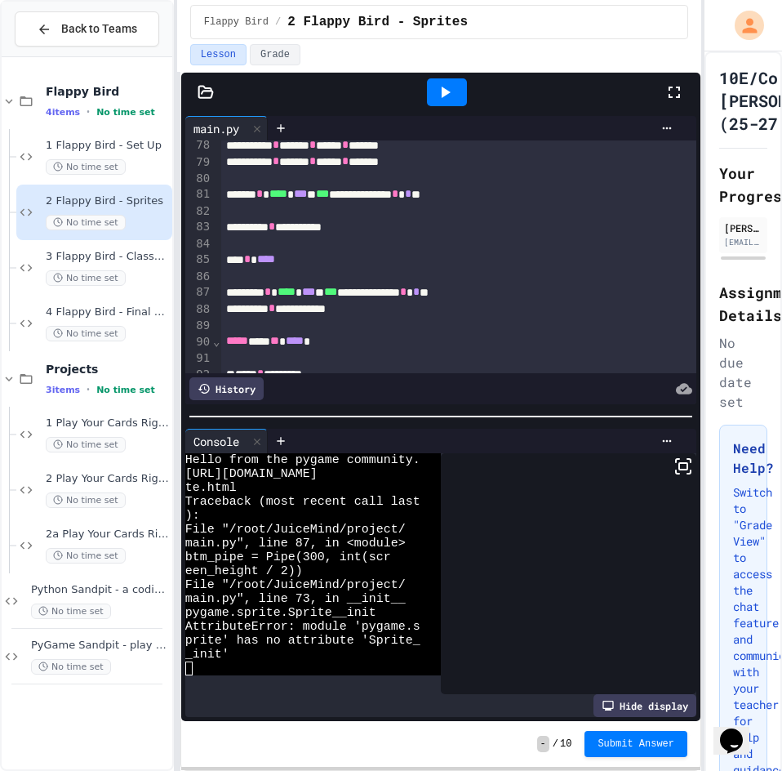
click at [362, 311] on div "**********" at bounding box center [441, 308] width 441 height 16
click at [451, 85] on icon at bounding box center [445, 92] width 20 height 20
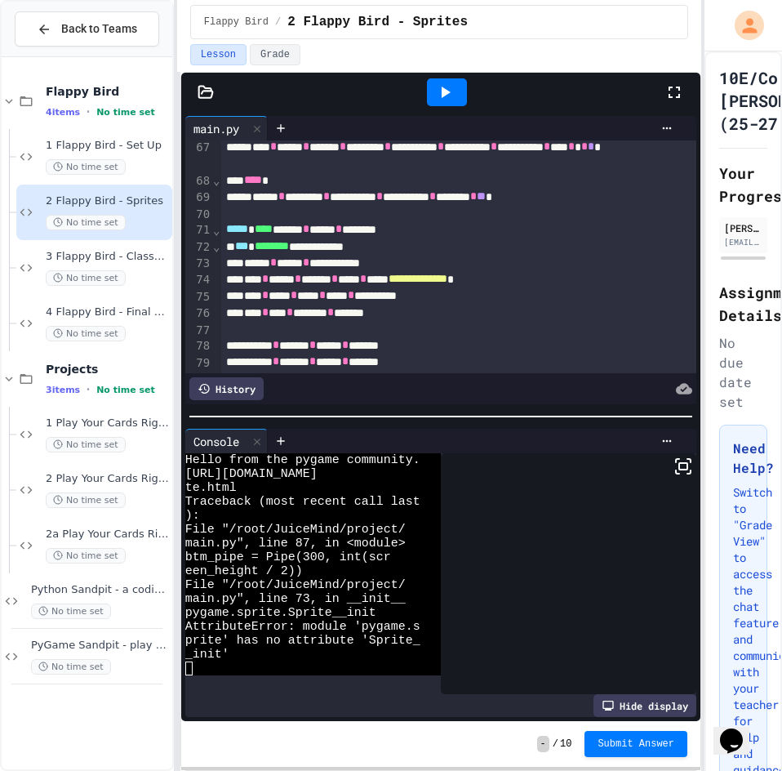
scroll to position [1146, 0]
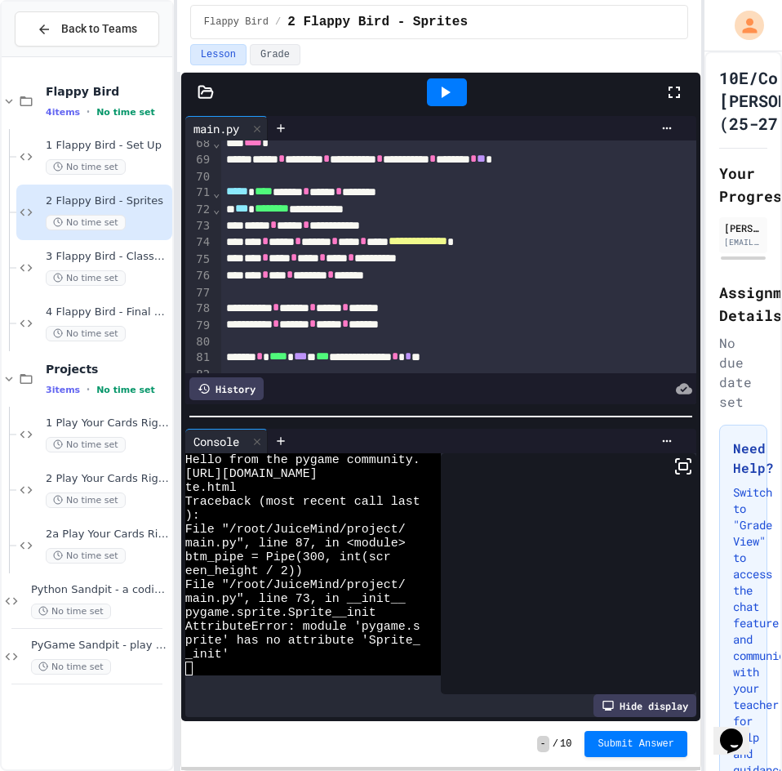
click at [371, 220] on div "**********" at bounding box center [441, 225] width 441 height 16
click at [449, 256] on div "**** * **** * **** * ***** * ******** * *" at bounding box center [441, 258] width 441 height 16
click at [435, 226] on div "****** * ****** * ****** * ******" at bounding box center [441, 225] width 441 height 16
click at [437, 89] on icon at bounding box center [445, 92] width 20 height 20
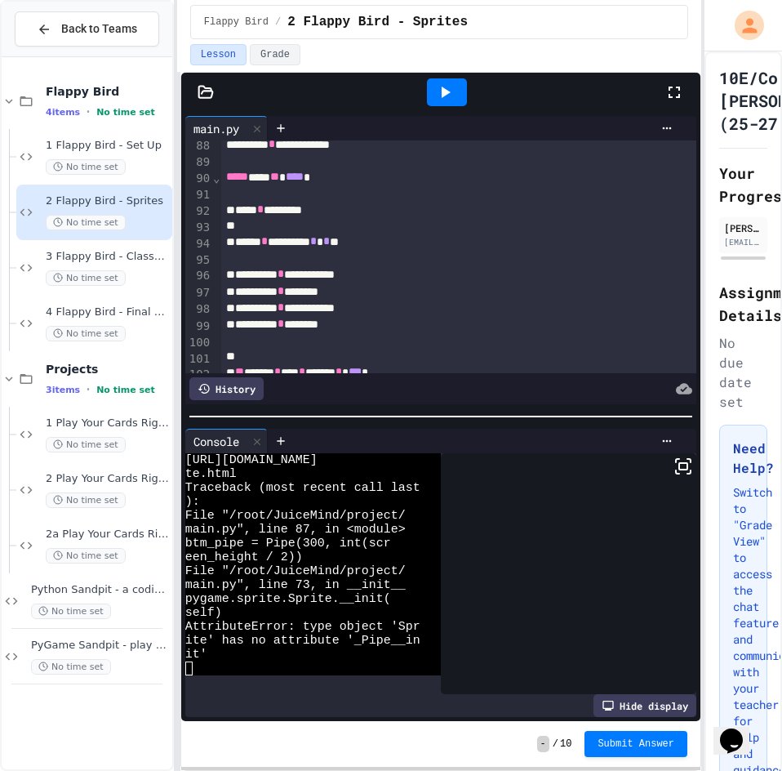
scroll to position [1391, 0]
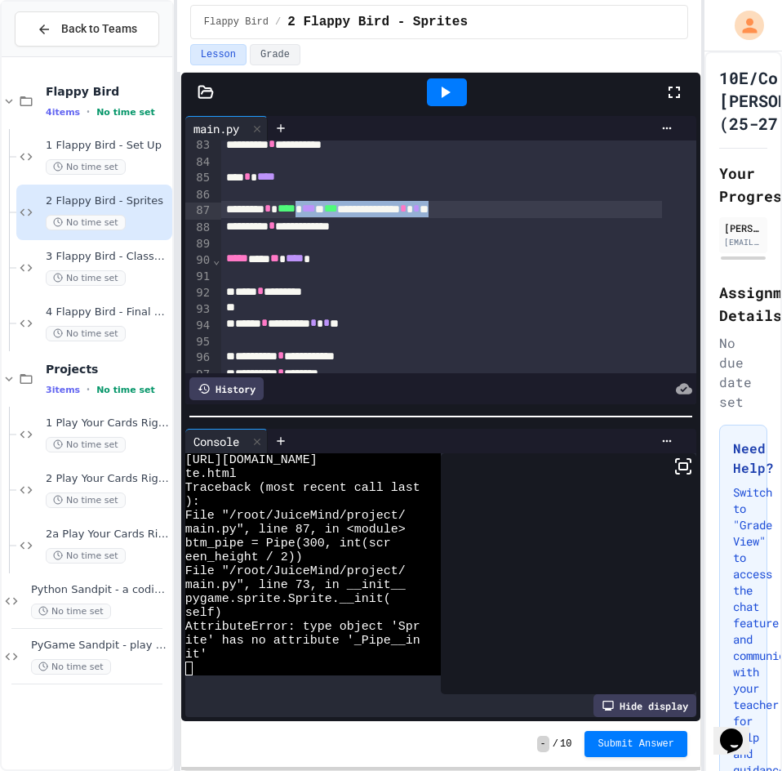
drag, startPoint x: 502, startPoint y: 207, endPoint x: 317, endPoint y: 216, distance: 185.5
click at [317, 216] on div "**********" at bounding box center [441, 209] width 441 height 16
click at [439, 233] on div "**********" at bounding box center [441, 226] width 441 height 16
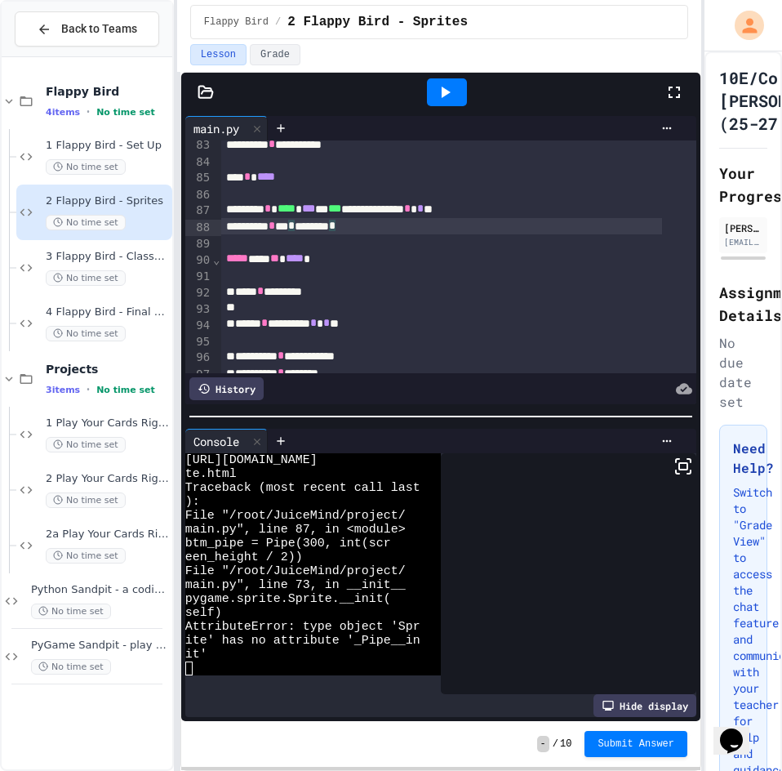
click at [451, 201] on div at bounding box center [458, 193] width 475 height 16
click at [562, 217] on div "**********" at bounding box center [441, 209] width 441 height 16
click at [442, 94] on icon at bounding box center [446, 92] width 9 height 11
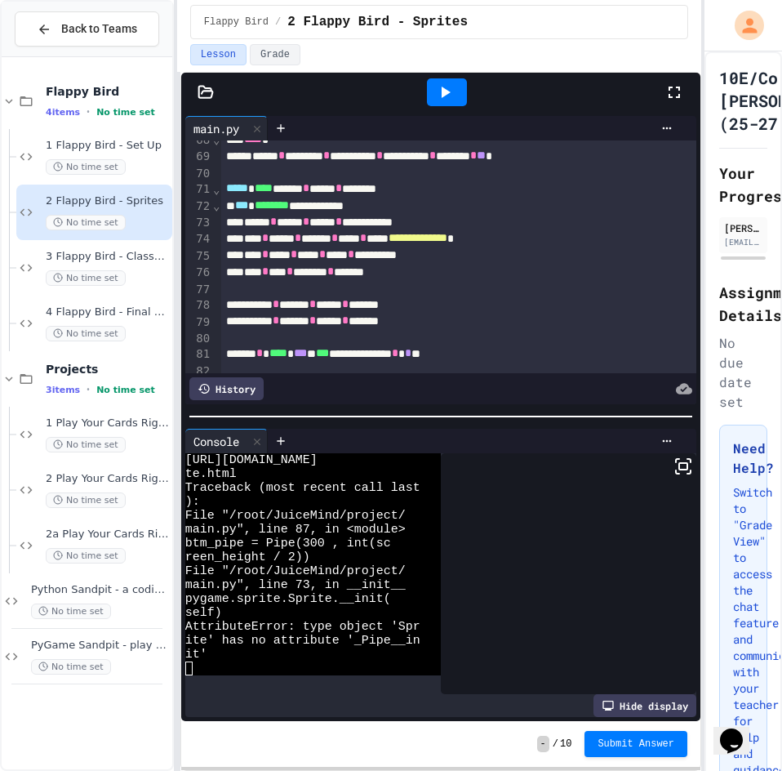
scroll to position [1146, 0]
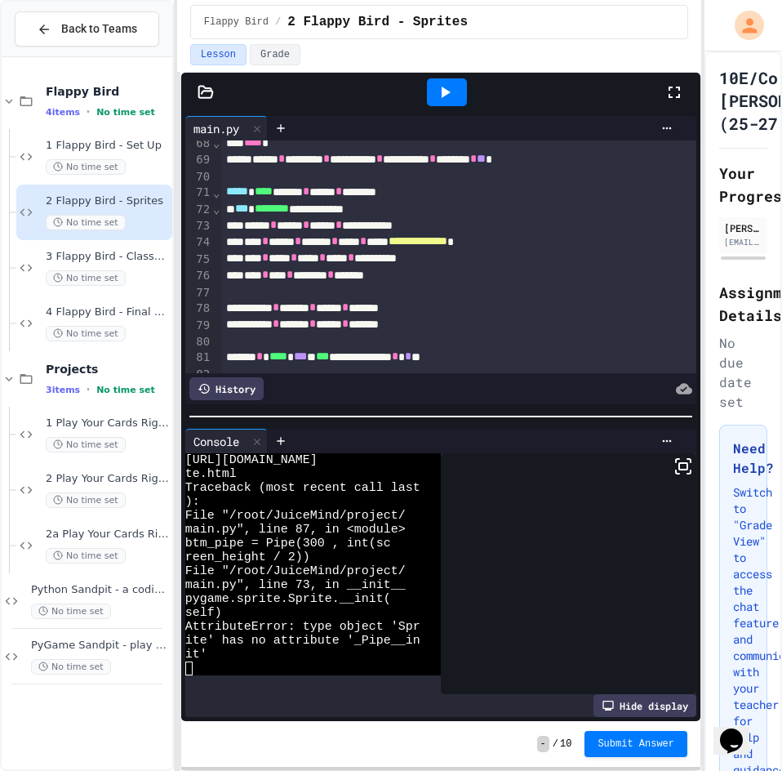
click at [371, 291] on div at bounding box center [458, 291] width 475 height 16
click at [454, 90] on icon at bounding box center [445, 92] width 20 height 20
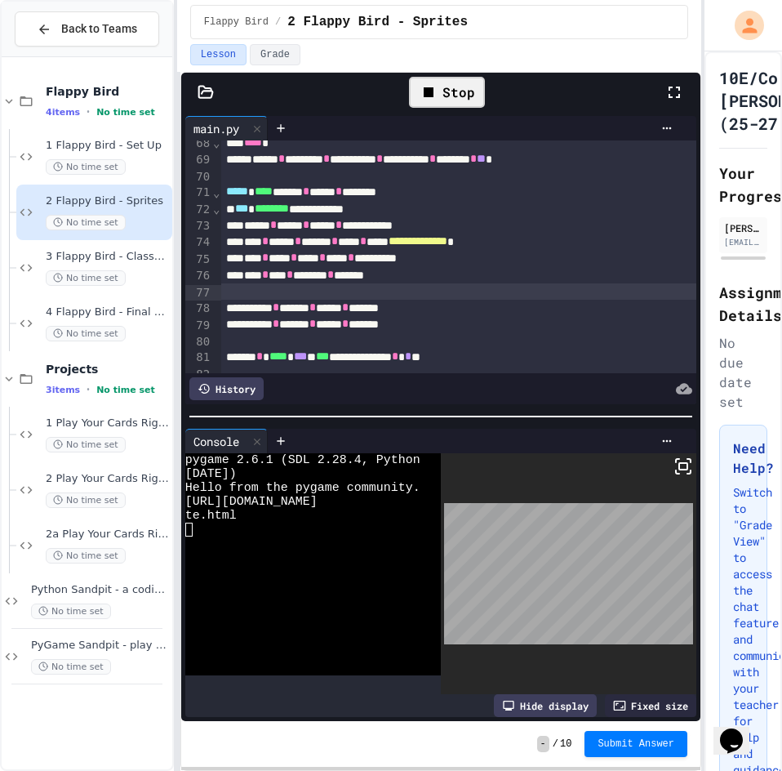
scroll to position [42, 0]
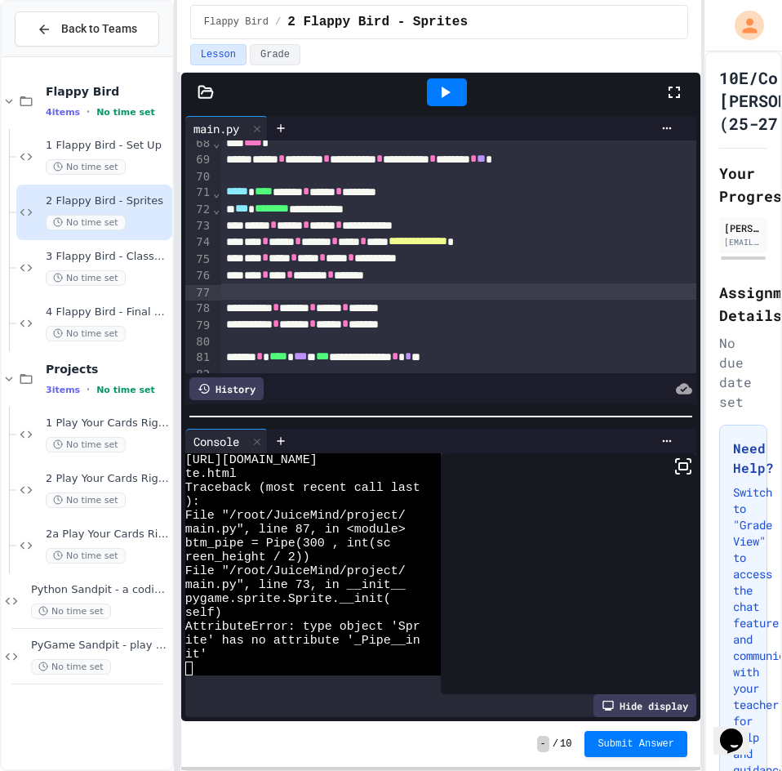
click at [447, 78] on div at bounding box center [447, 92] width 40 height 28
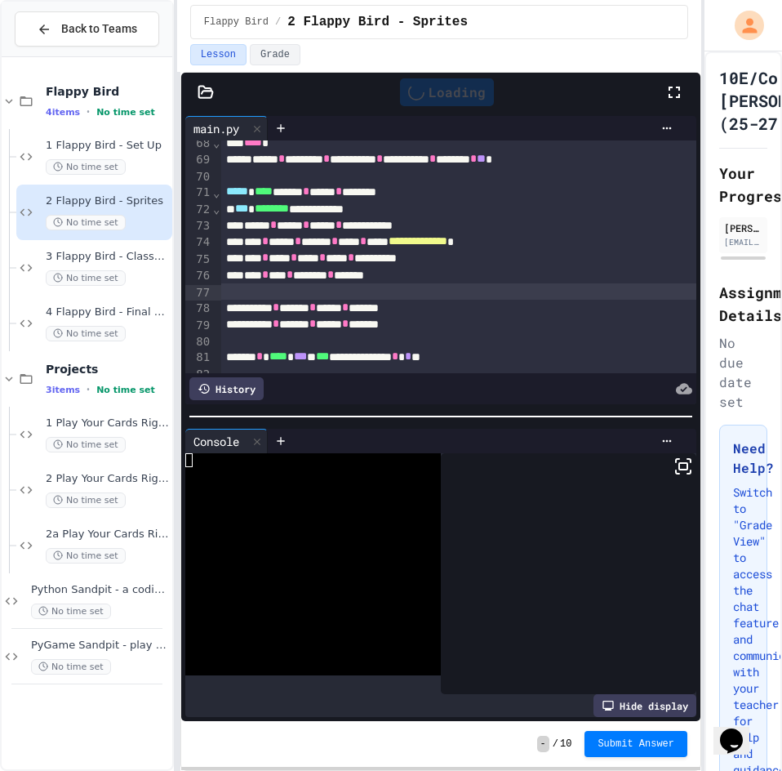
scroll to position [0, 0]
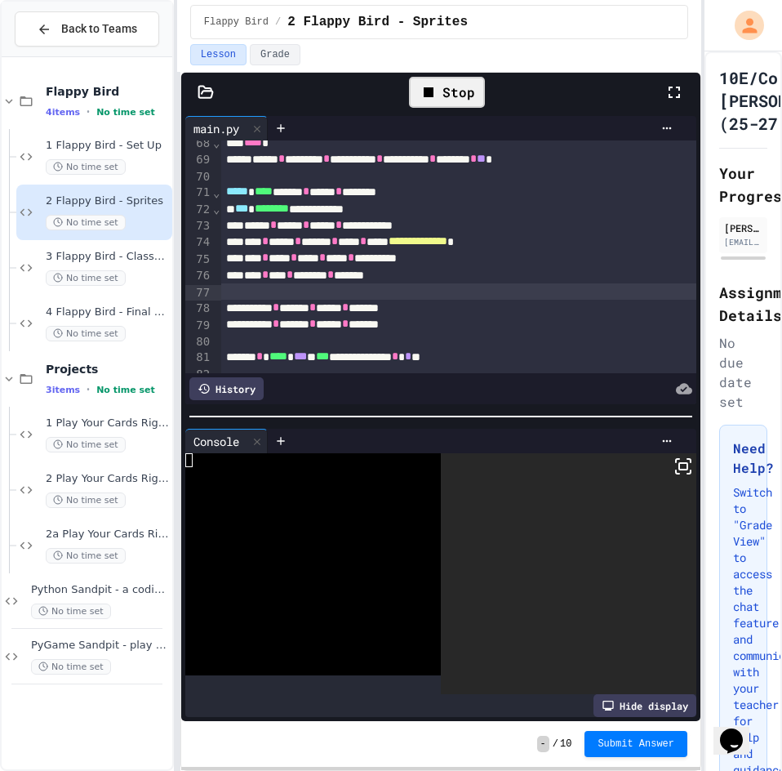
click at [438, 83] on icon at bounding box center [429, 92] width 20 height 20
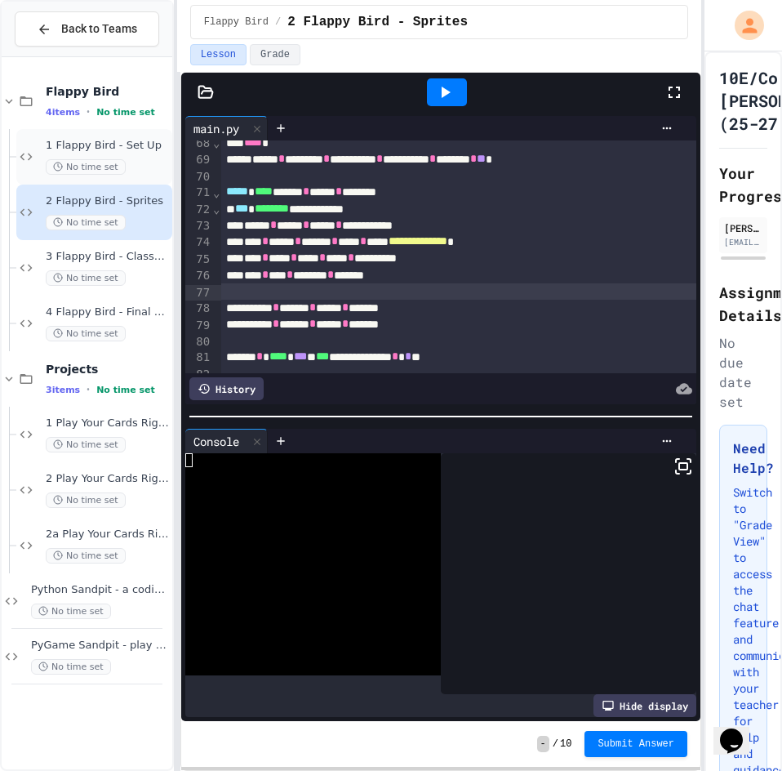
click at [111, 133] on div "1 Flappy Bird - Set Up No time set" at bounding box center [94, 157] width 156 height 56
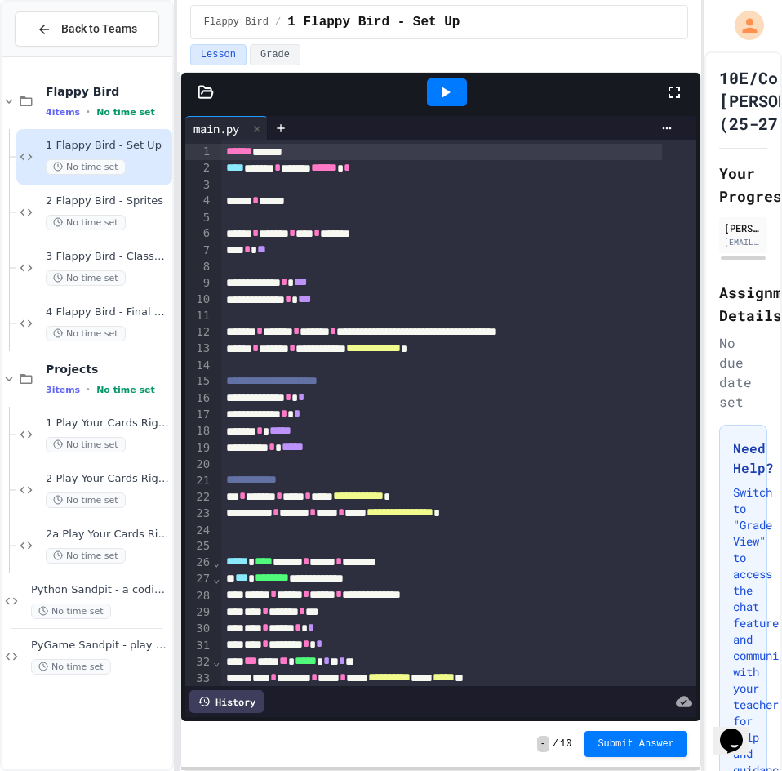
click at [219, 690] on div "History" at bounding box center [226, 701] width 74 height 23
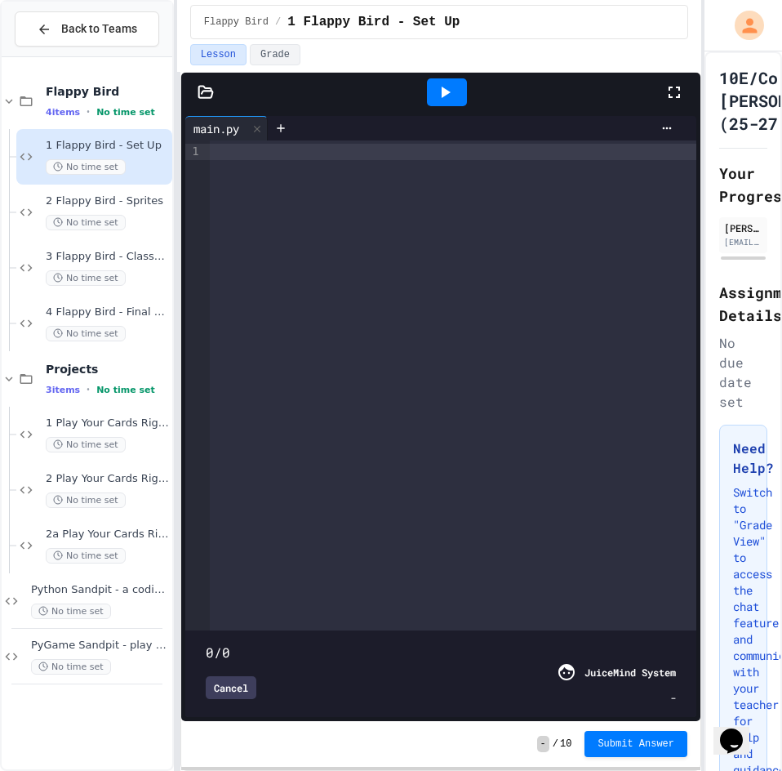
type input "****"
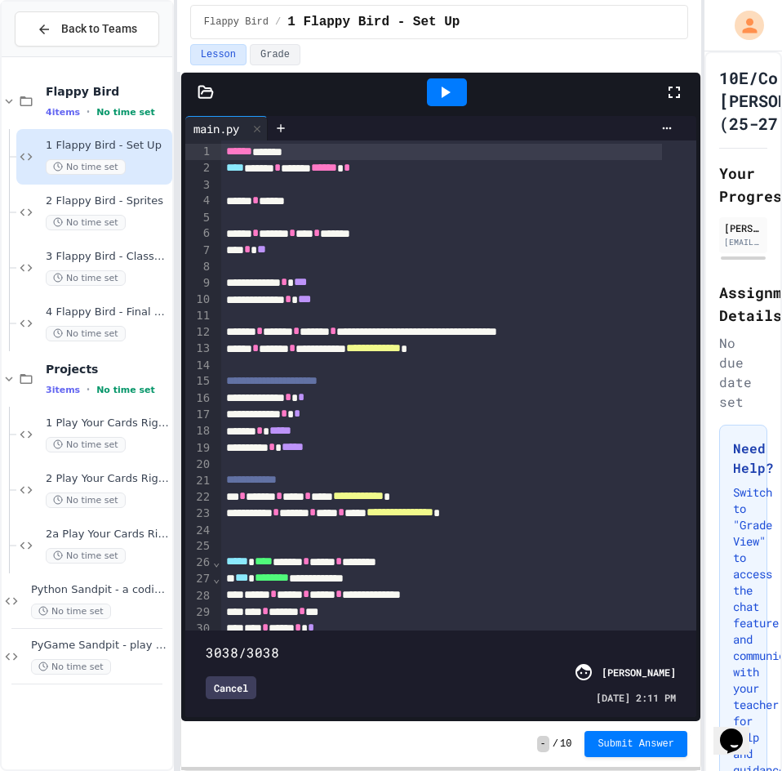
click at [239, 676] on div "Cancel" at bounding box center [231, 687] width 51 height 23
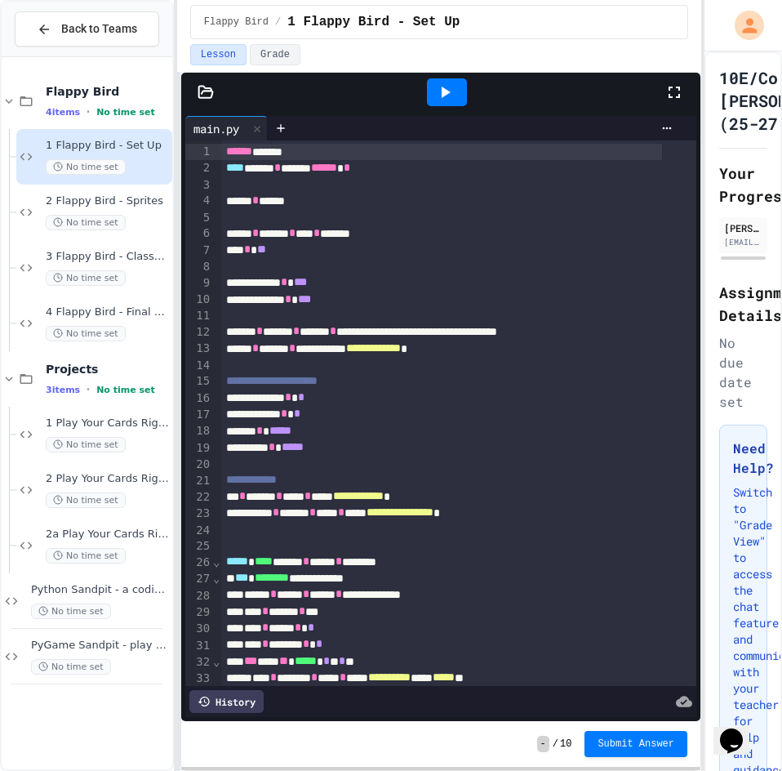
click at [451, 91] on icon at bounding box center [445, 92] width 20 height 20
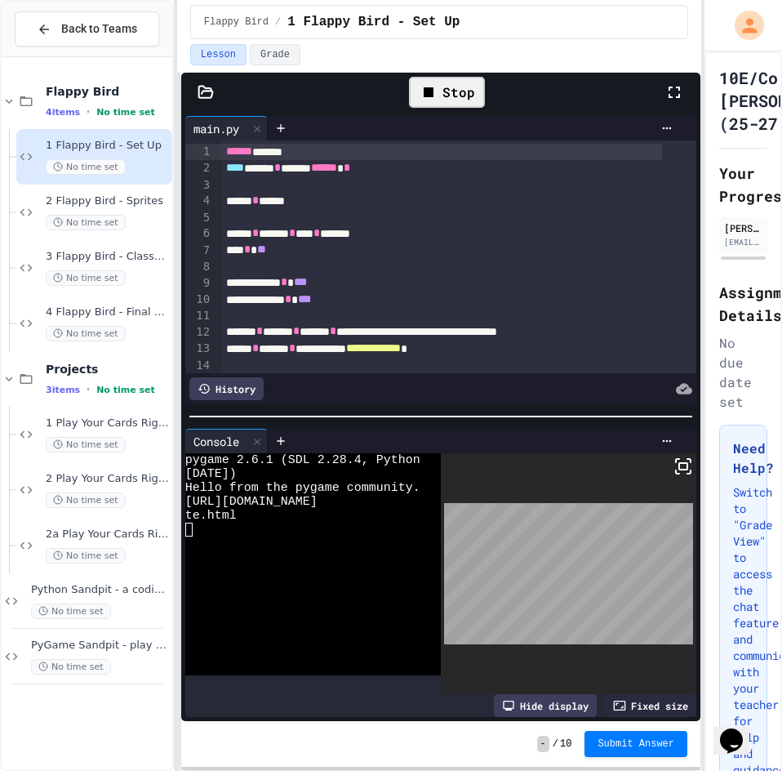
click at [674, 460] on icon at bounding box center [684, 466] width 20 height 20
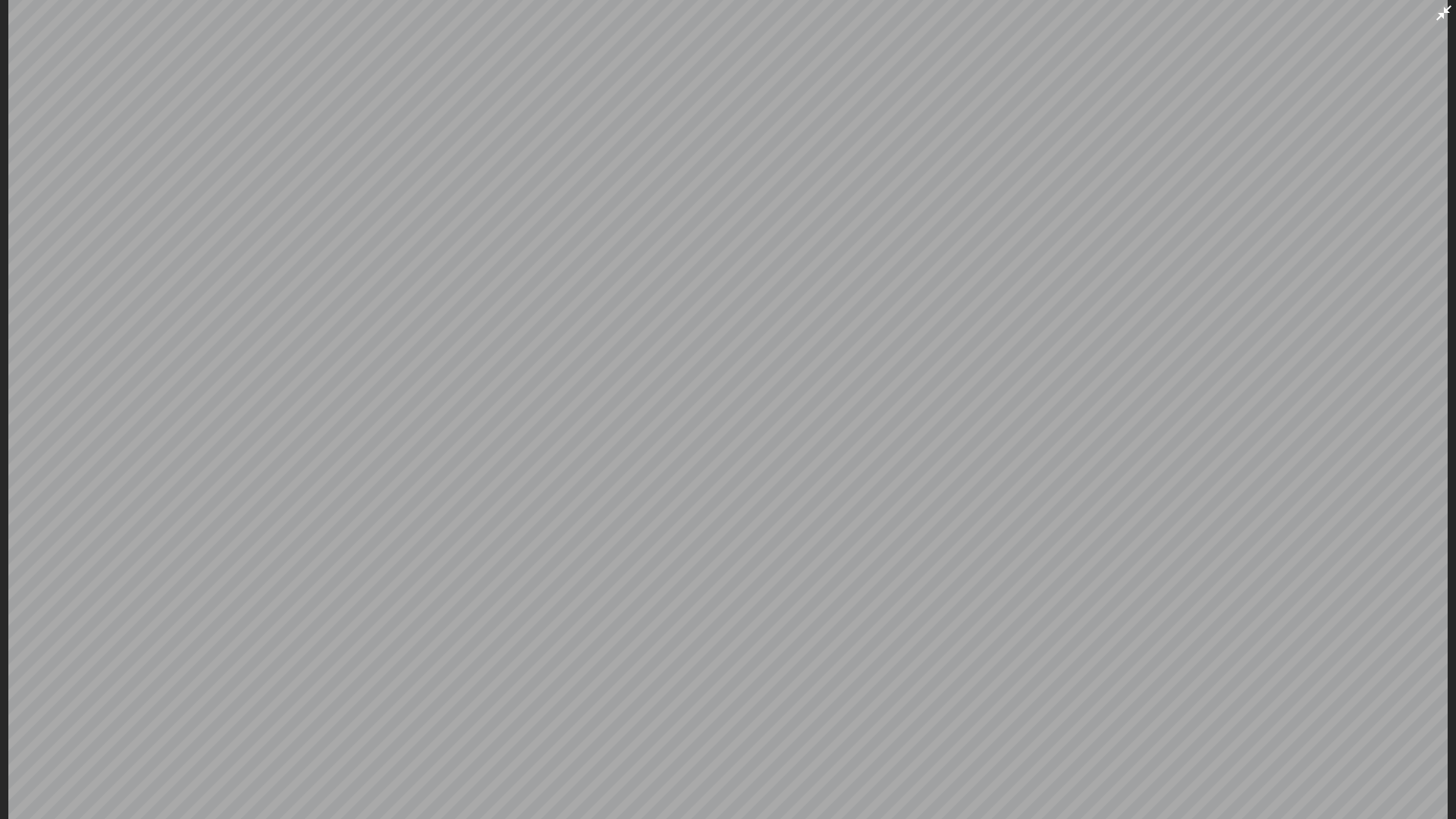
click at [725, 11] on icon at bounding box center [1443, 13] width 15 height 15
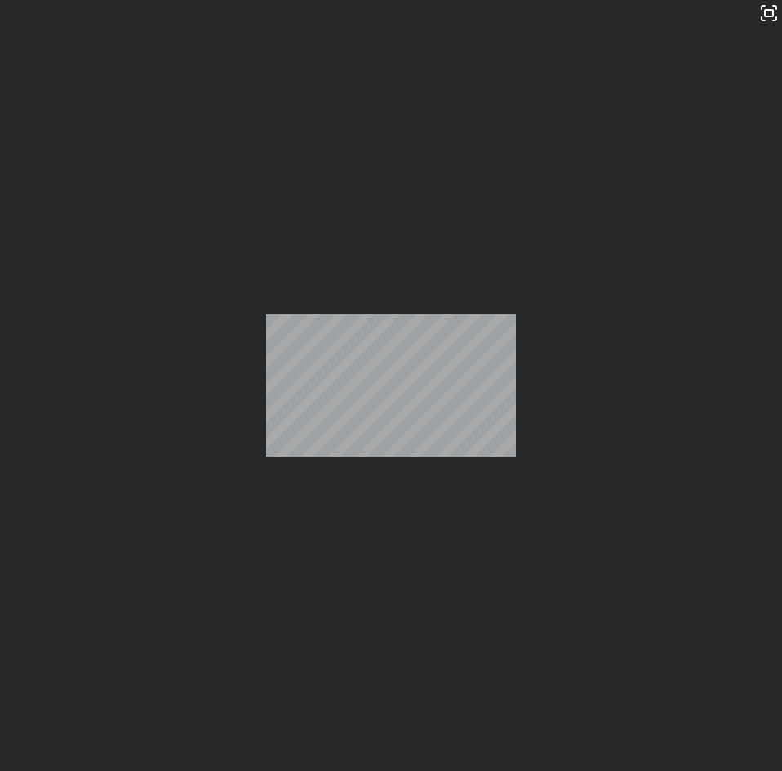
scroll to position [163, 0]
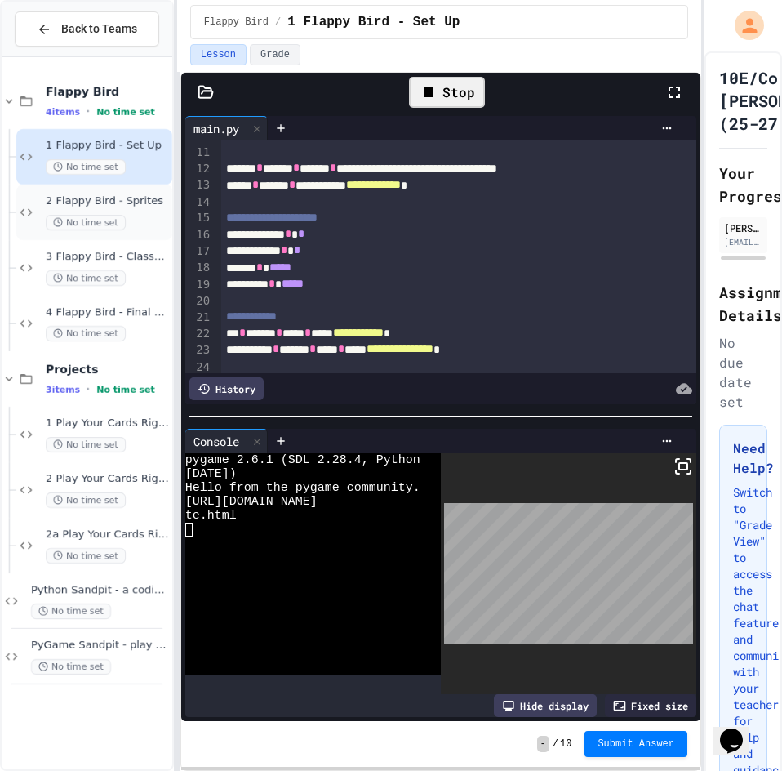
click at [100, 201] on span "2 Flappy Bird - Sprites" at bounding box center [107, 201] width 123 height 14
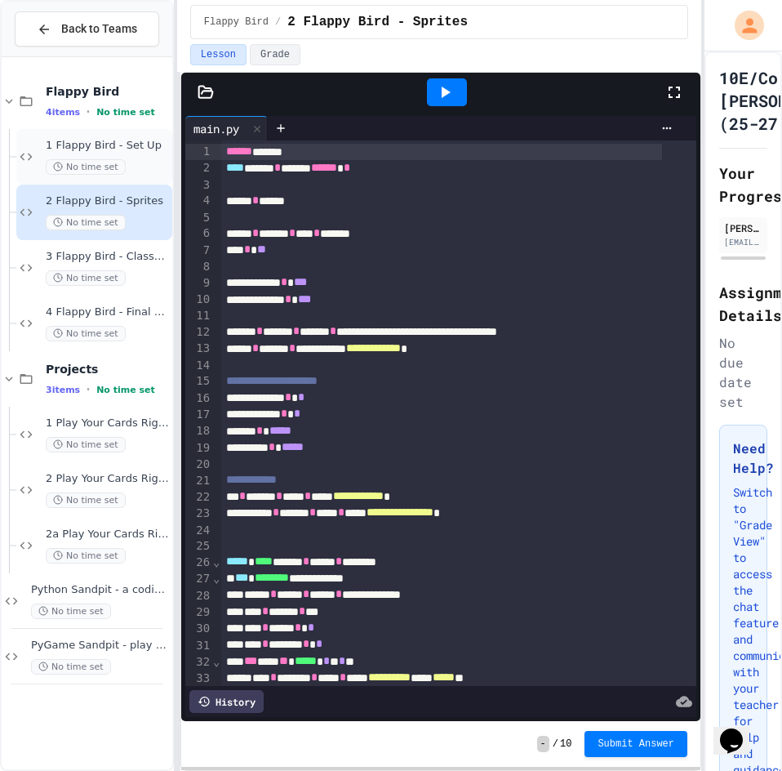
click at [100, 153] on div "1 Flappy Bird - Set Up No time set" at bounding box center [107, 157] width 123 height 36
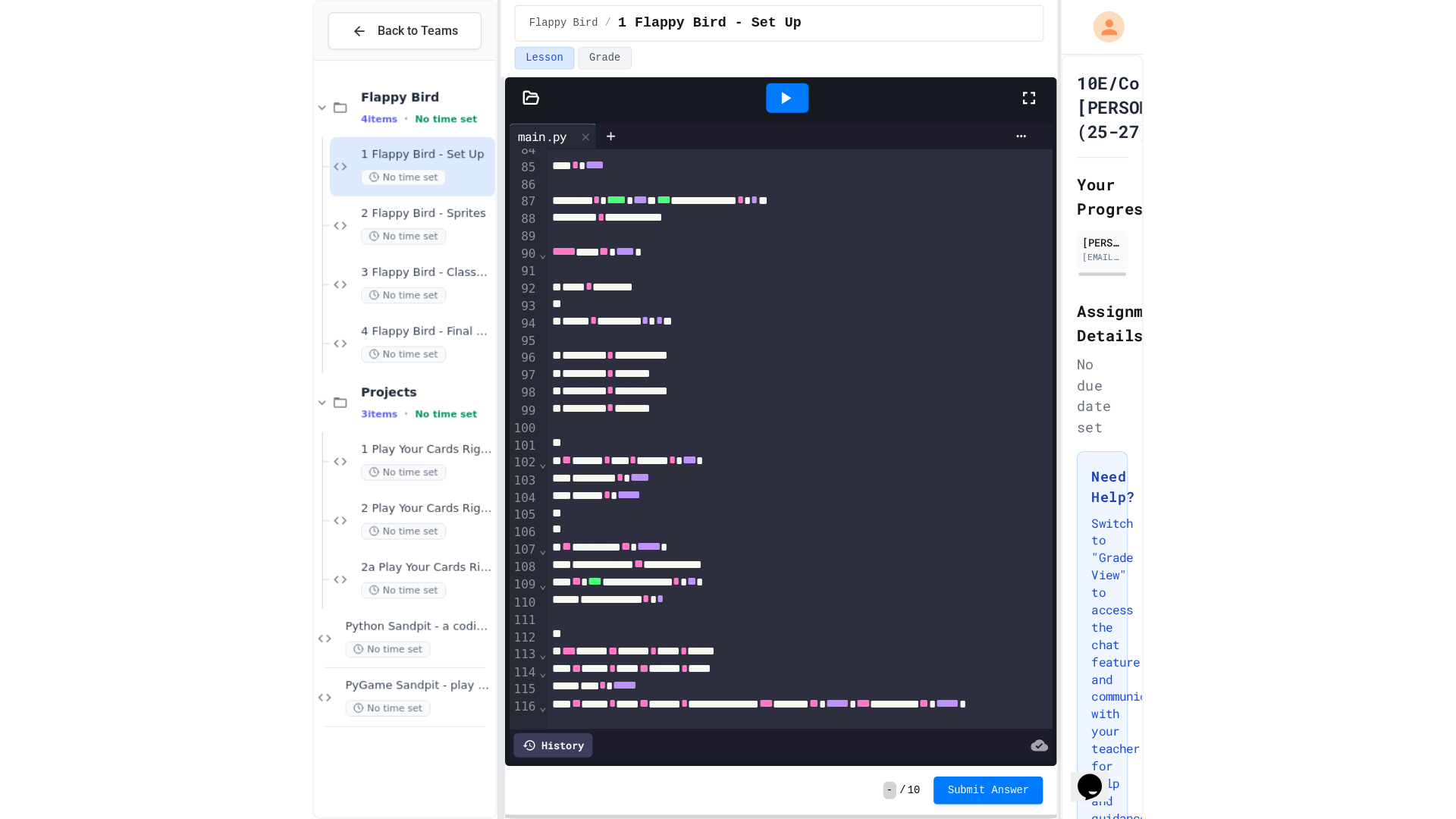
scroll to position [1235, 0]
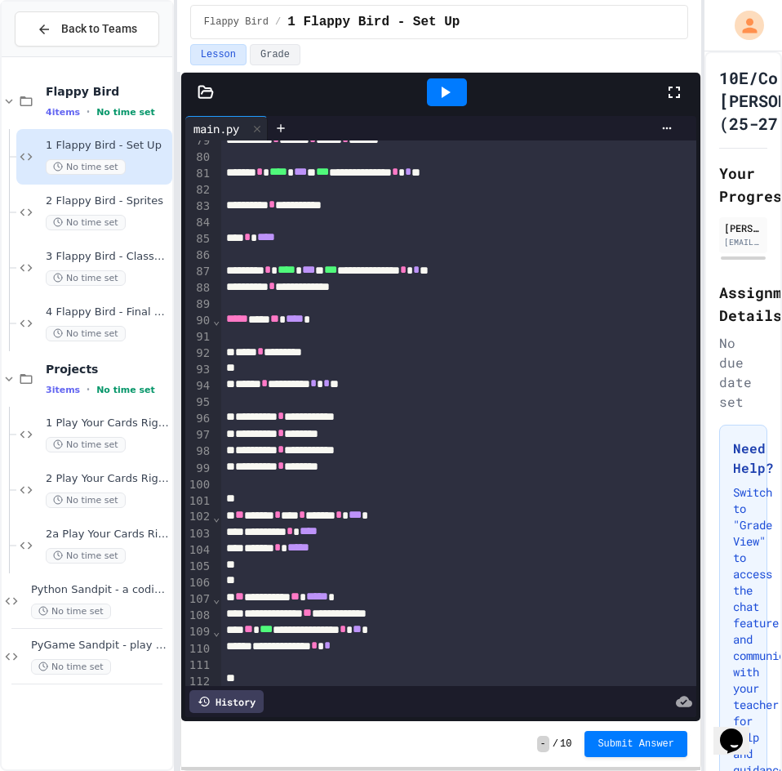
click at [436, 89] on icon at bounding box center [445, 92] width 20 height 20
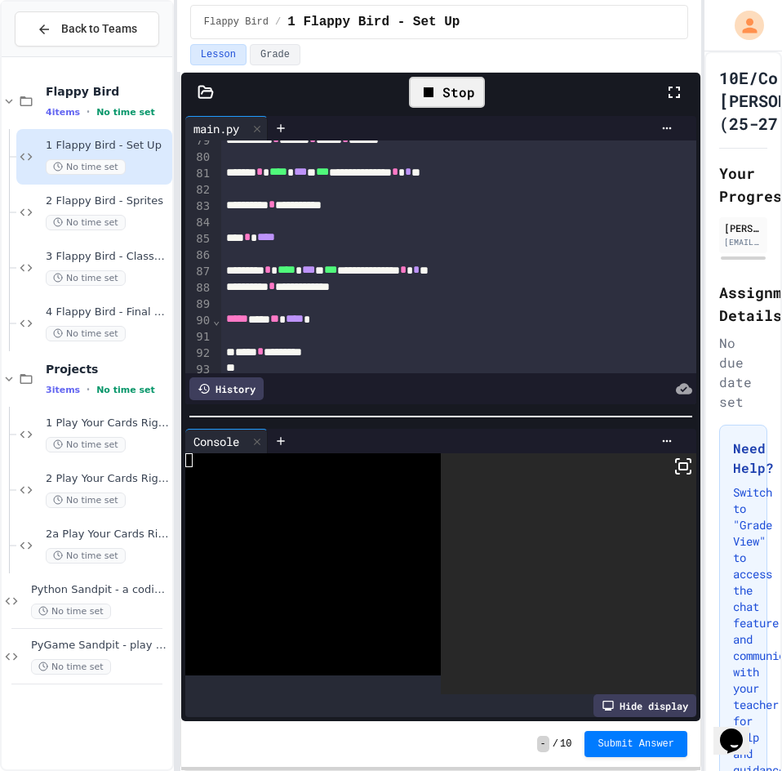
click at [670, 453] on div at bounding box center [569, 573] width 256 height 241
click at [676, 459] on icon at bounding box center [677, 460] width 3 height 3
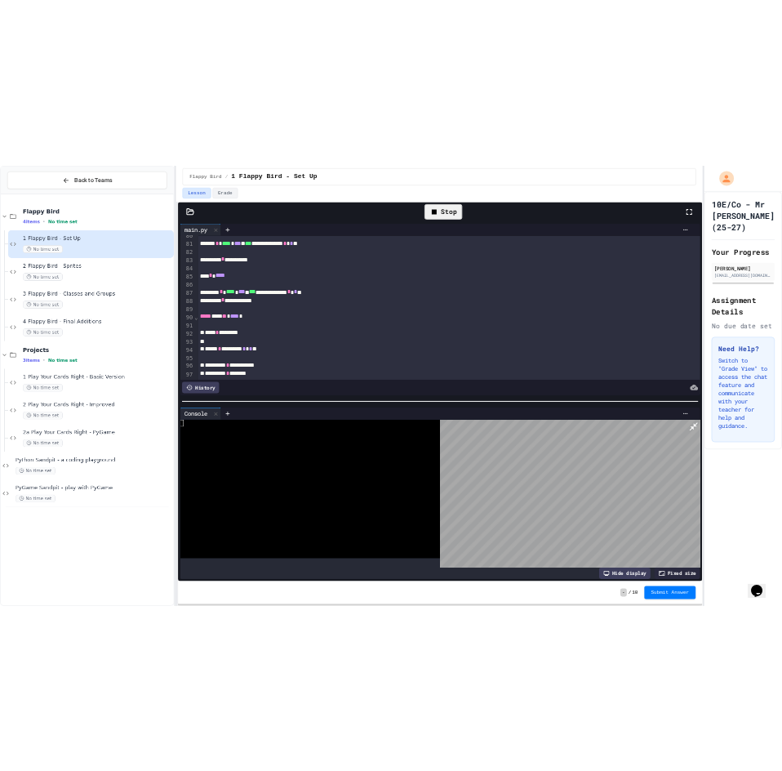
scroll to position [1314, 0]
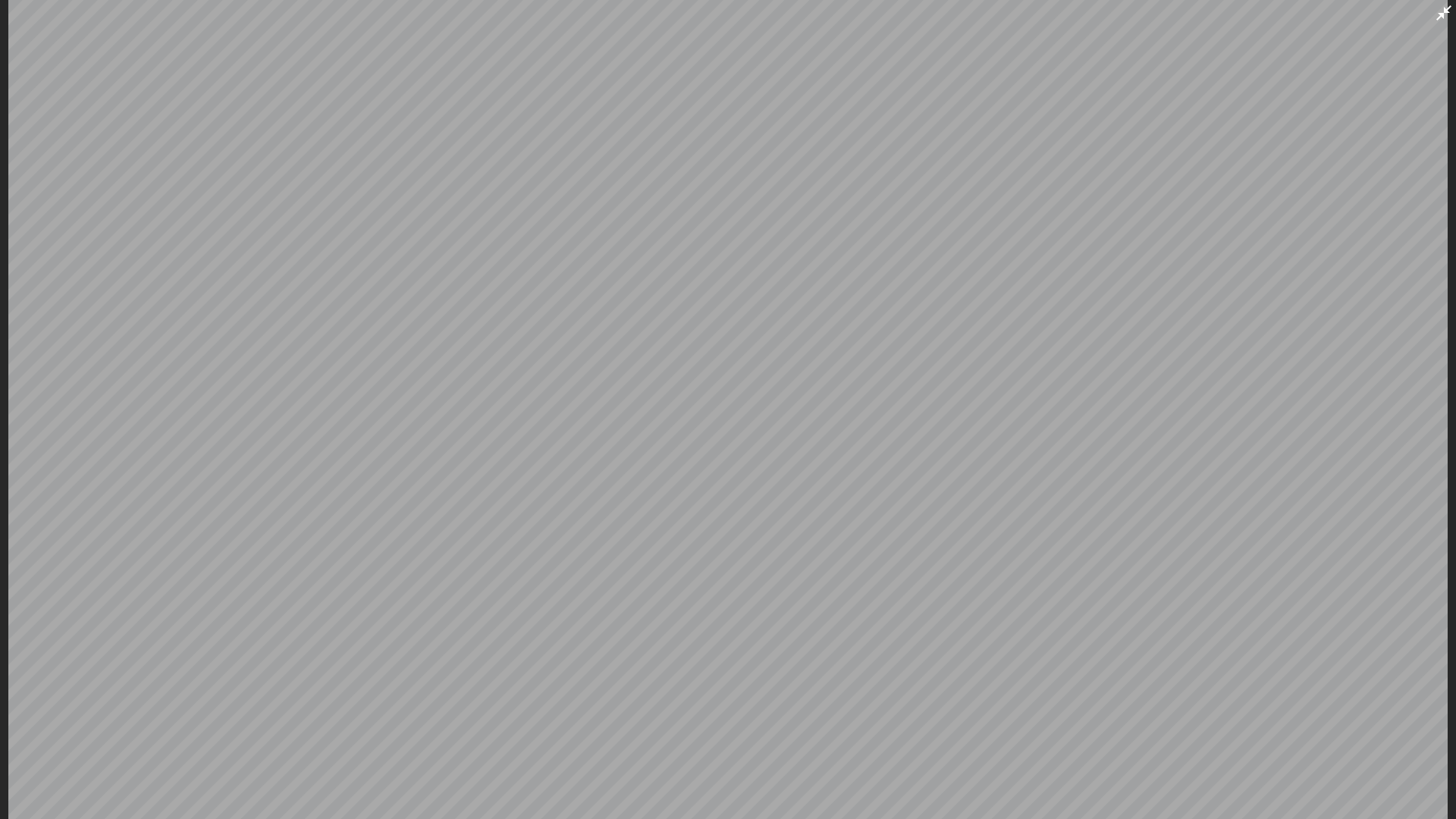
click at [725, 6] on icon at bounding box center [1444, 13] width 19 height 19
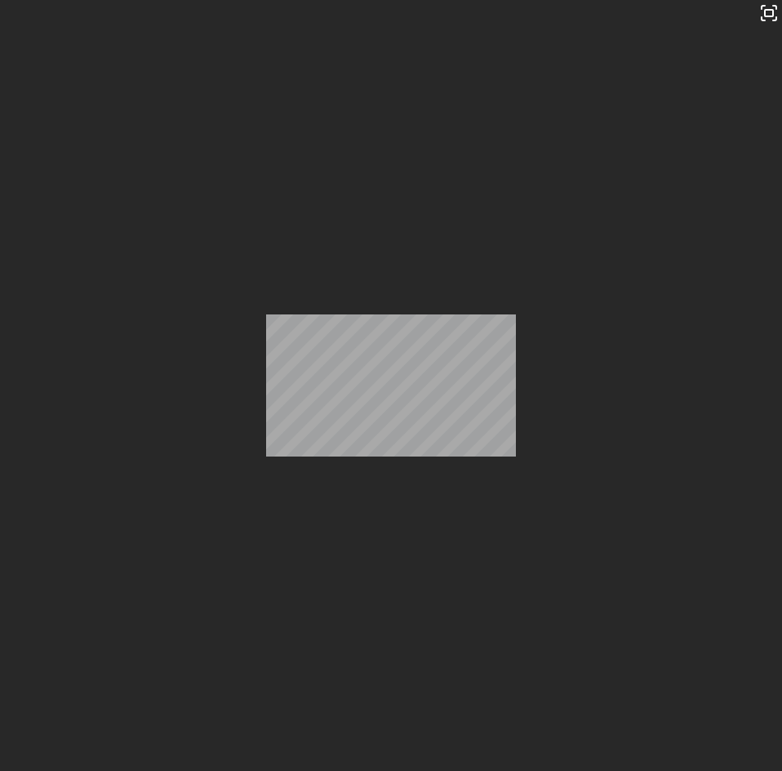
scroll to position [1473, 0]
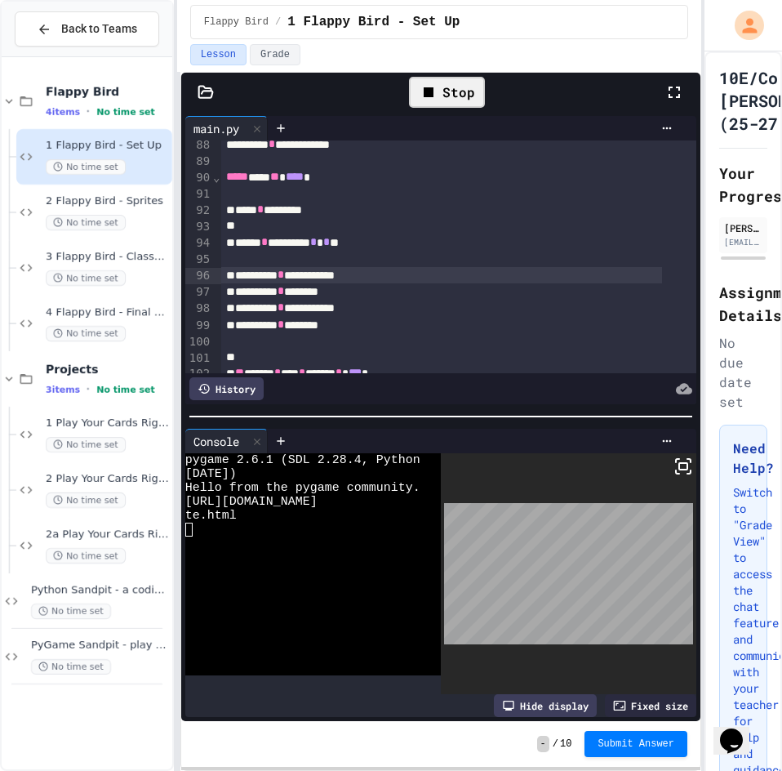
click at [226, 271] on div "**********" at bounding box center [441, 275] width 441 height 16
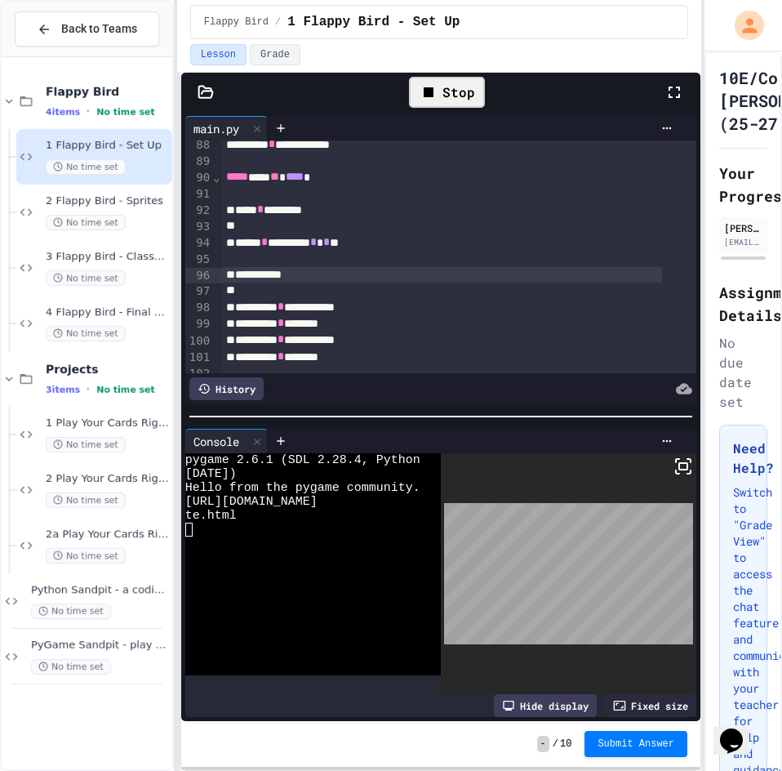
drag, startPoint x: 336, startPoint y: 265, endPoint x: 327, endPoint y: 269, distance: 9.6
click at [335, 265] on div at bounding box center [441, 259] width 441 height 16
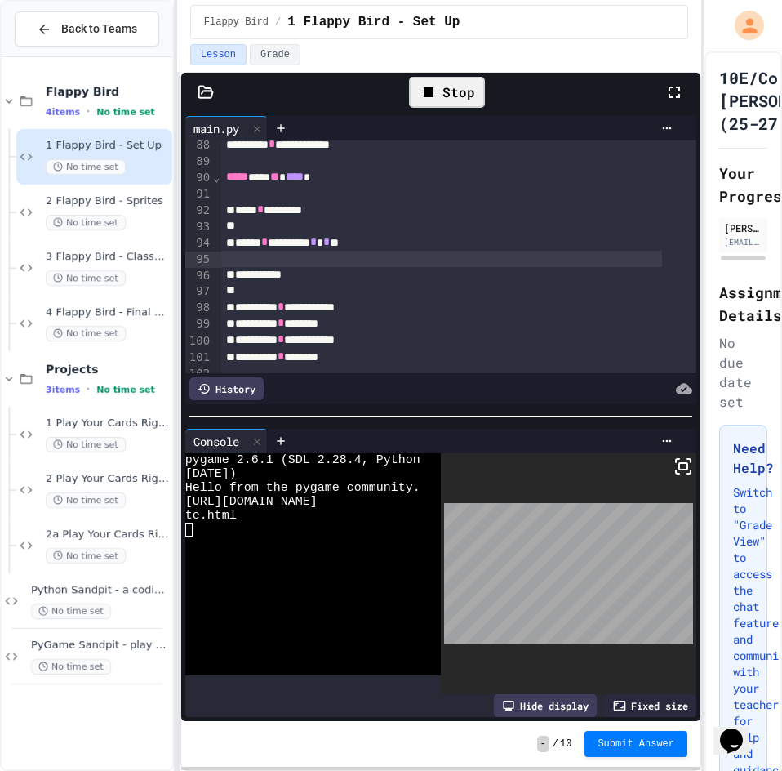
click at [276, 274] on div "**********" at bounding box center [441, 275] width 441 height 16
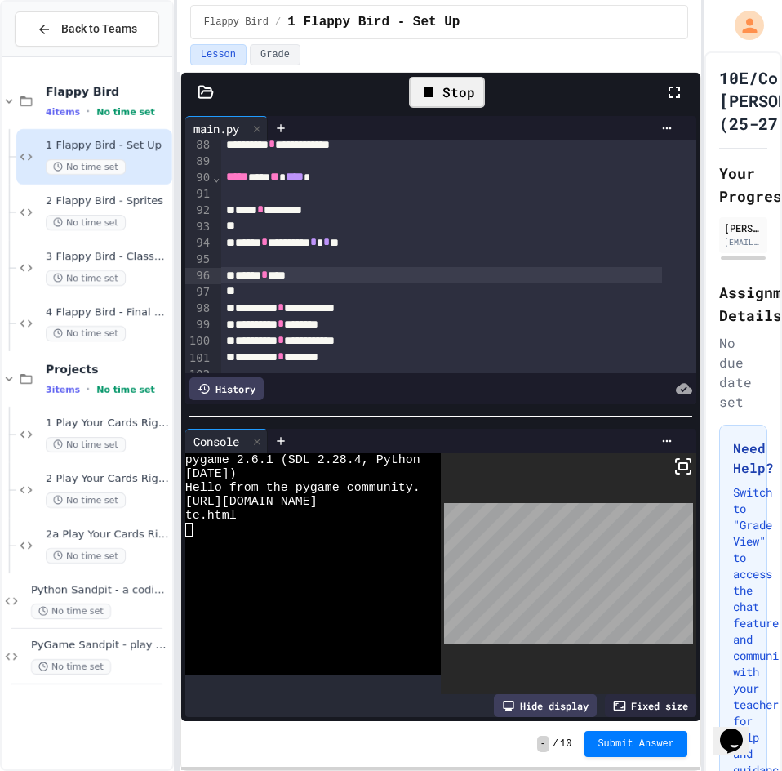
click at [391, 277] on div "****** * ****" at bounding box center [441, 275] width 441 height 16
click at [455, 88] on div "Stop" at bounding box center [447, 92] width 76 height 31
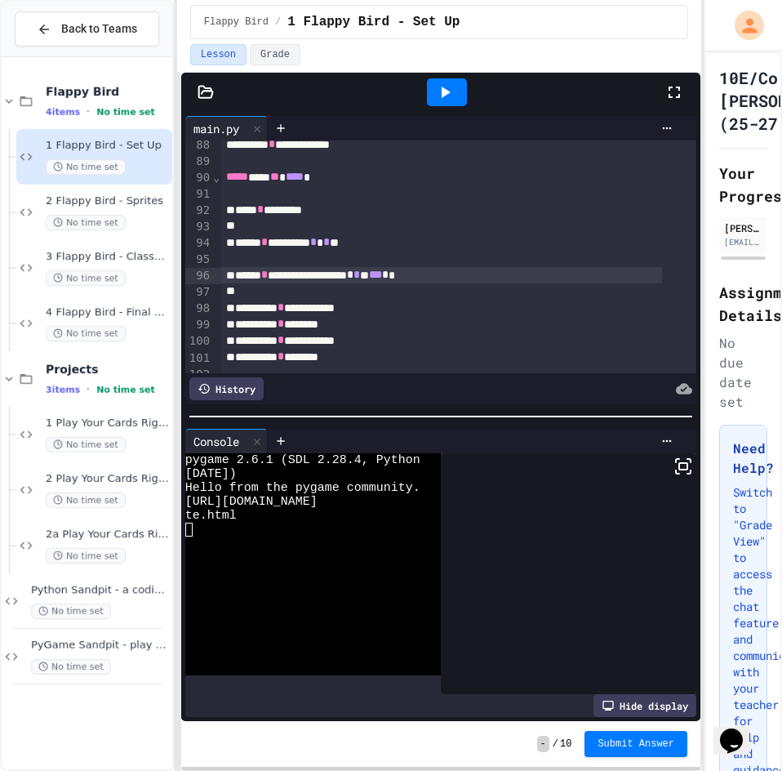
click at [455, 88] on icon at bounding box center [445, 92] width 20 height 20
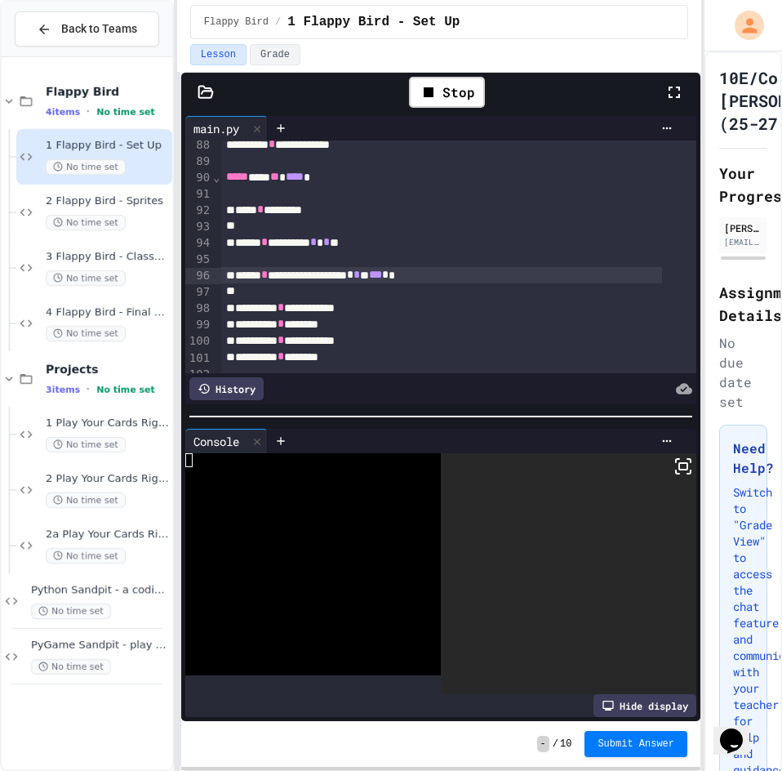
click at [678, 456] on icon at bounding box center [684, 466] width 20 height 20
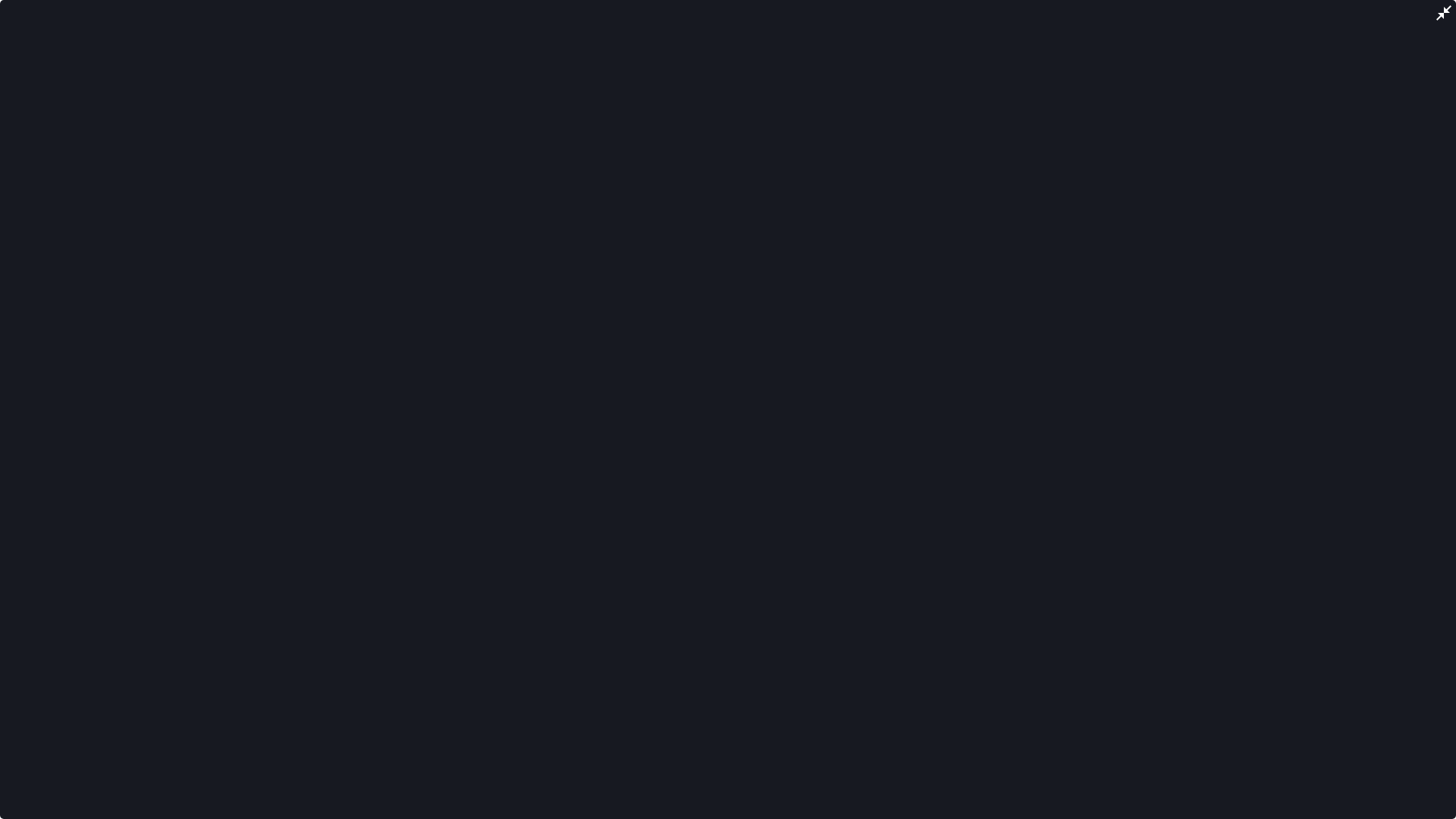
click at [725, 14] on div at bounding box center [728, 410] width 1456 height 819
click at [725, 5] on icon at bounding box center [1444, 13] width 19 height 19
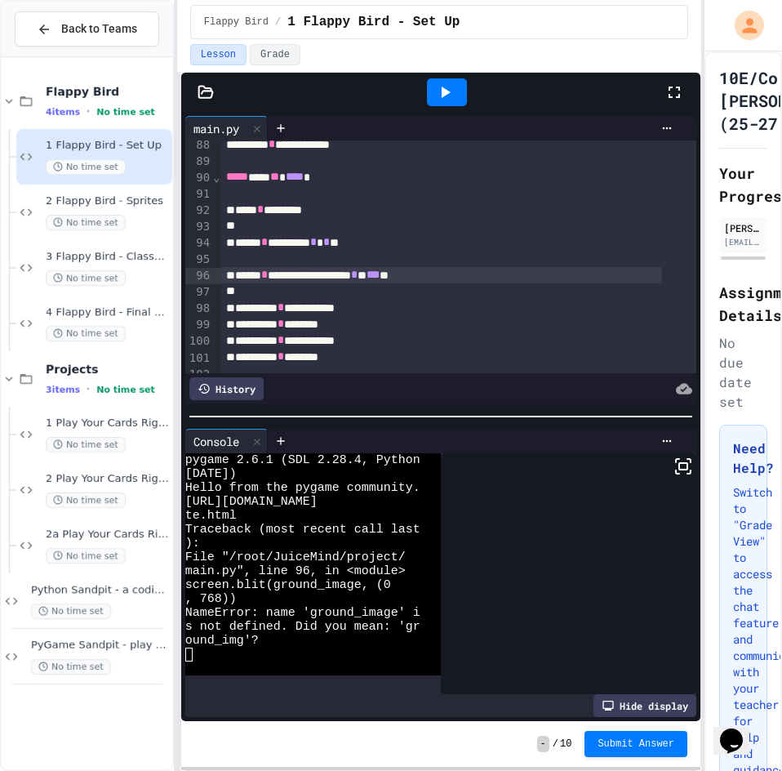
click at [387, 274] on div "**********" at bounding box center [441, 275] width 441 height 16
click at [432, 72] on div "**********" at bounding box center [440, 421] width 521 height 699
click at [440, 88] on icon at bounding box center [445, 92] width 20 height 20
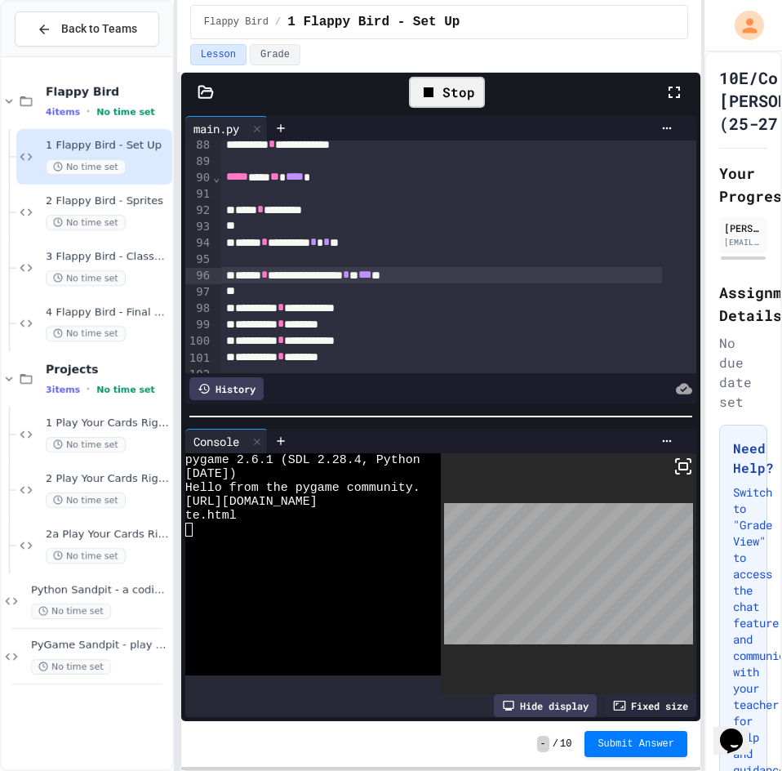
click at [679, 463] on rect at bounding box center [683, 466] width 8 height 7
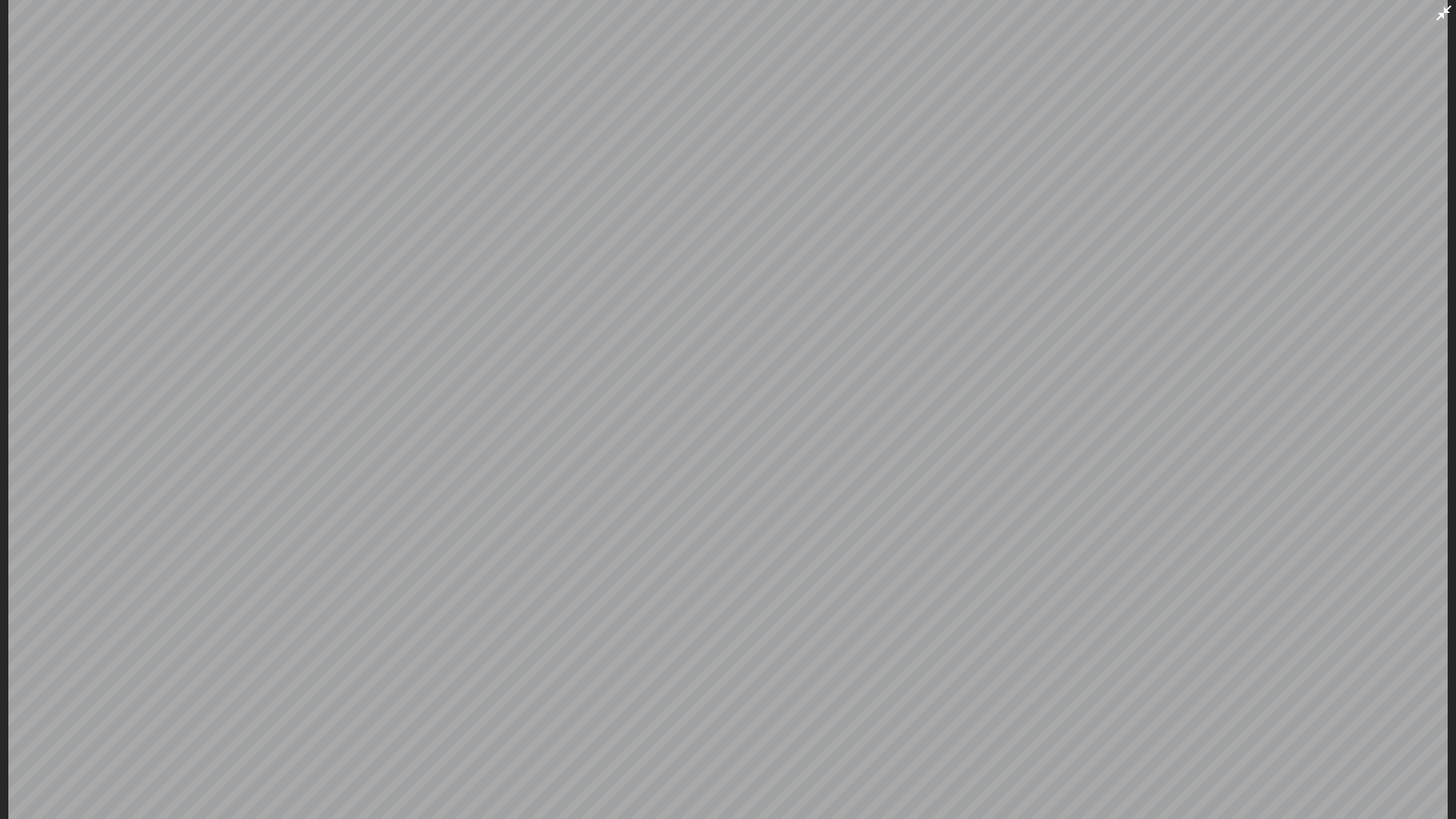
click at [725, 15] on icon at bounding box center [1444, 13] width 19 height 19
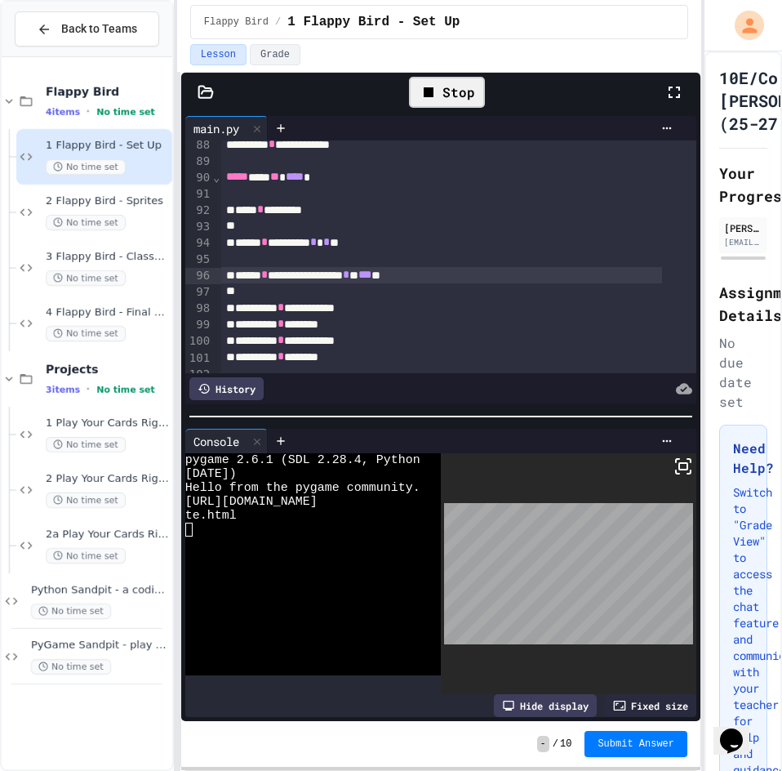
click at [423, 95] on icon at bounding box center [429, 92] width 20 height 20
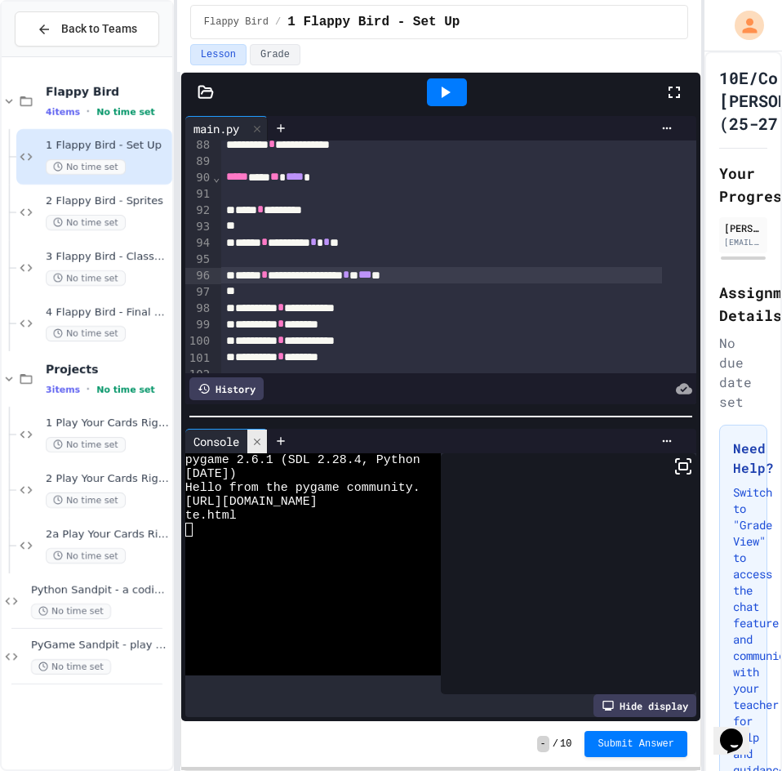
click at [256, 436] on icon at bounding box center [256, 441] width 11 height 11
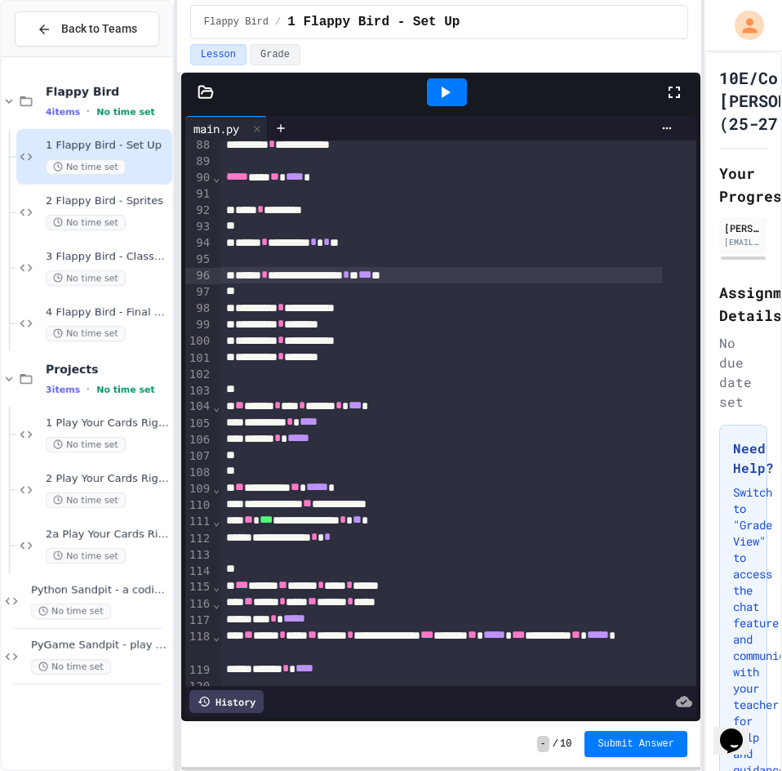
click at [404, 273] on div "**********" at bounding box center [441, 275] width 441 height 16
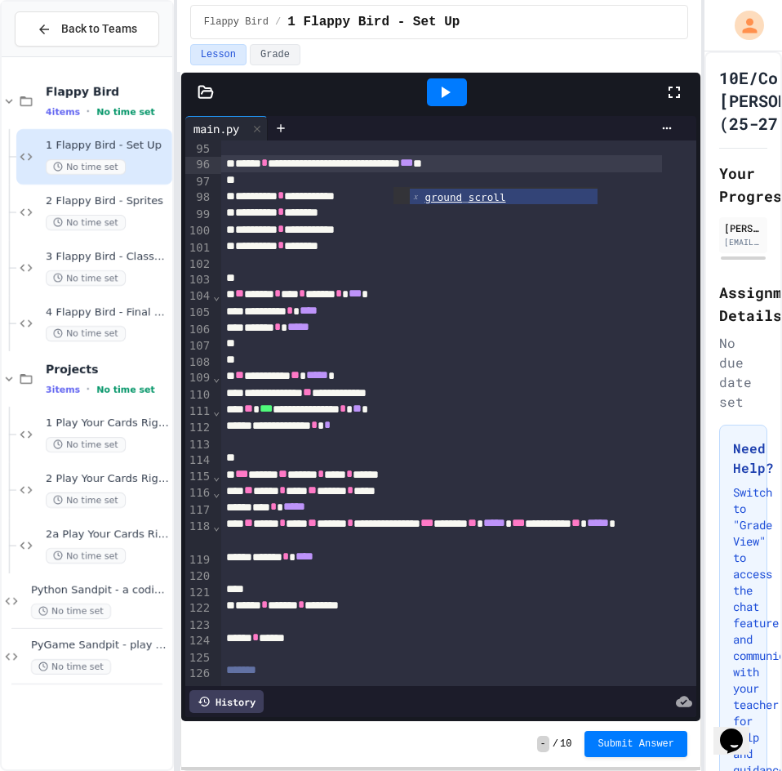
scroll to position [1445, 0]
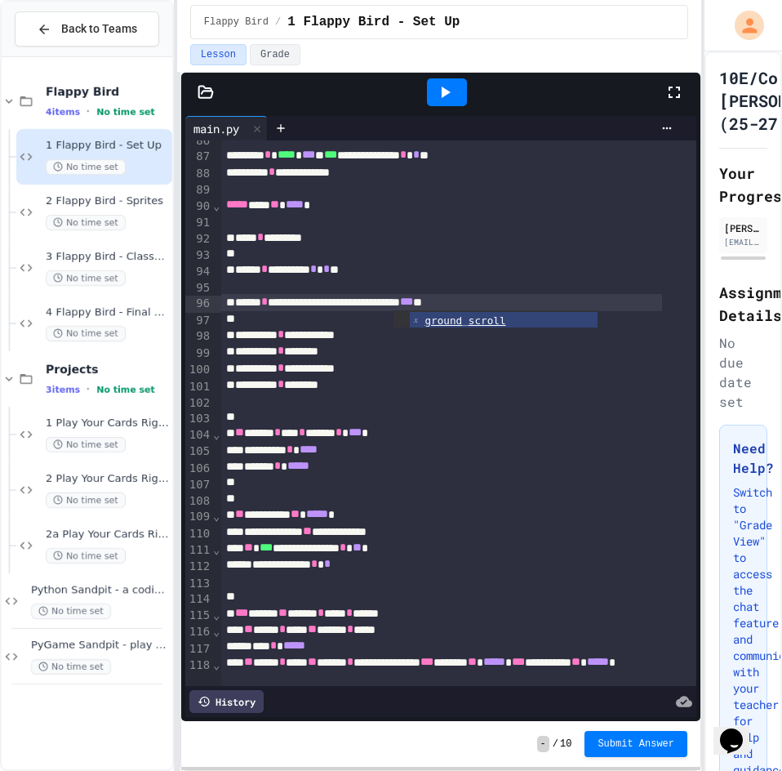
click at [260, 316] on div at bounding box center [441, 319] width 441 height 16
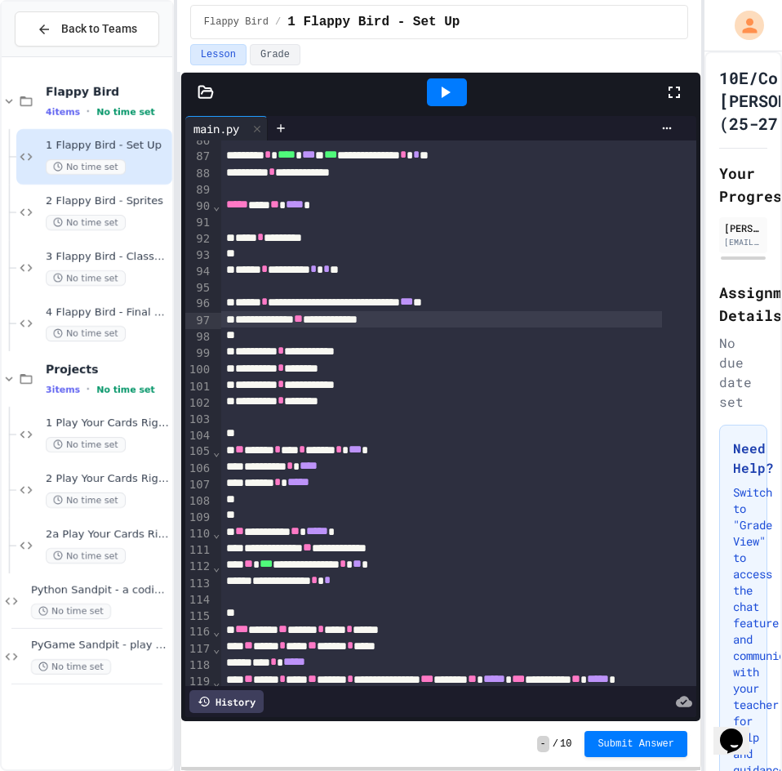
click at [349, 112] on div at bounding box center [447, 92] width 434 height 44
drag, startPoint x: 239, startPoint y: 300, endPoint x: 487, endPoint y: 322, distance: 249.2
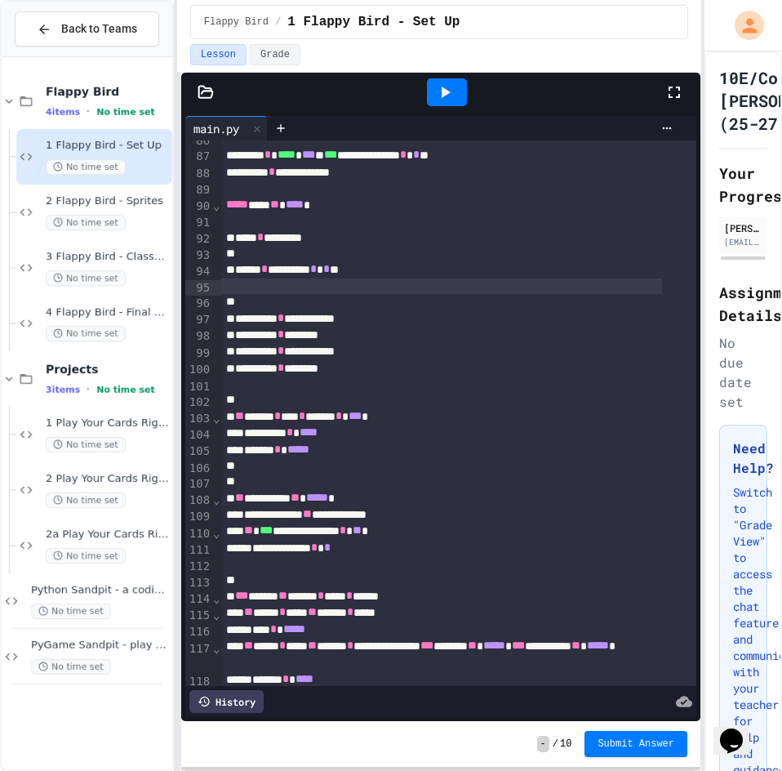
scroll to position [1527, 0]
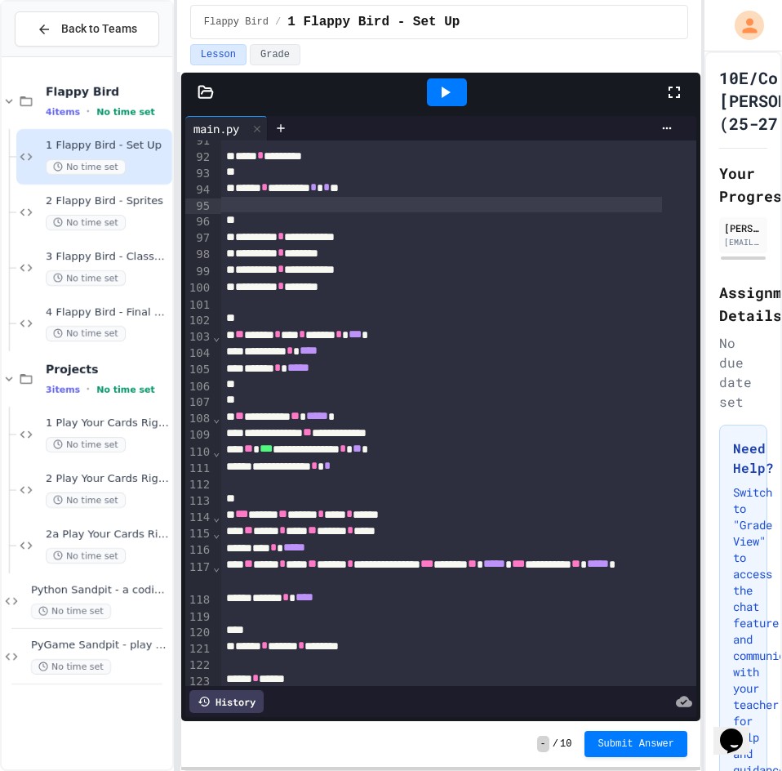
click at [207, 97] on icon at bounding box center [205, 91] width 14 height 11
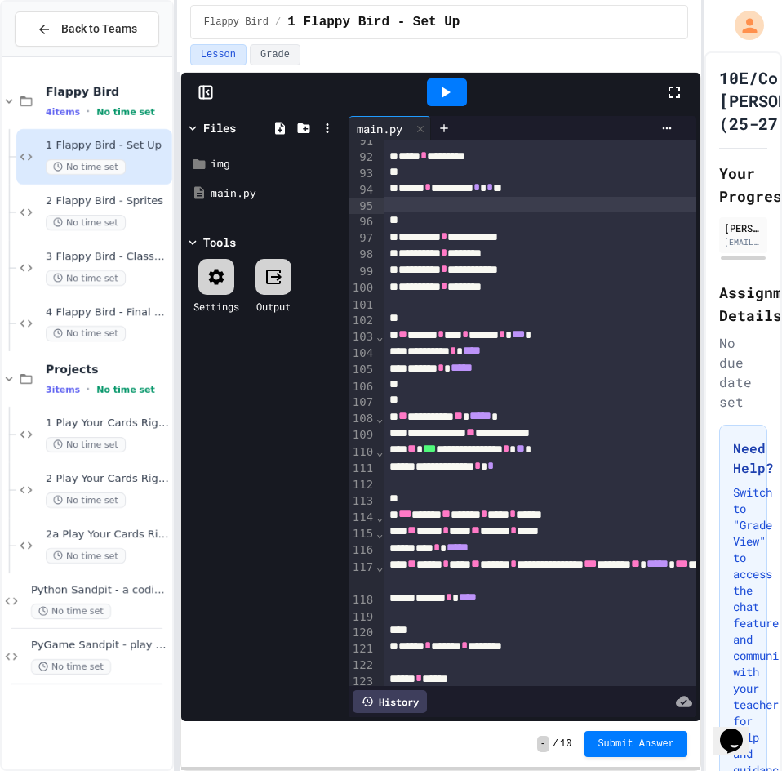
scroll to position [1625, 0]
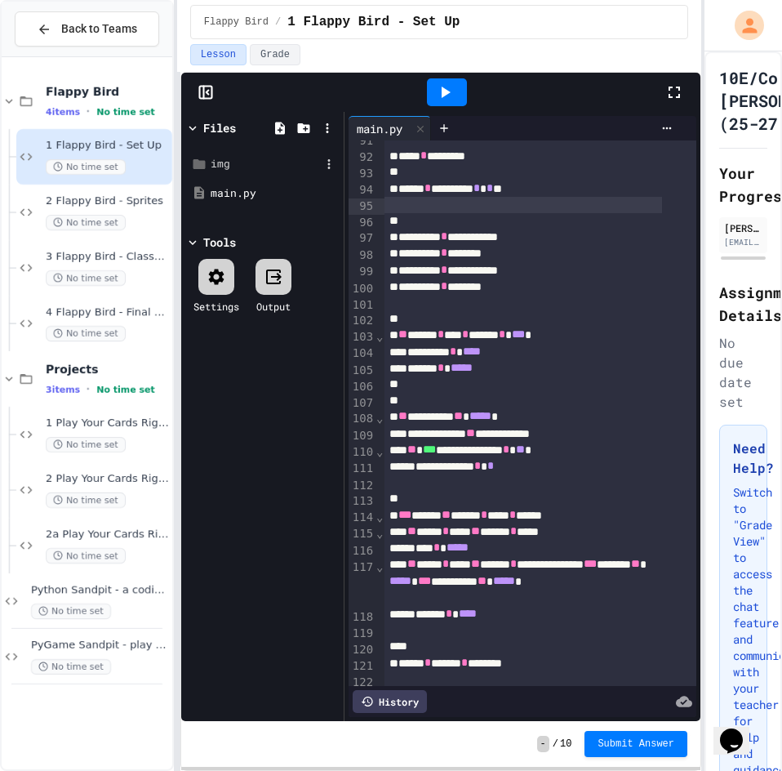
click at [216, 175] on div "img" at bounding box center [262, 163] width 154 height 29
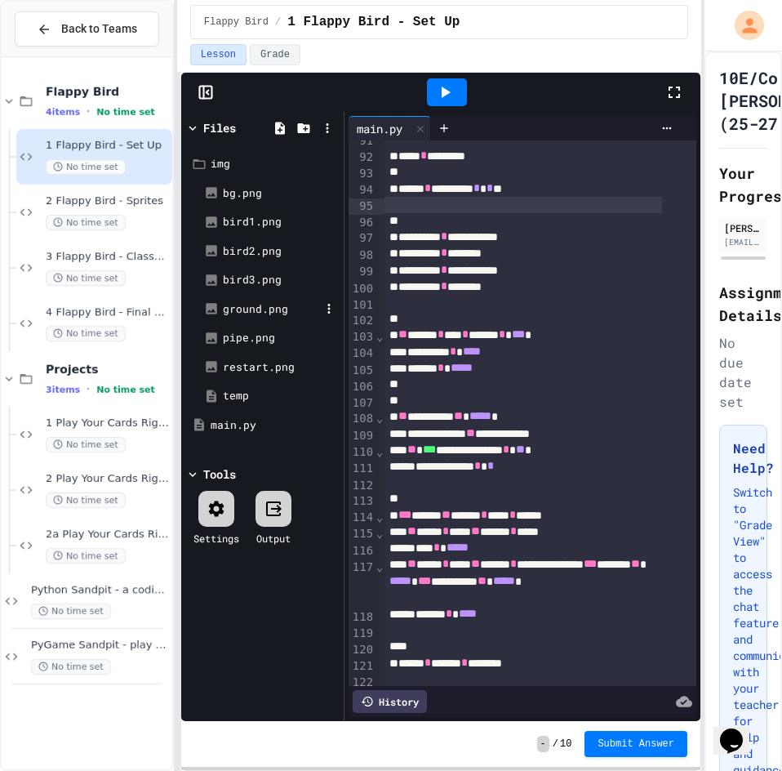
click at [253, 304] on div "ground.png" at bounding box center [271, 309] width 97 height 16
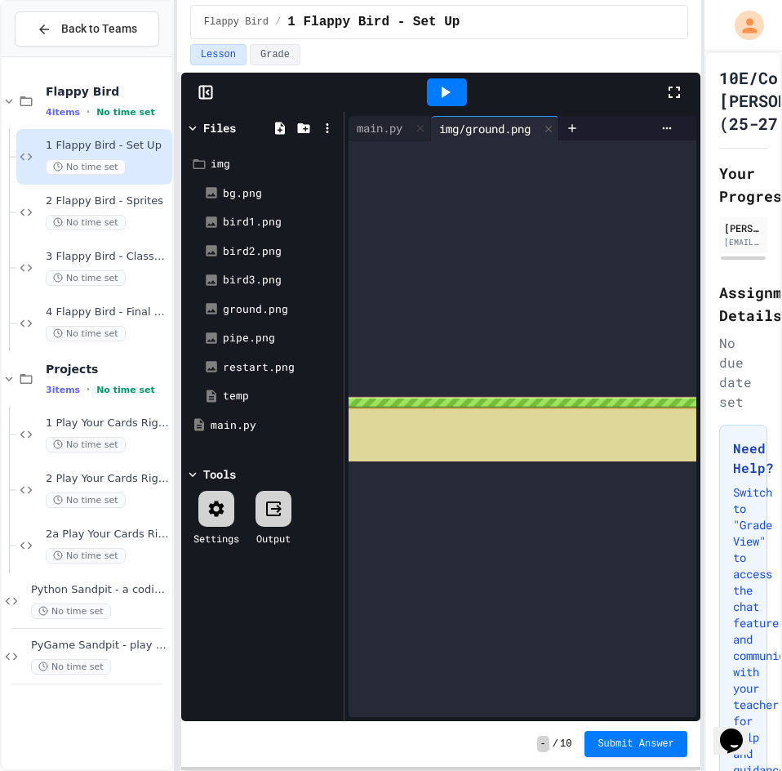
click at [211, 96] on rect at bounding box center [205, 93] width 12 height 12
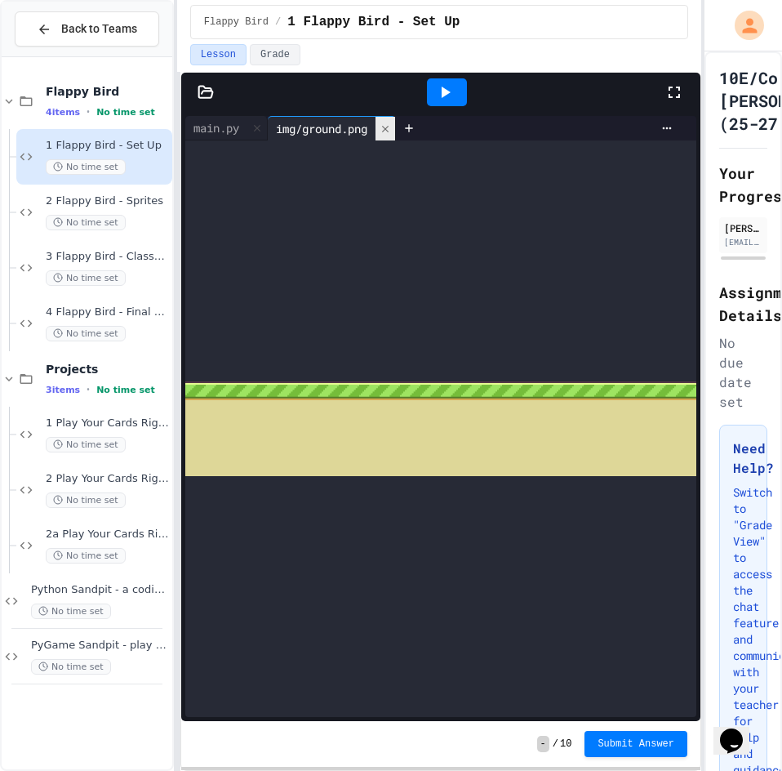
click at [384, 127] on div at bounding box center [386, 129] width 20 height 24
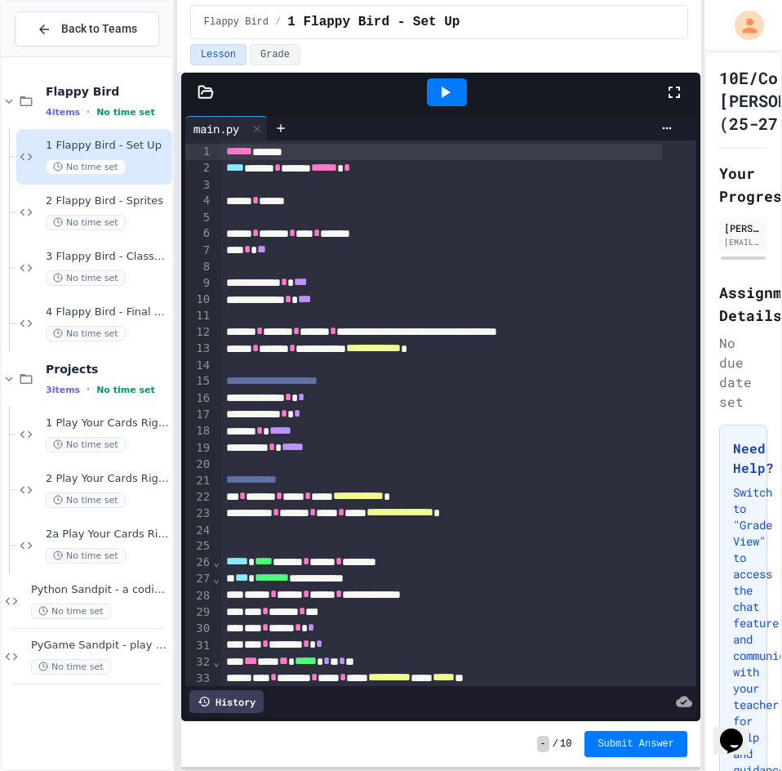
click at [442, 85] on icon at bounding box center [445, 92] width 20 height 20
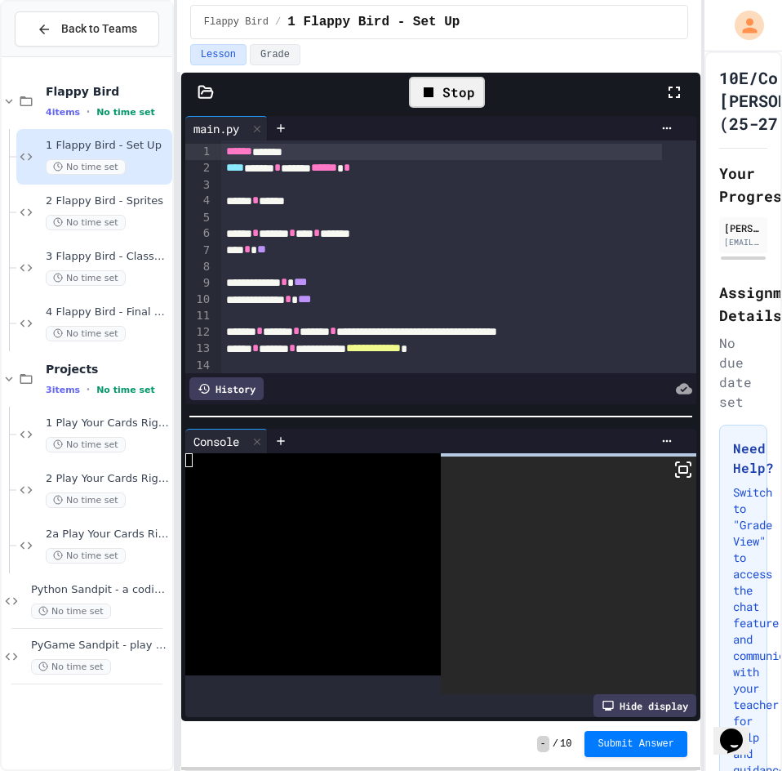
click at [677, 460] on icon at bounding box center [684, 470] width 20 height 20
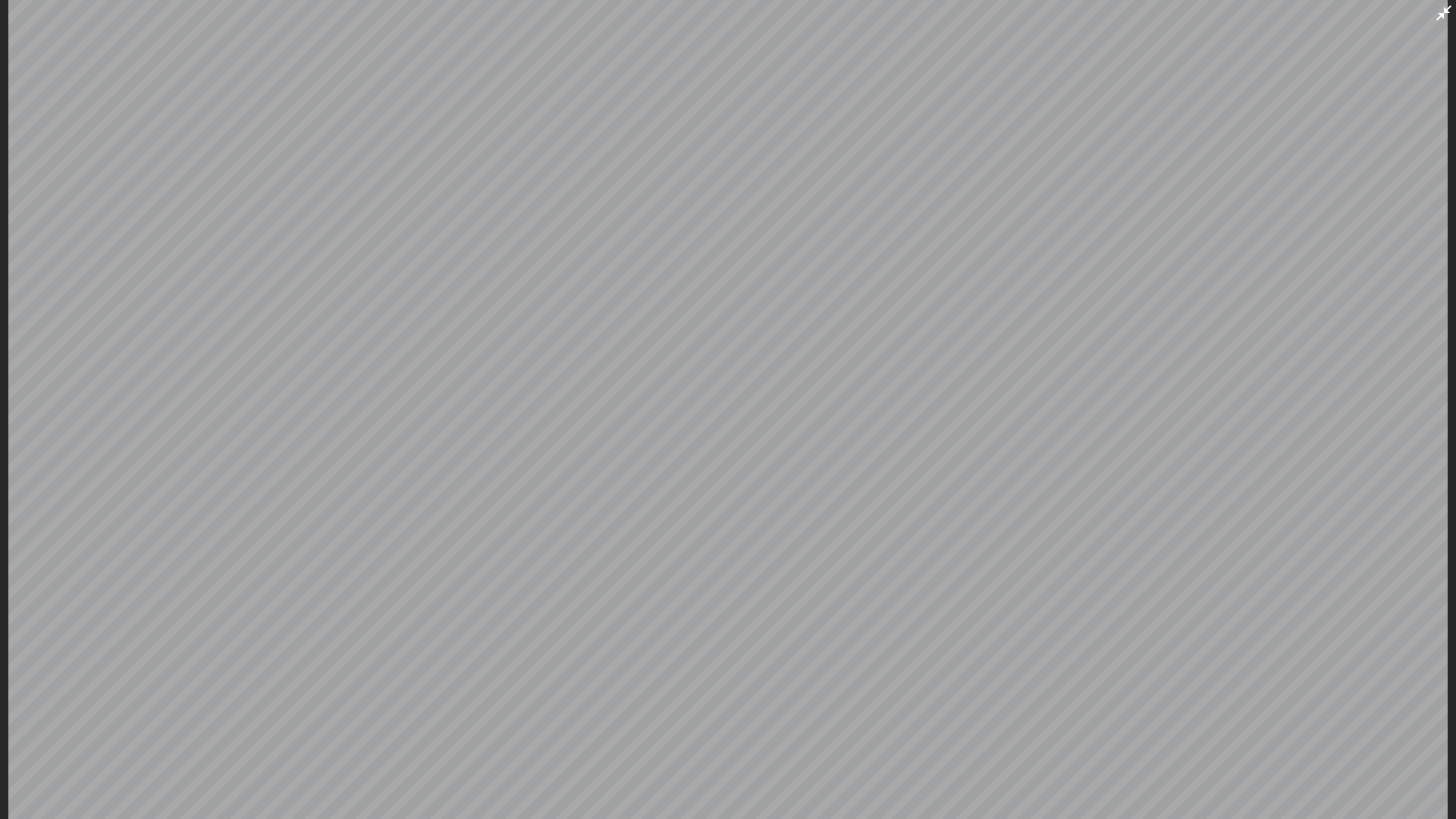
click at [725, 22] on icon at bounding box center [1444, 13] width 19 height 19
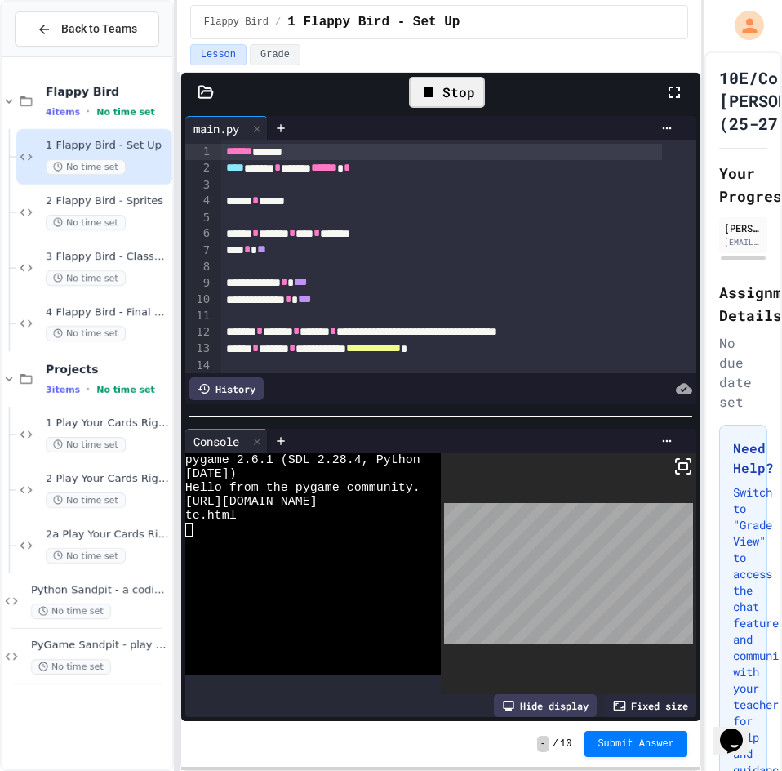
click at [441, 96] on div "Stop" at bounding box center [447, 92] width 76 height 31
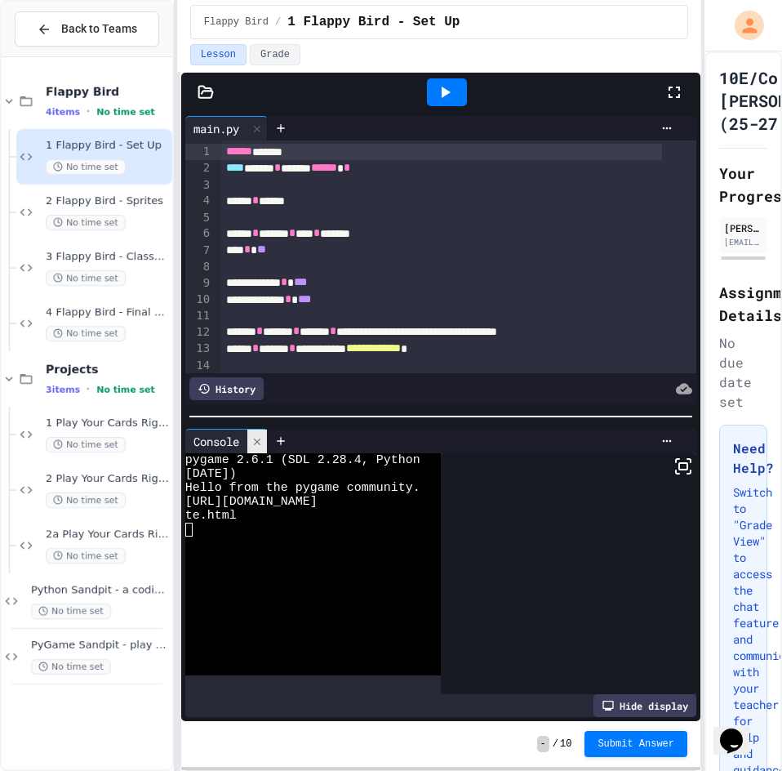
click at [257, 436] on icon at bounding box center [256, 441] width 11 height 11
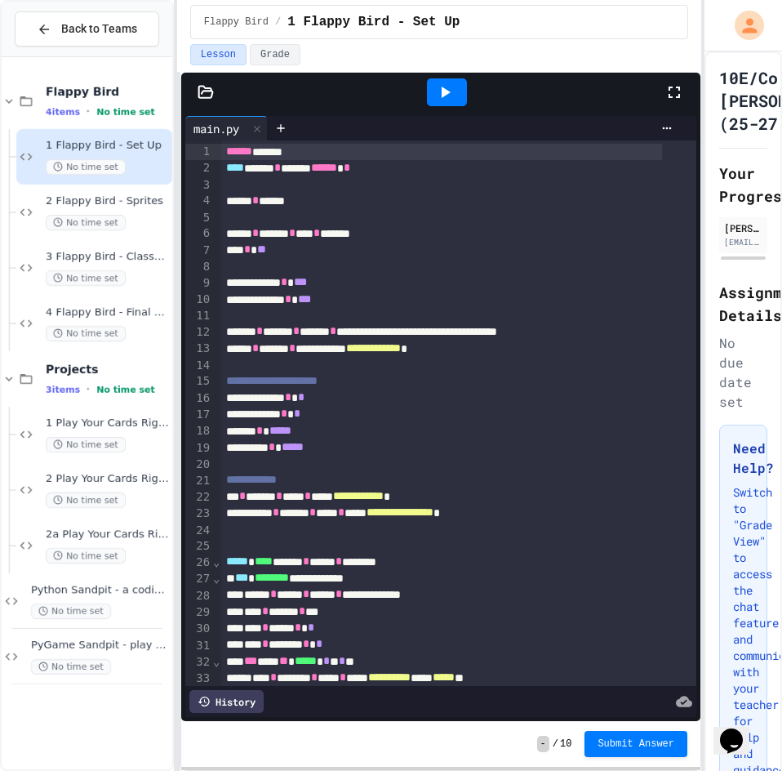
click at [245, 690] on div "History" at bounding box center [226, 701] width 74 height 23
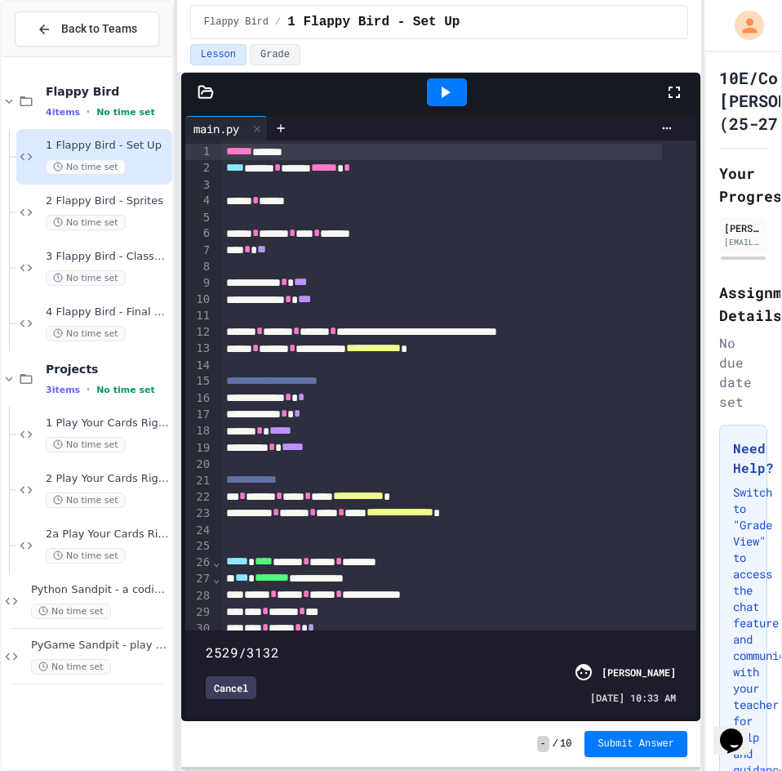
drag, startPoint x: 665, startPoint y: 615, endPoint x: 576, endPoint y: 608, distance: 90.0
click at [206, 643] on span at bounding box center [206, 643] width 0 height 0
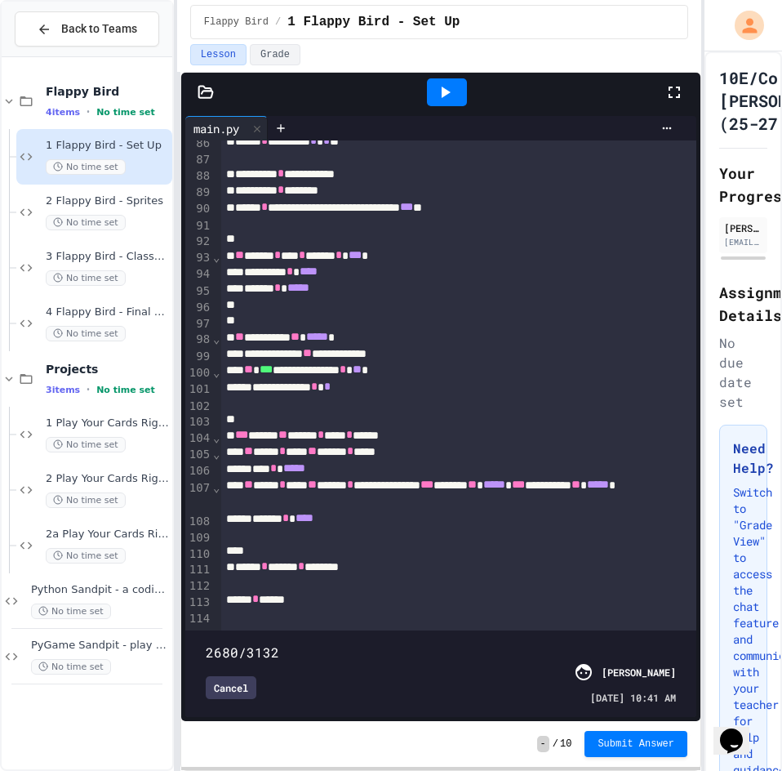
scroll to position [1489, 0]
drag, startPoint x: 584, startPoint y: 615, endPoint x: 616, endPoint y: 619, distance: 32.1
click at [206, 643] on span at bounding box center [206, 643] width 0 height 0
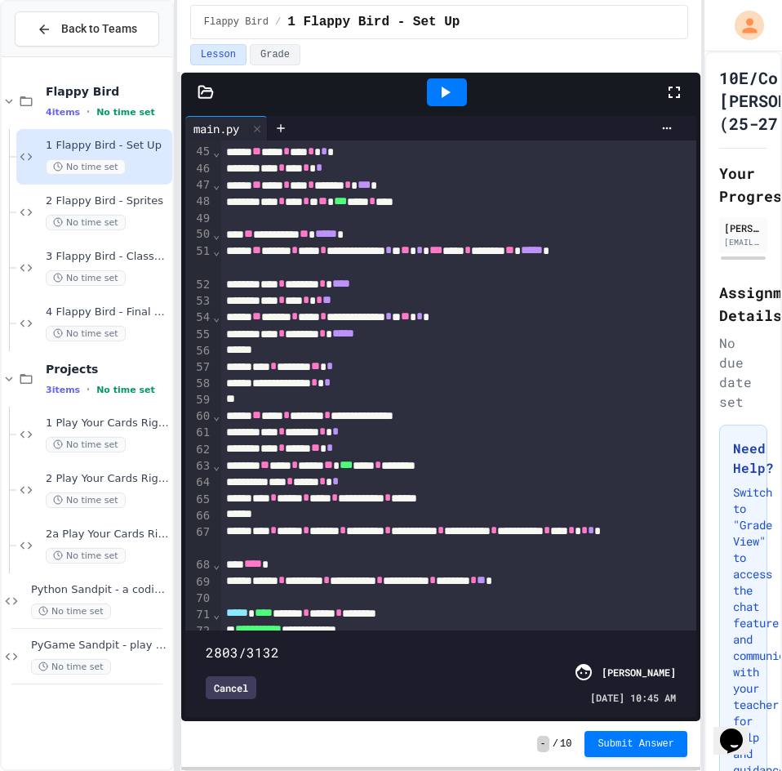
scroll to position [721, 0]
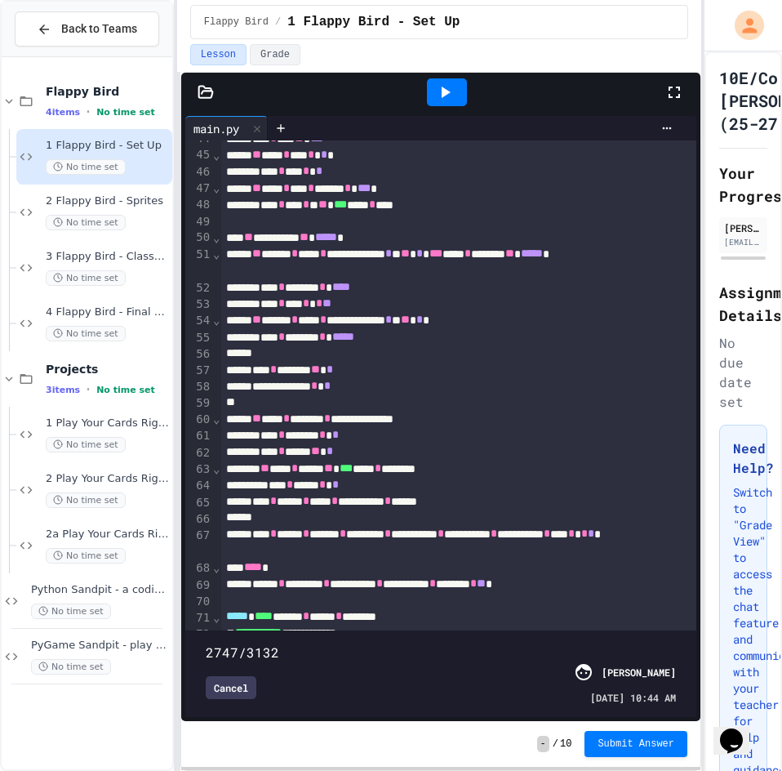
click at [206, 643] on span at bounding box center [206, 643] width 0 height 0
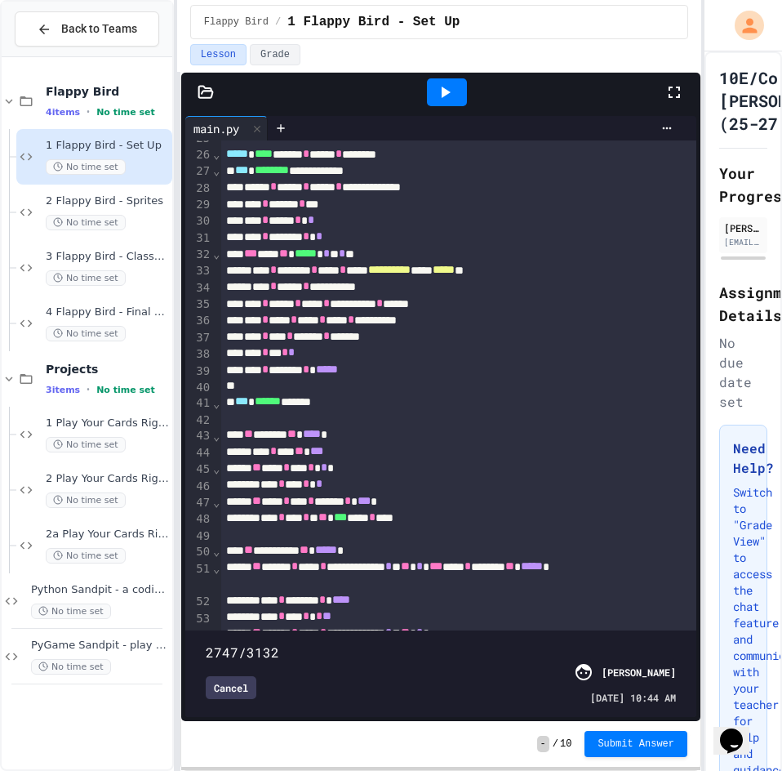
scroll to position [0, 0]
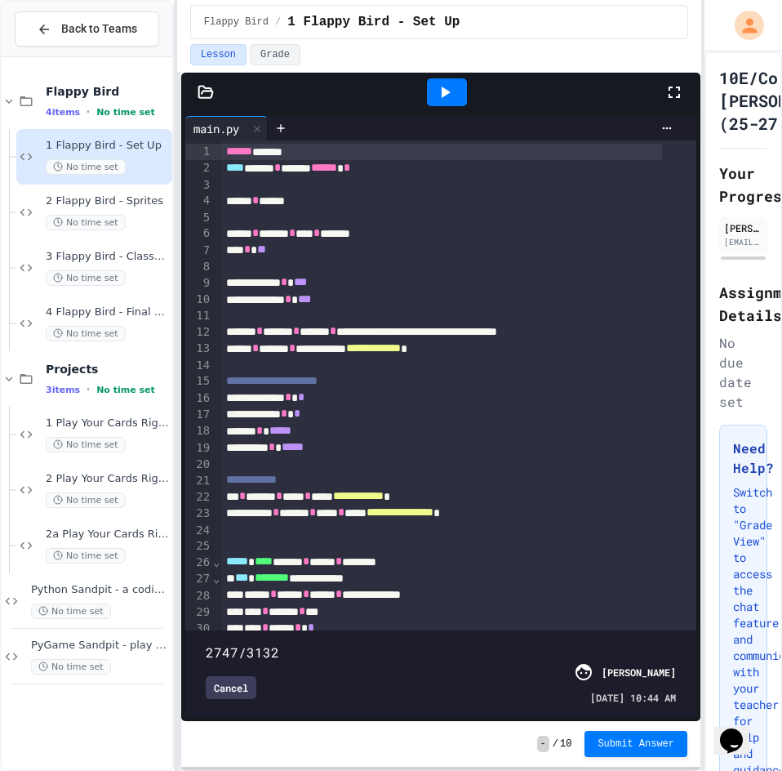
click at [206, 643] on span at bounding box center [206, 643] width 0 height 0
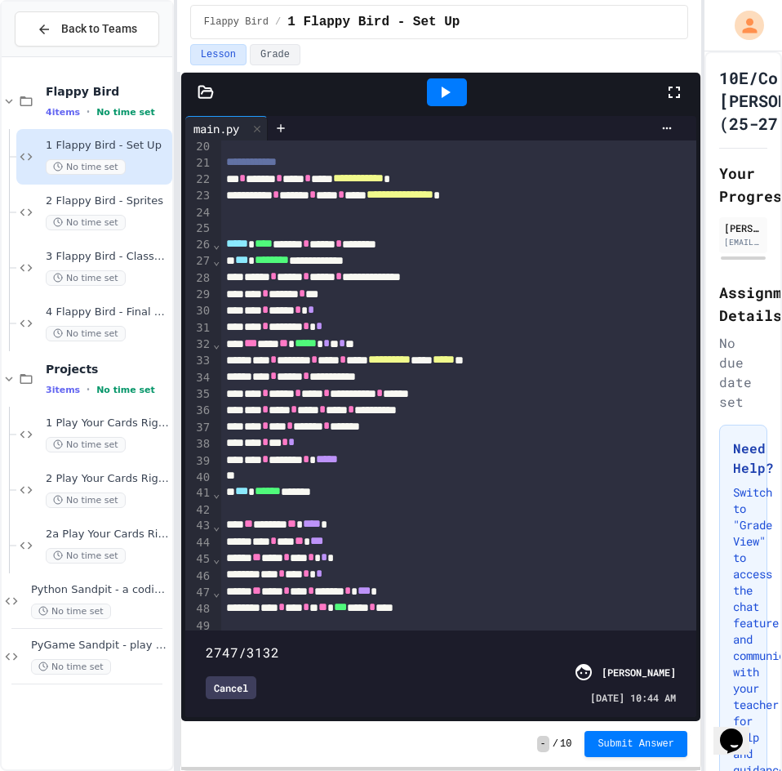
scroll to position [327, 0]
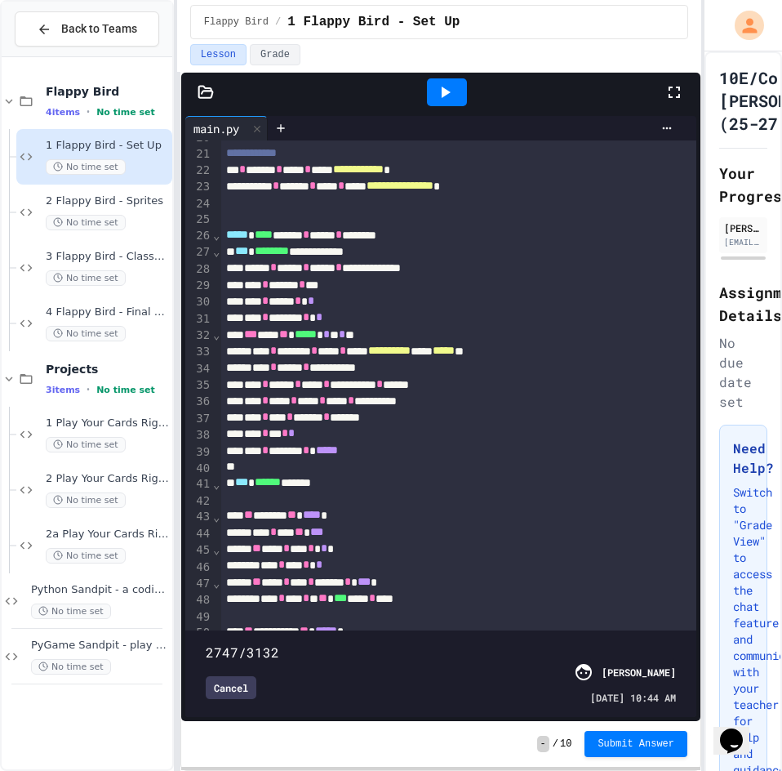
drag, startPoint x: 603, startPoint y: 613, endPoint x: 615, endPoint y: 607, distance: 13.5
click at [206, 643] on span at bounding box center [206, 643] width 0 height 0
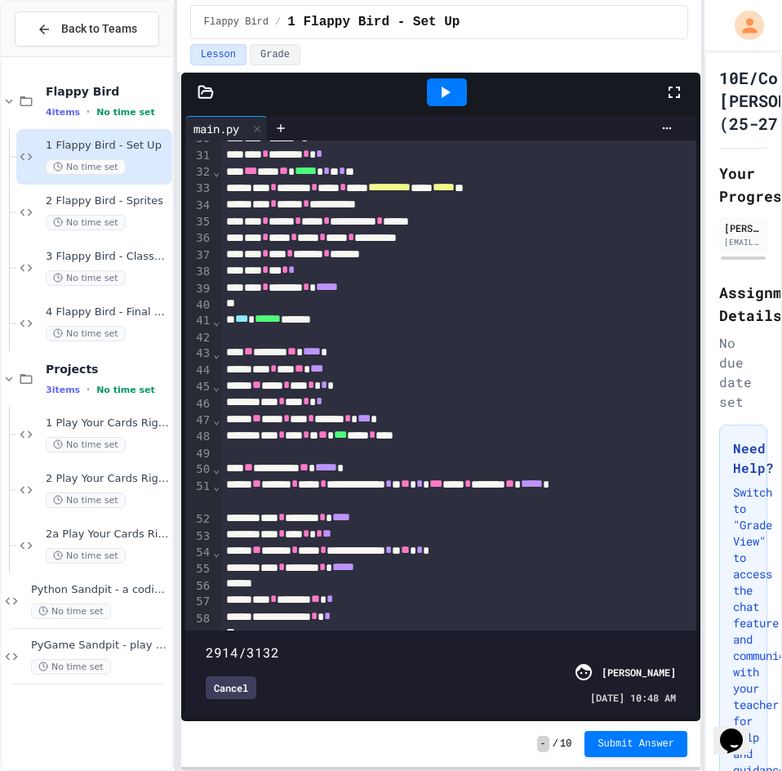
drag, startPoint x: 616, startPoint y: 613, endPoint x: 632, endPoint y: 611, distance: 15.7
click at [206, 643] on span at bounding box center [206, 643] width 0 height 0
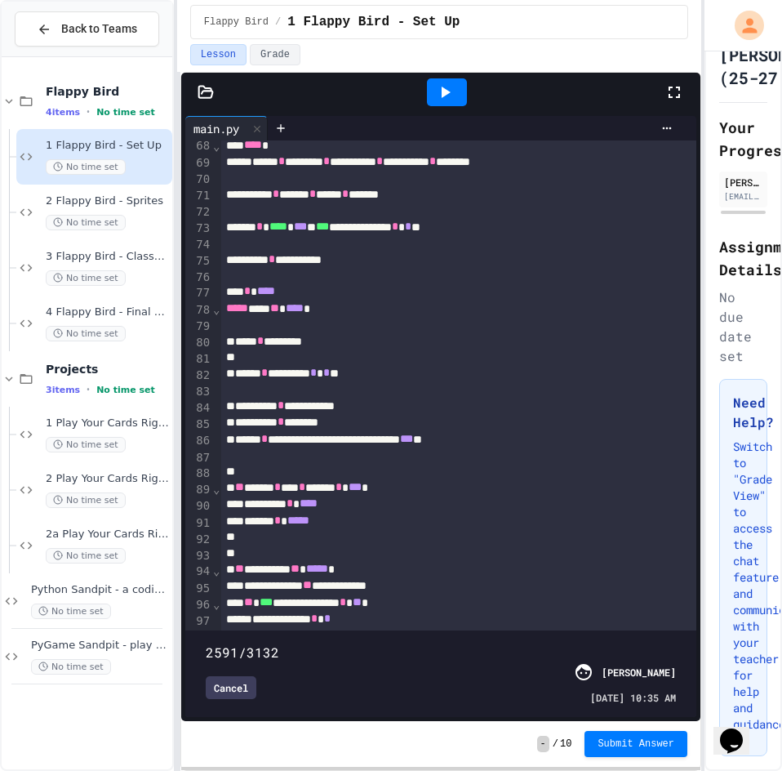
scroll to position [812, 0]
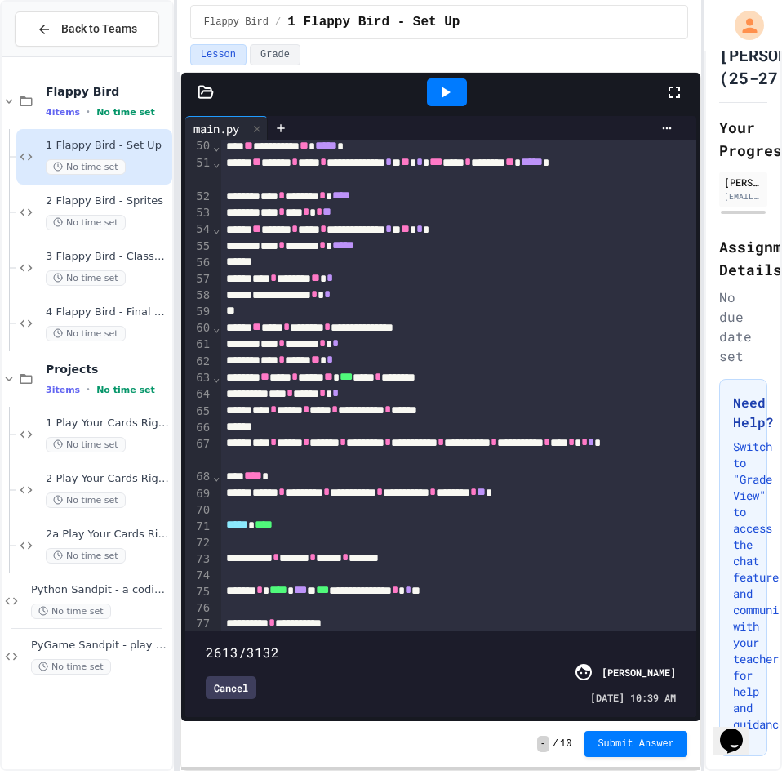
type input "****"
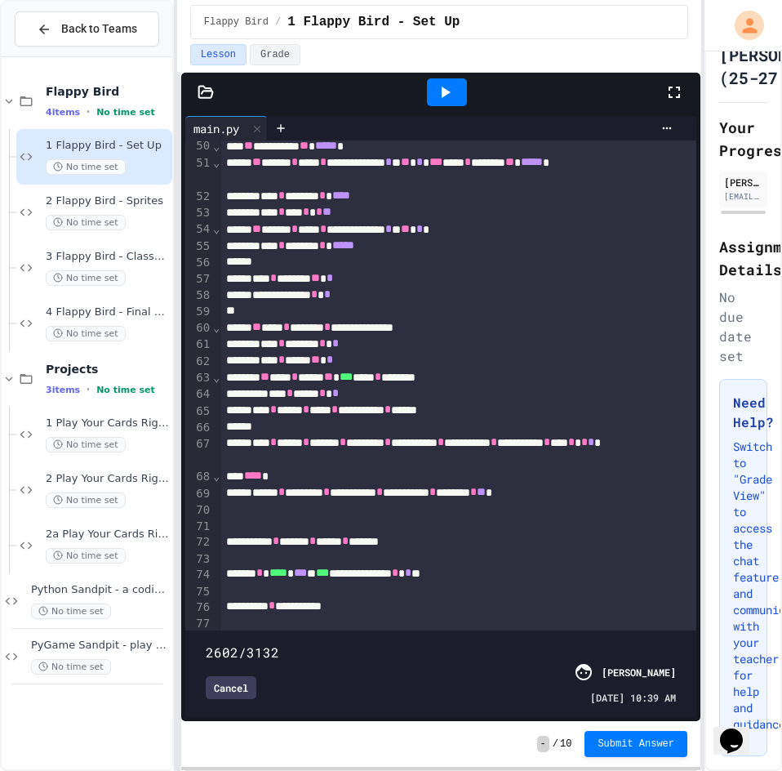
drag, startPoint x: 634, startPoint y: 625, endPoint x: 586, endPoint y: 634, distance: 48.2
click at [206, 643] on span at bounding box center [206, 643] width 0 height 0
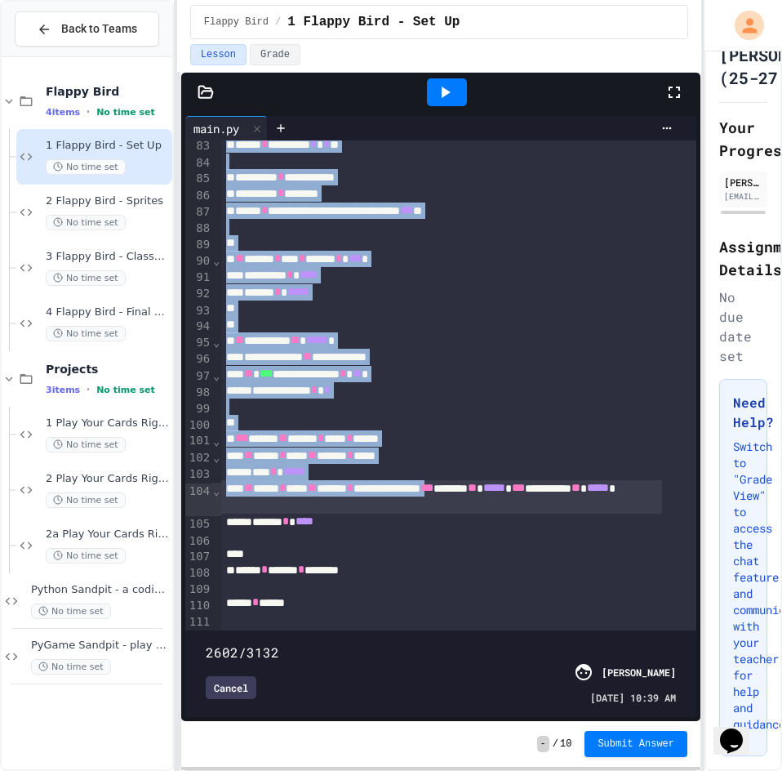
scroll to position [1440, 0]
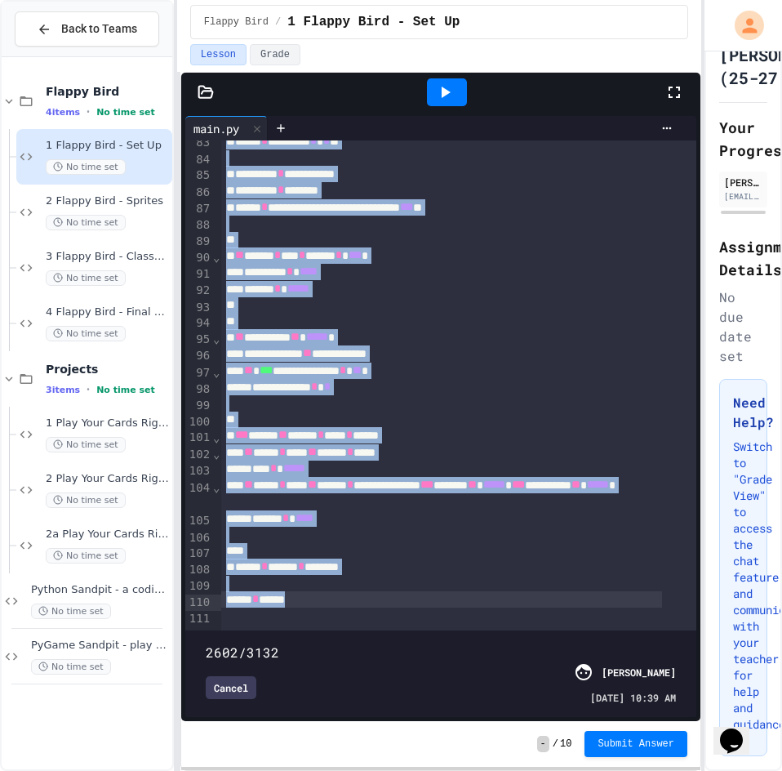
drag, startPoint x: 223, startPoint y: 153, endPoint x: 506, endPoint y: 549, distance: 487.5
copy div "**********"
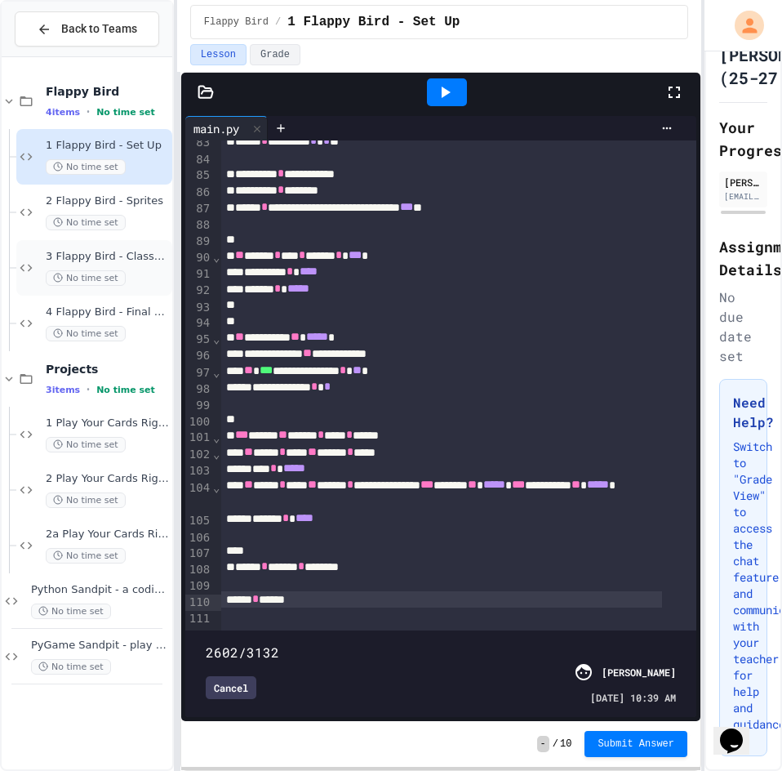
click at [103, 240] on div "3 Flappy Bird - Classes and Groups No time set" at bounding box center [94, 268] width 156 height 56
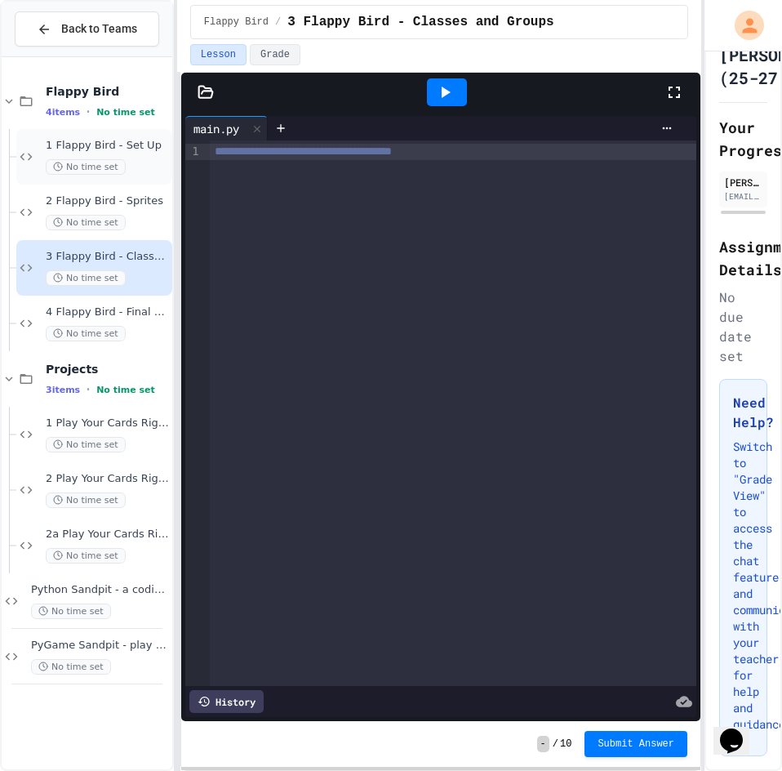
drag, startPoint x: 487, startPoint y: 158, endPoint x: 107, endPoint y: 173, distance: 380.0
click at [107, 173] on div "**********" at bounding box center [391, 385] width 782 height 771
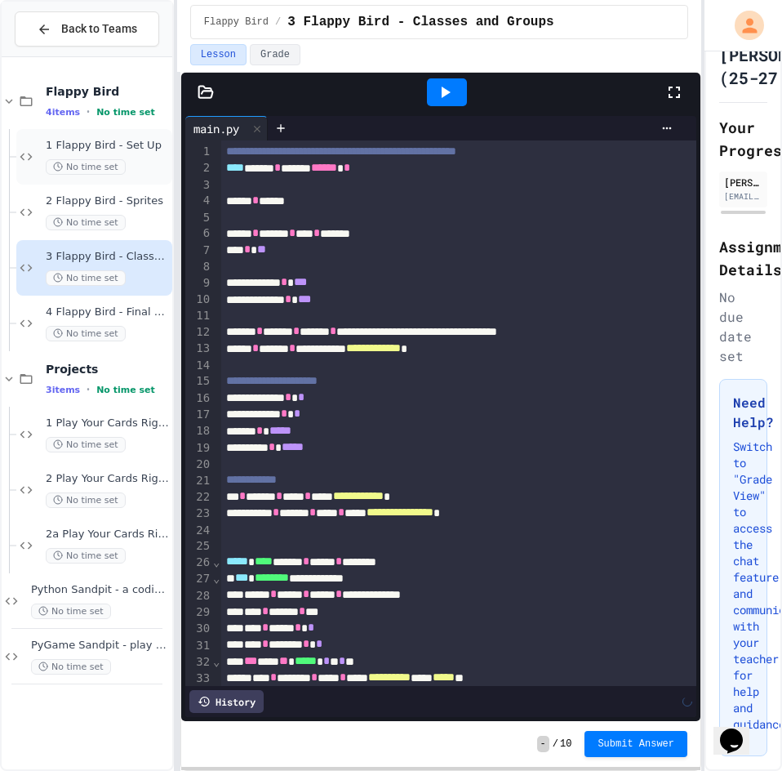
scroll to position [1344, 0]
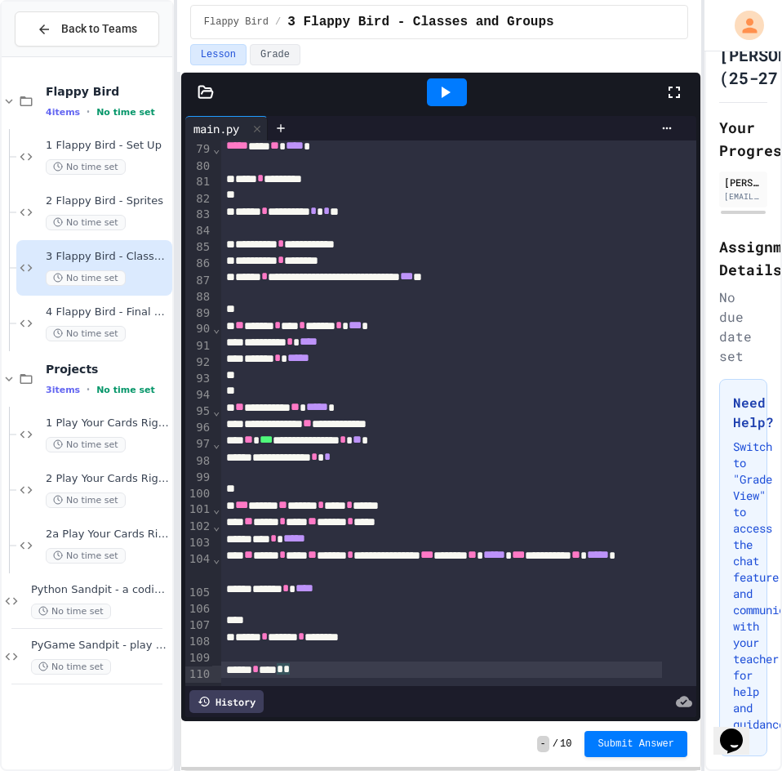
click at [460, 94] on div at bounding box center [447, 92] width 40 height 28
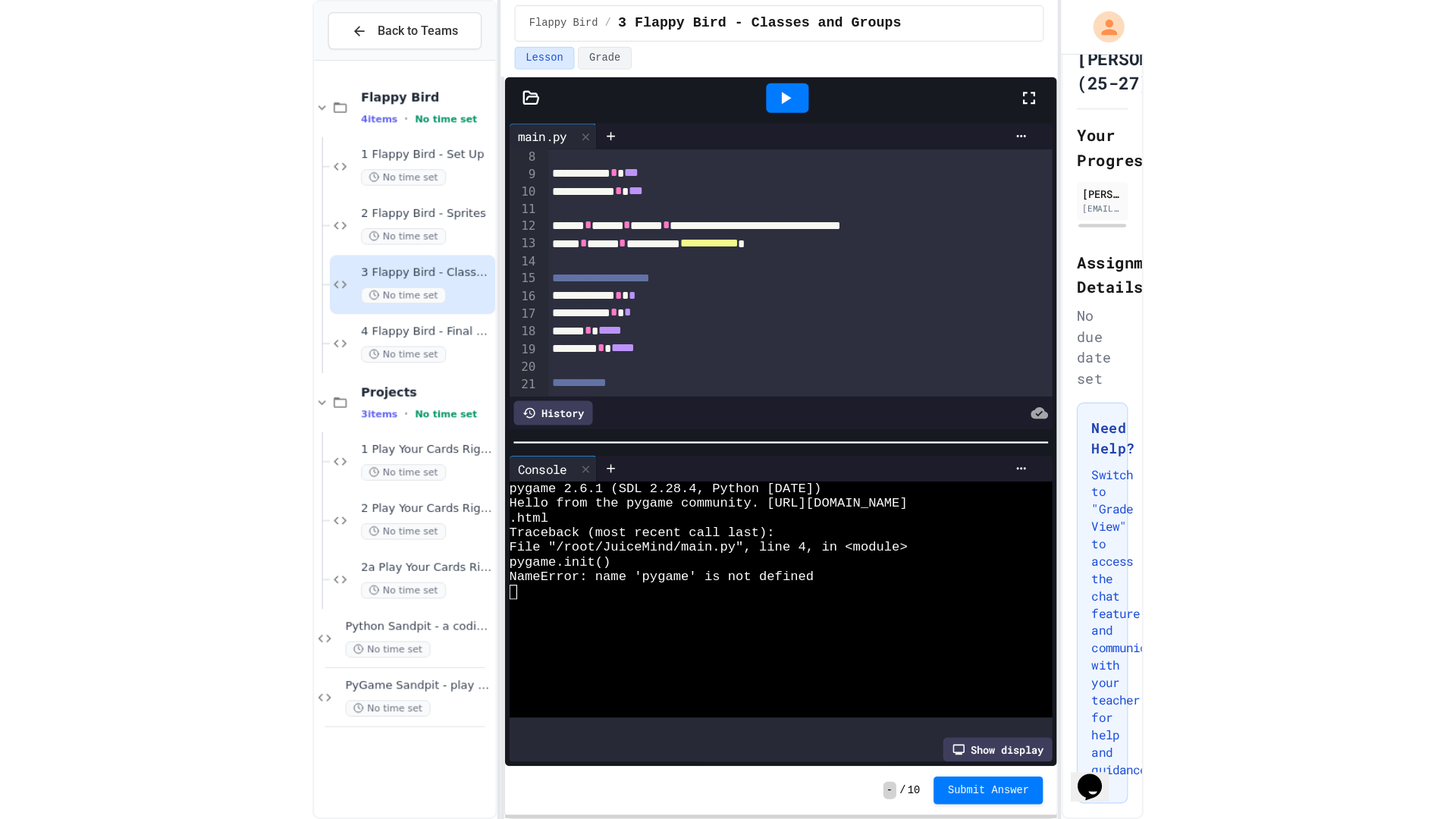
scroll to position [0, 0]
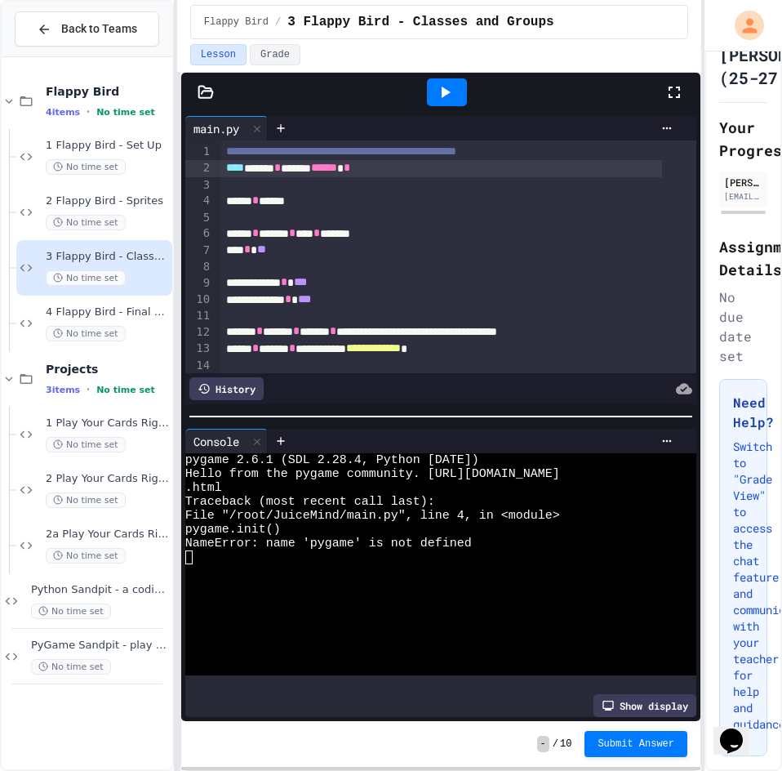
click at [222, 164] on div "**** ****** * ****** ****** *" at bounding box center [441, 168] width 441 height 16
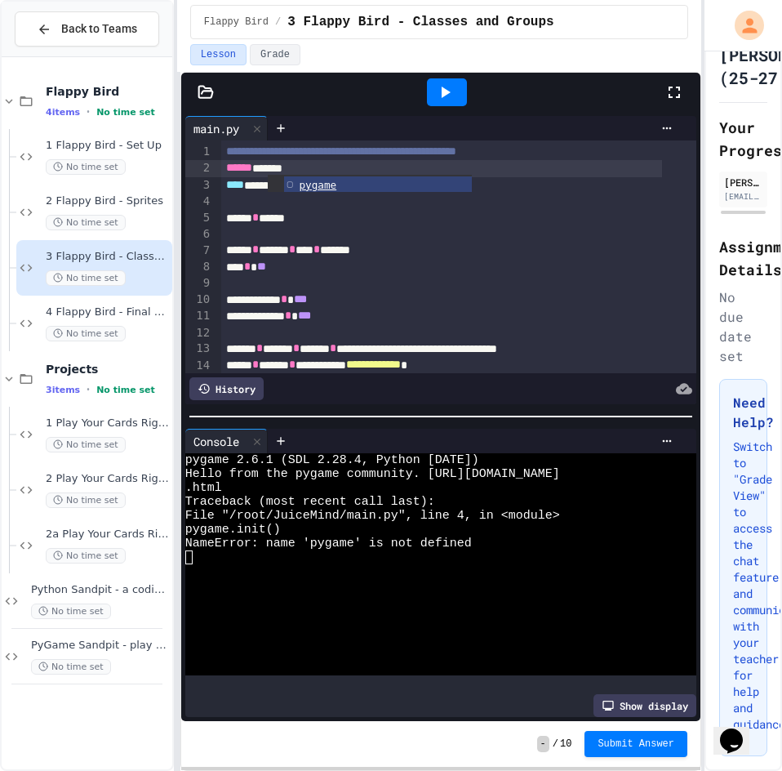
click at [444, 84] on icon at bounding box center [445, 92] width 20 height 20
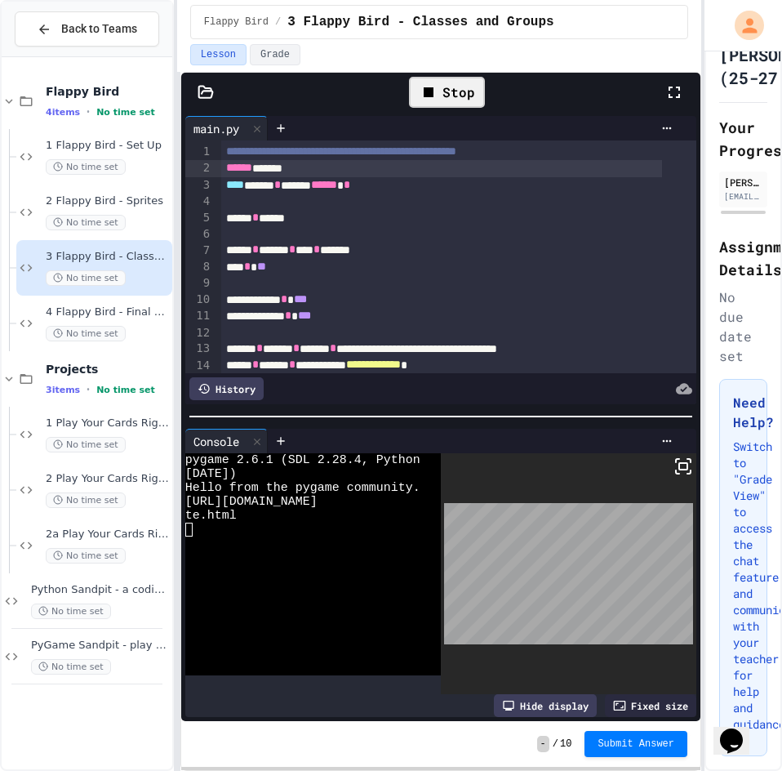
click at [674, 456] on icon at bounding box center [684, 466] width 20 height 20
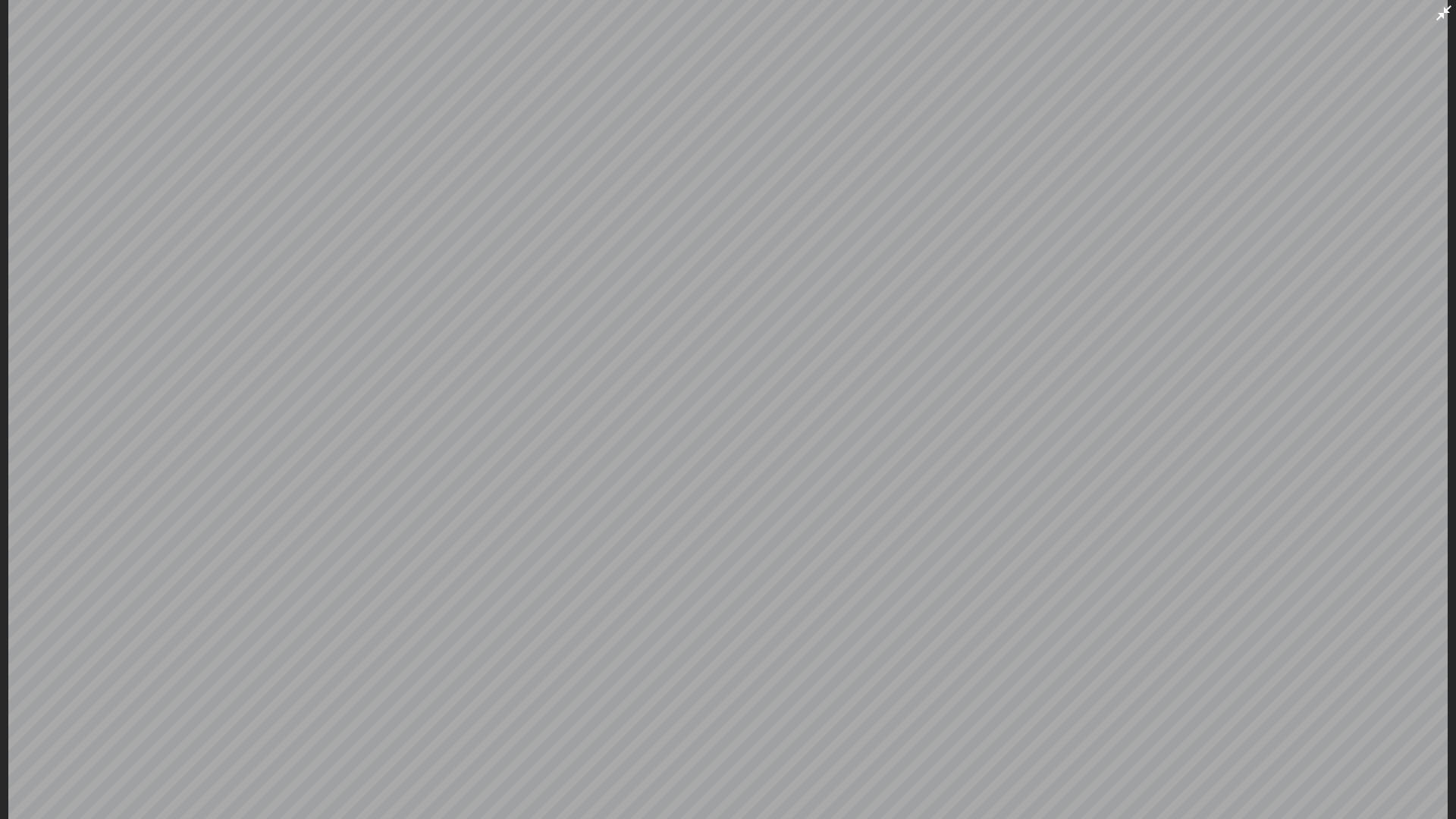
click at [725, 9] on icon at bounding box center [1444, 13] width 19 height 19
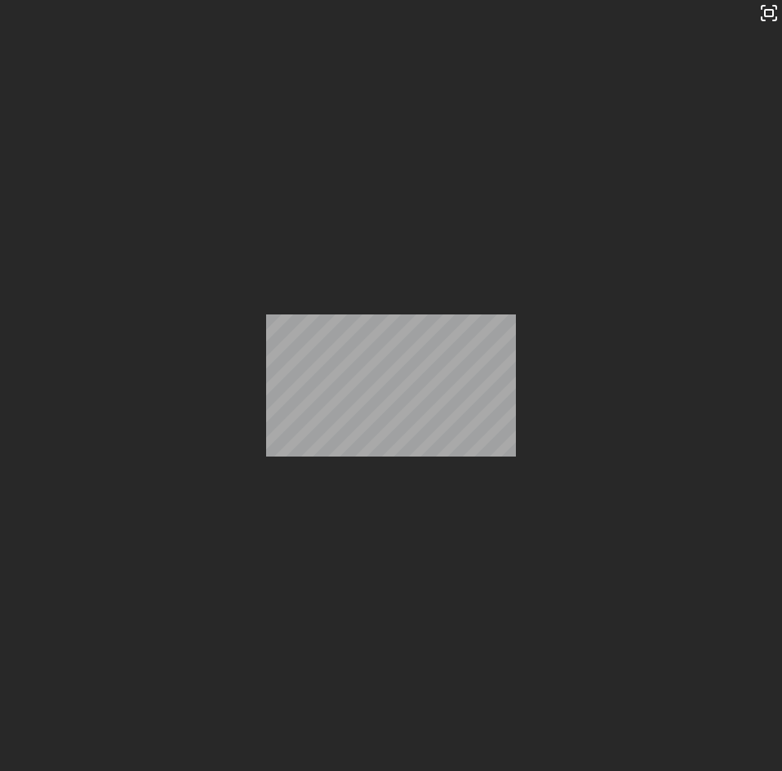
scroll to position [408, 0]
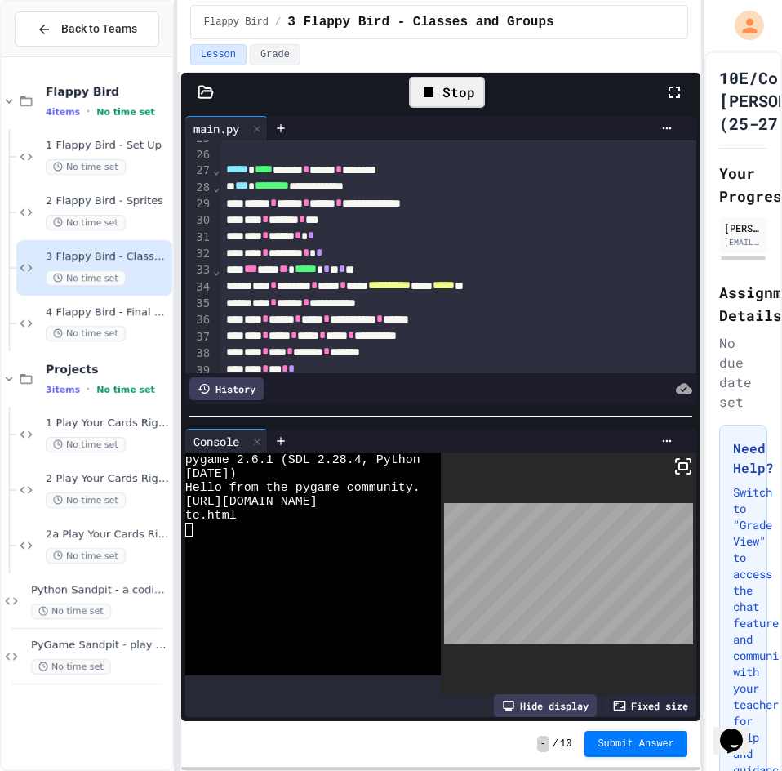
click at [459, 89] on div "Stop" at bounding box center [447, 92] width 76 height 31
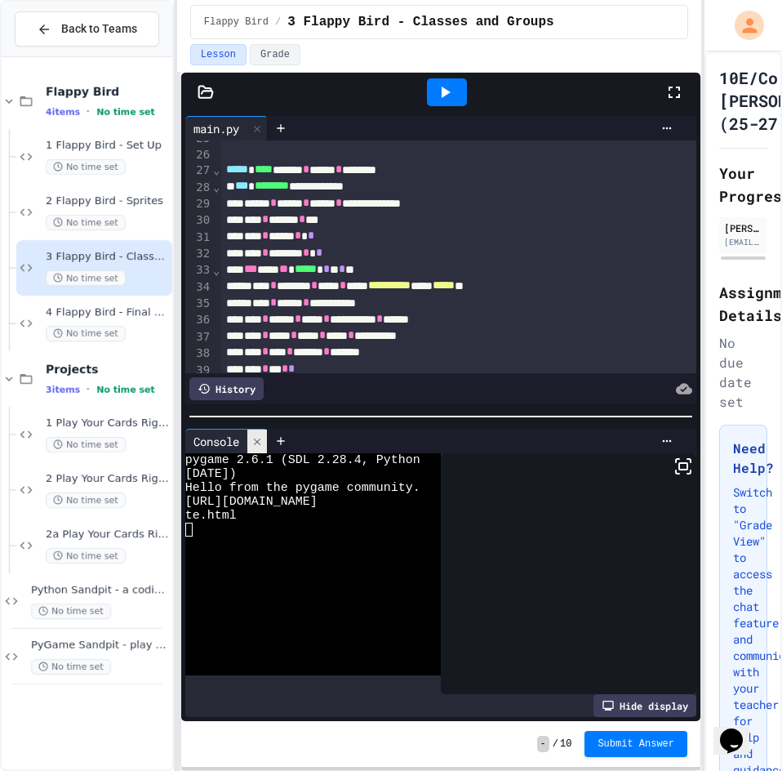
click at [263, 436] on icon at bounding box center [256, 441] width 11 height 11
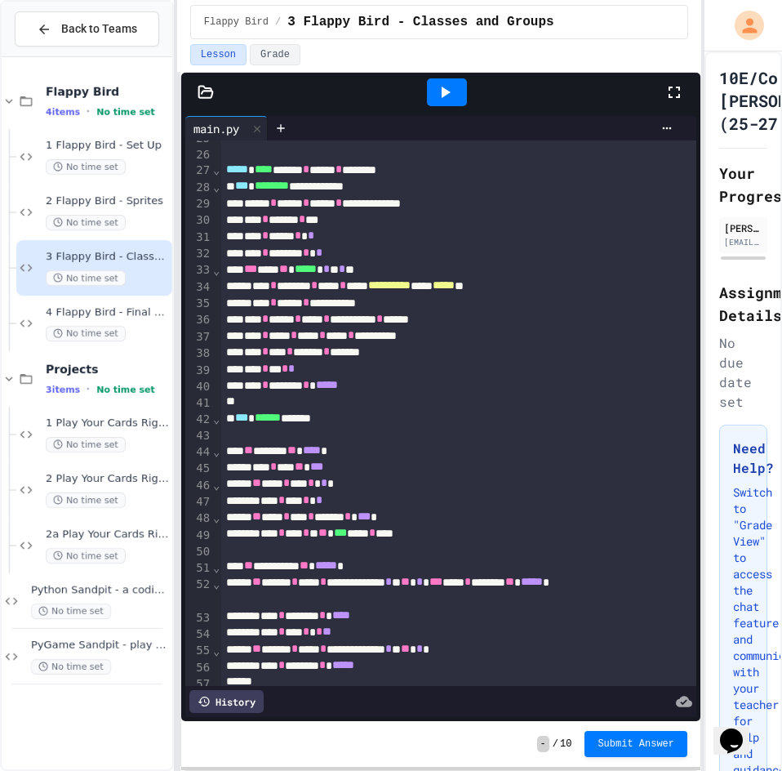
click at [249, 409] on div at bounding box center [441, 402] width 441 height 16
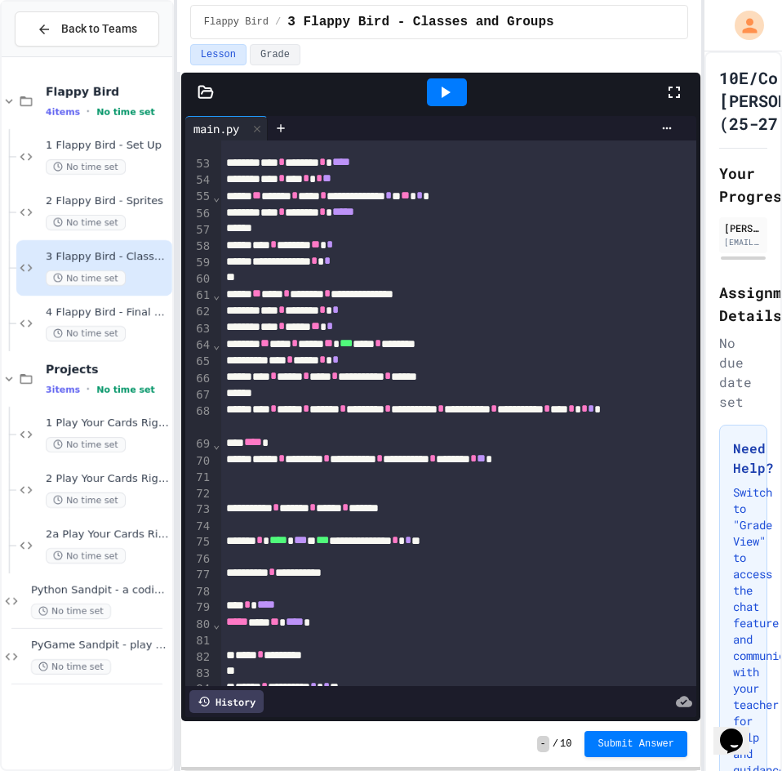
scroll to position [898, 0]
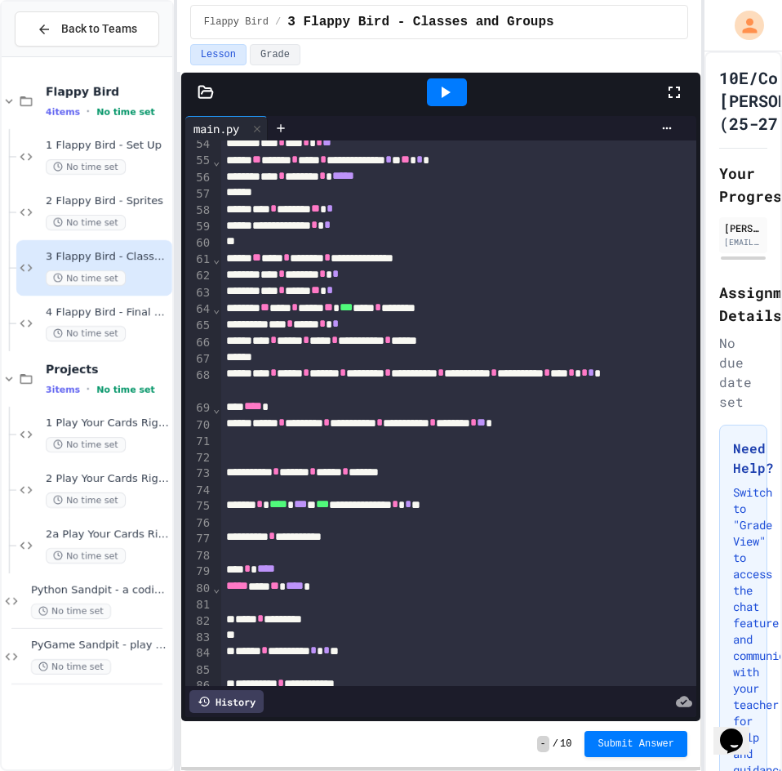
click at [242, 451] on div at bounding box center [458, 455] width 475 height 16
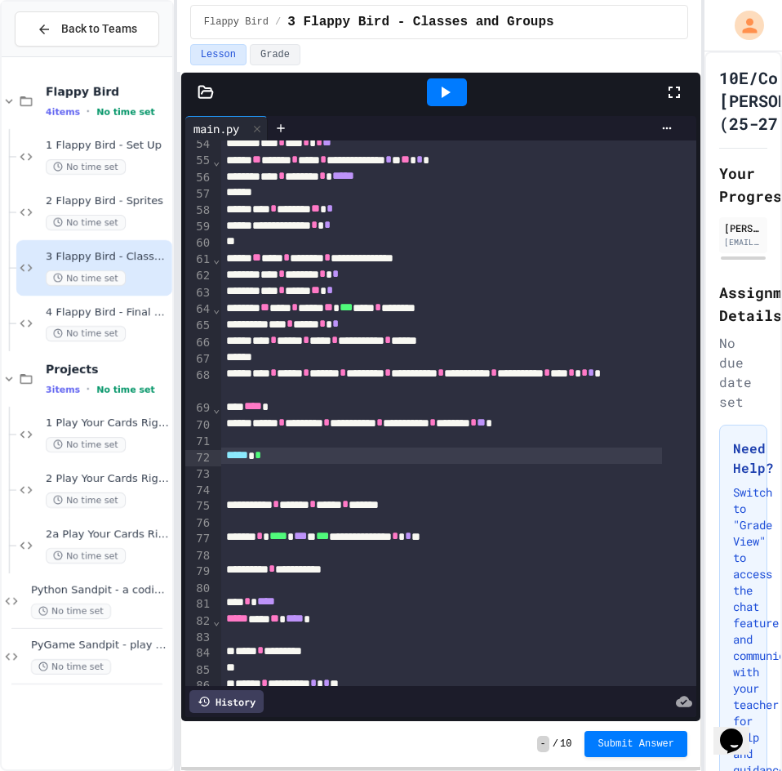
click at [304, 451] on div "***** *" at bounding box center [441, 455] width 441 height 16
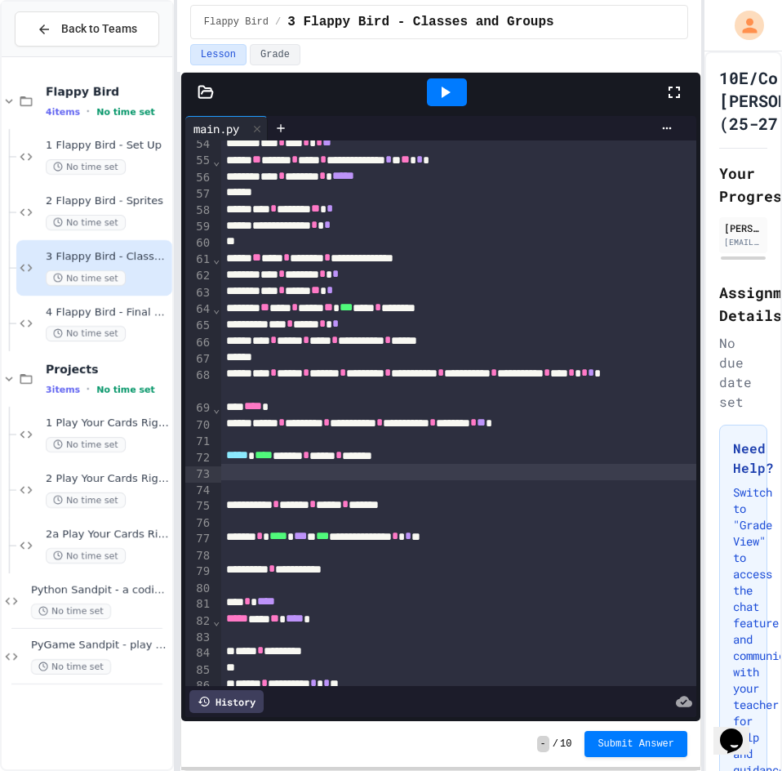
click at [473, 469] on div at bounding box center [458, 472] width 475 height 16
click at [469, 442] on div at bounding box center [458, 439] width 475 height 16
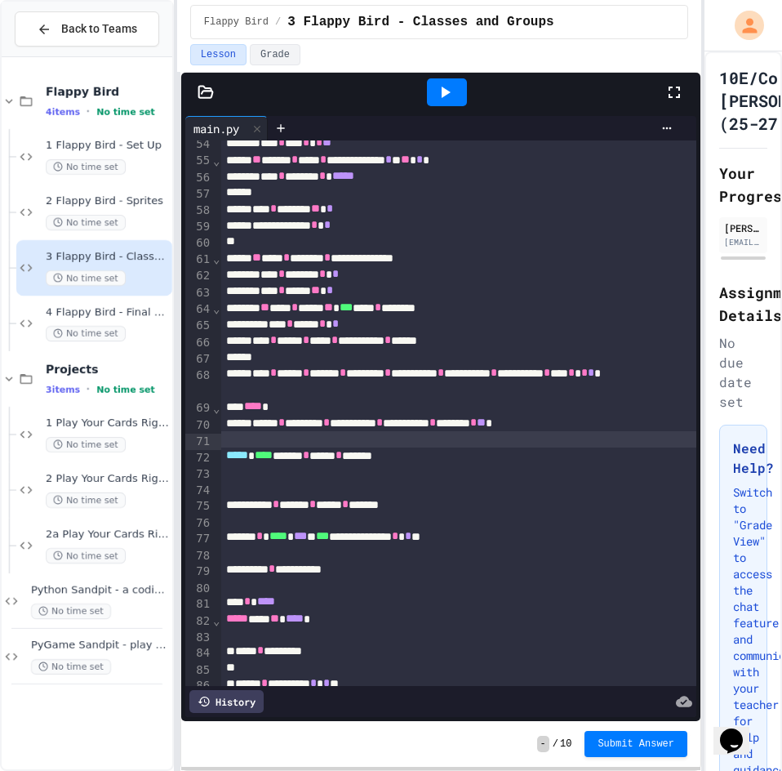
click at [452, 455] on div "***** **** ******* * ****** * *******" at bounding box center [441, 455] width 441 height 16
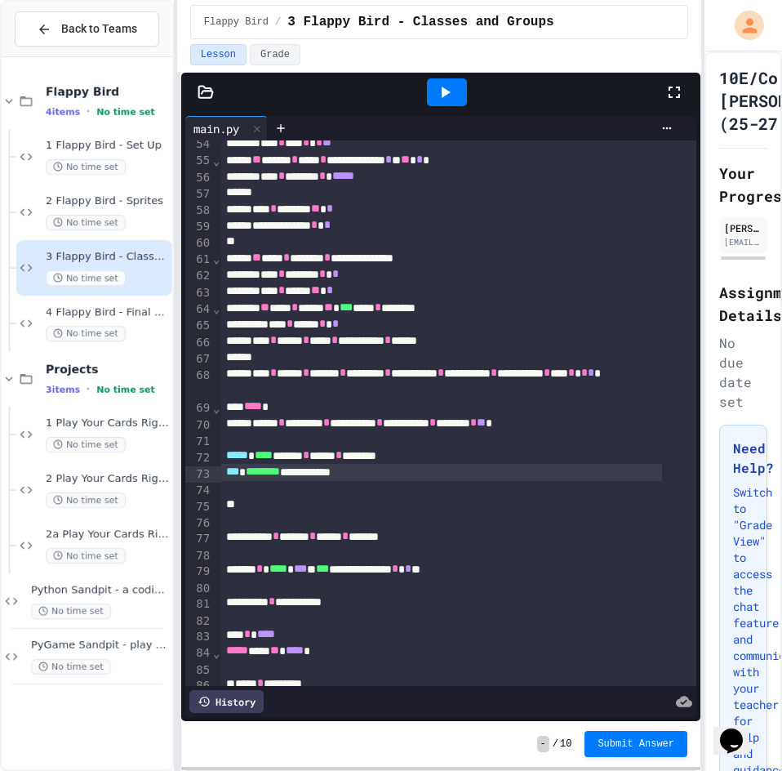
click at [226, 476] on span "***" at bounding box center [232, 470] width 13 height 11
click at [405, 475] on div "**********" at bounding box center [441, 472] width 441 height 16
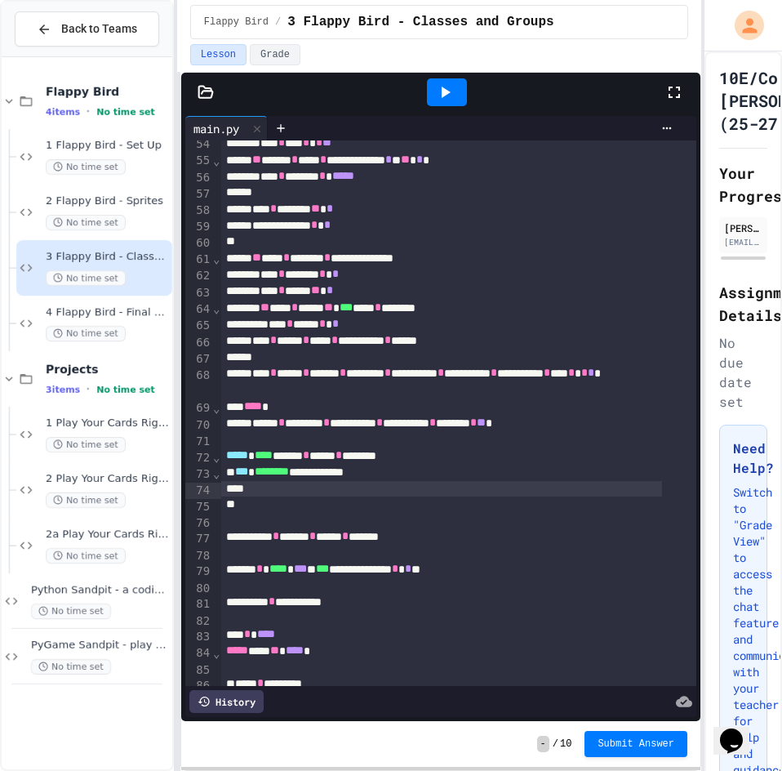
click at [401, 497] on div at bounding box center [441, 489] width 441 height 16
click at [420, 501] on div at bounding box center [441, 504] width 441 height 16
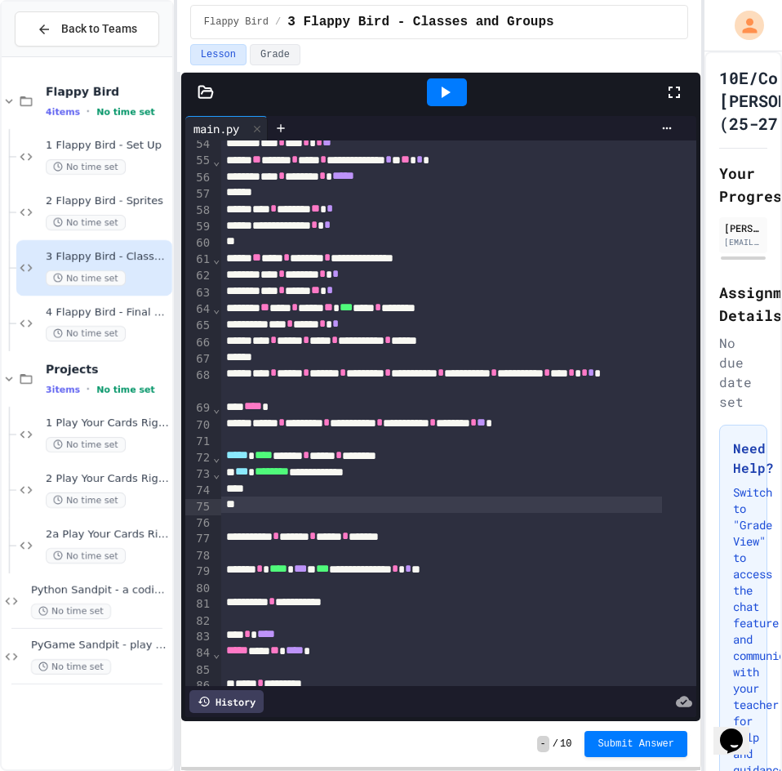
click at [417, 493] on div at bounding box center [441, 489] width 441 height 16
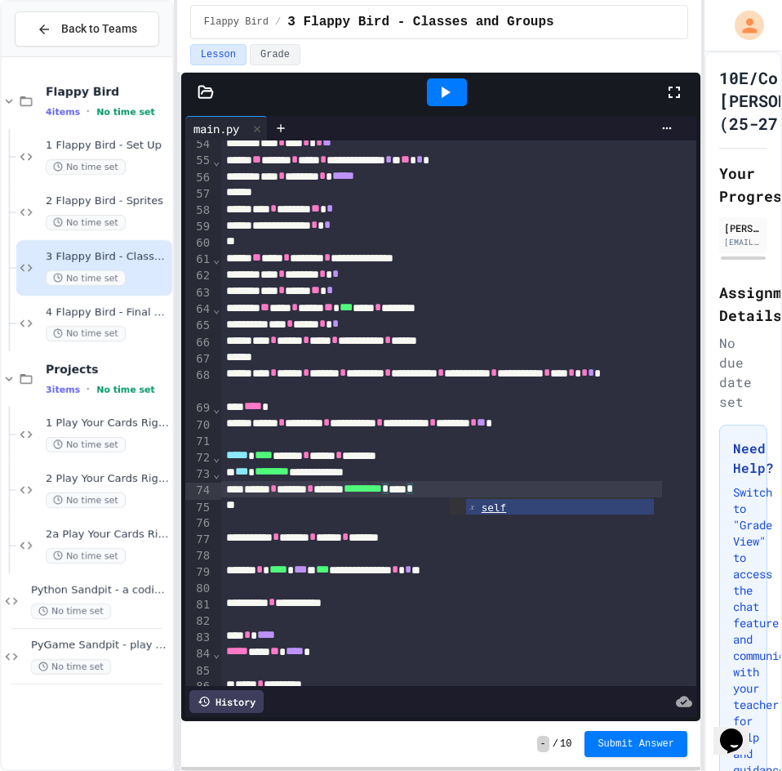
click at [522, 480] on div "**********" at bounding box center [441, 472] width 441 height 16
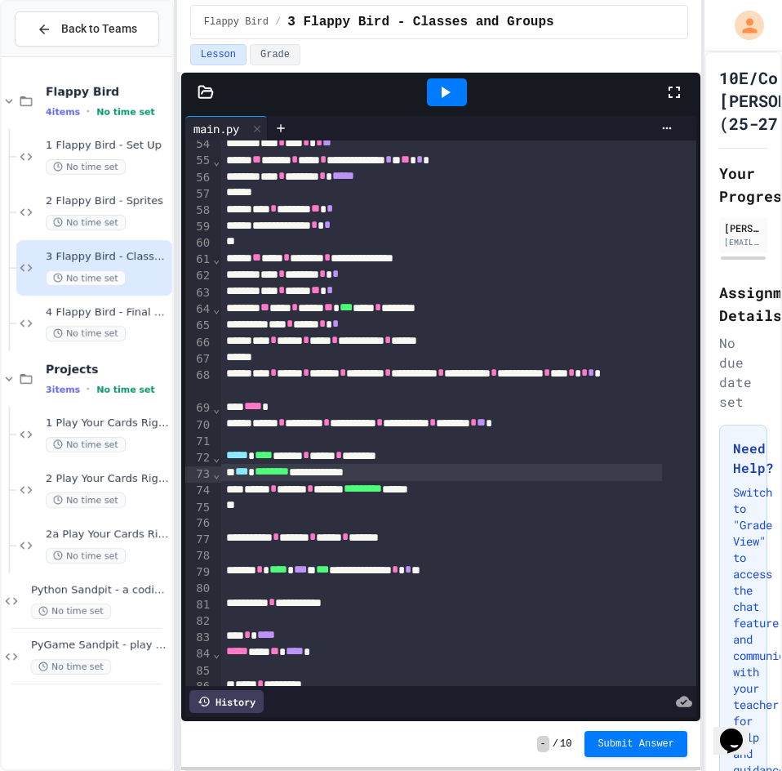
click at [384, 493] on div "****** * ******* * ******* ********* ******" at bounding box center [441, 489] width 441 height 16
drag, startPoint x: 558, startPoint y: 476, endPoint x: 540, endPoint y: 497, distance: 27.8
click at [553, 478] on div "**********" at bounding box center [441, 472] width 441 height 16
click at [538, 499] on div at bounding box center [441, 505] width 441 height 16
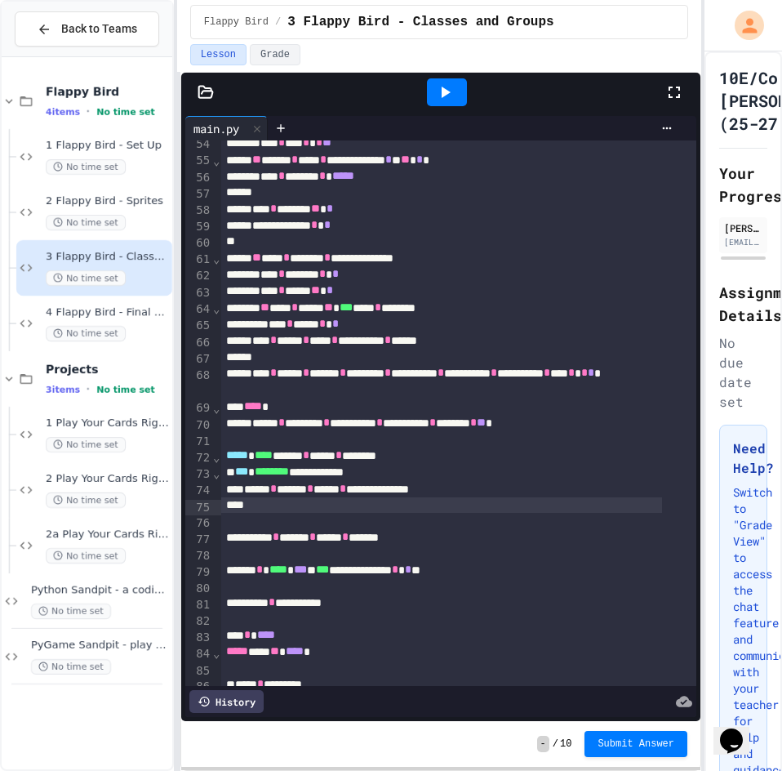
click at [256, 510] on div at bounding box center [441, 505] width 441 height 16
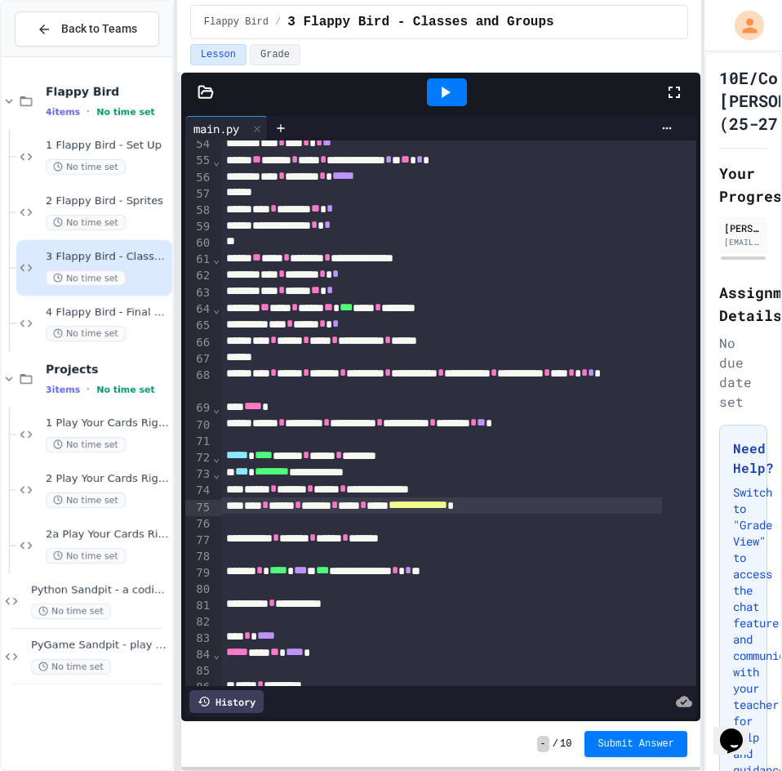
click at [576, 514] on div "**********" at bounding box center [441, 505] width 441 height 16
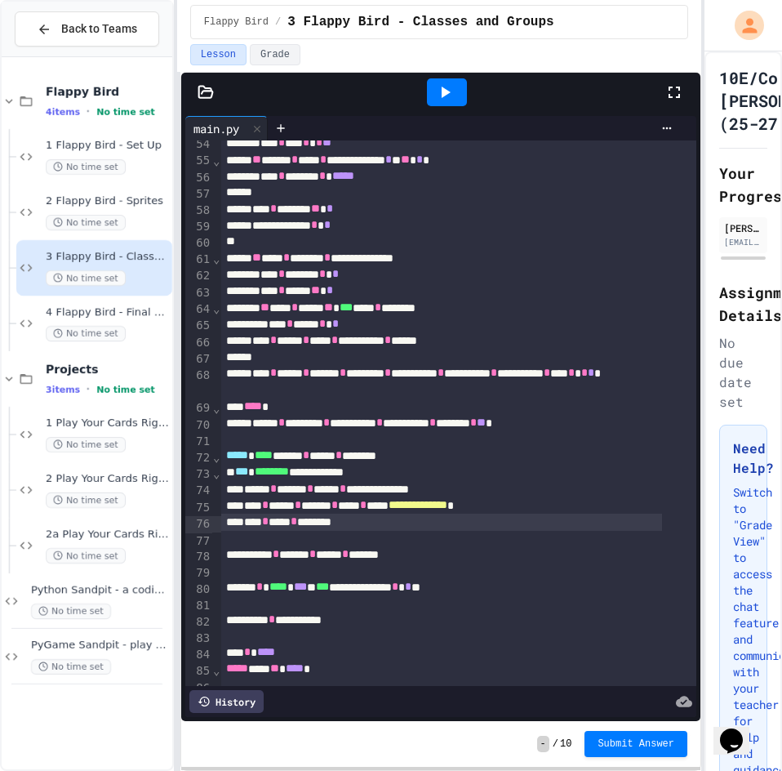
click at [248, 524] on div "**** * ***** * ********" at bounding box center [441, 522] width 441 height 16
click at [490, 536] on div at bounding box center [458, 539] width 475 height 16
click at [489, 525] on div "**** * **** * **** * ***** * ********" at bounding box center [441, 522] width 441 height 16
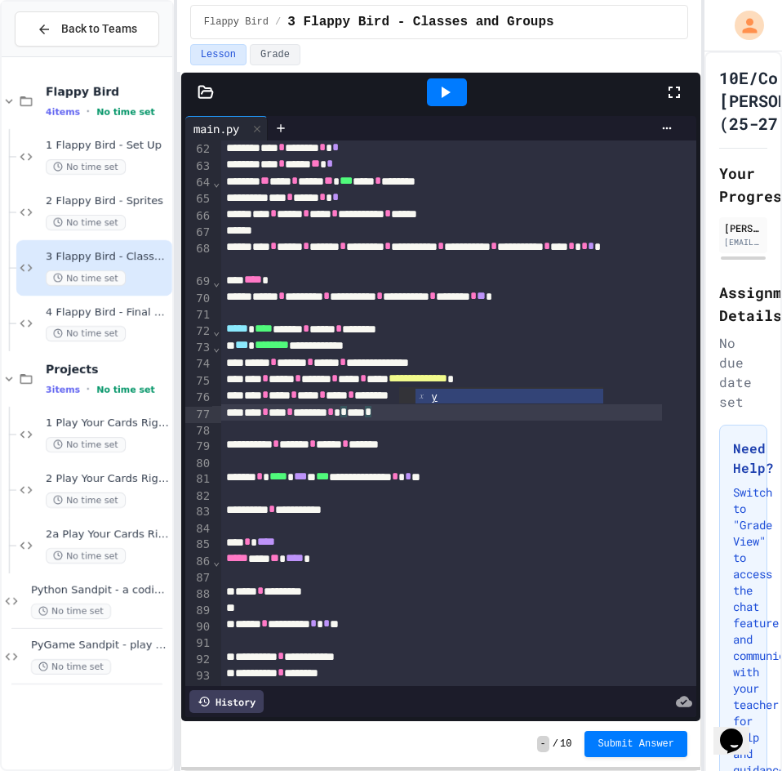
scroll to position [1061, 0]
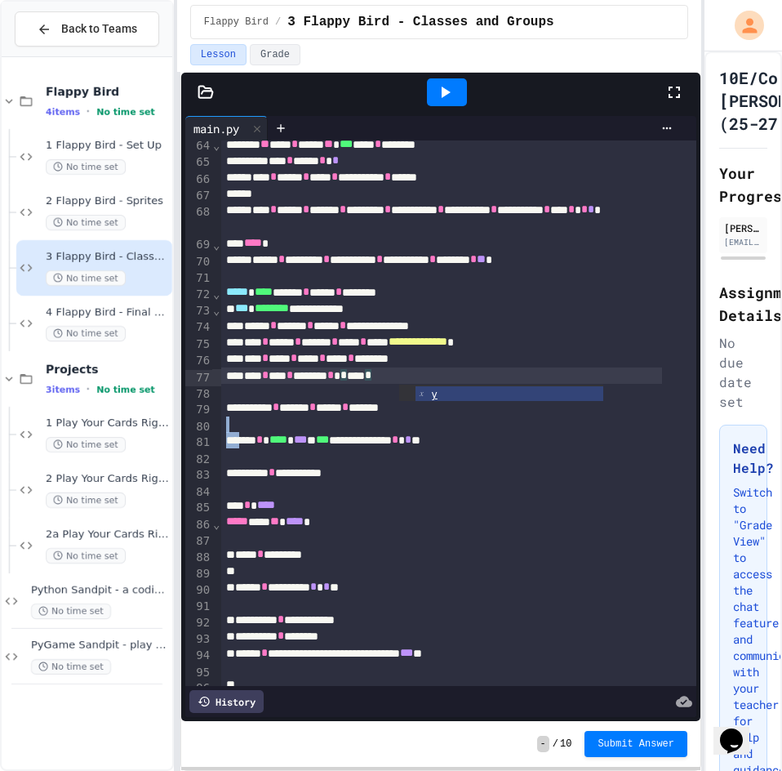
click at [243, 434] on div "**********" at bounding box center [458, 68] width 475 height 1978
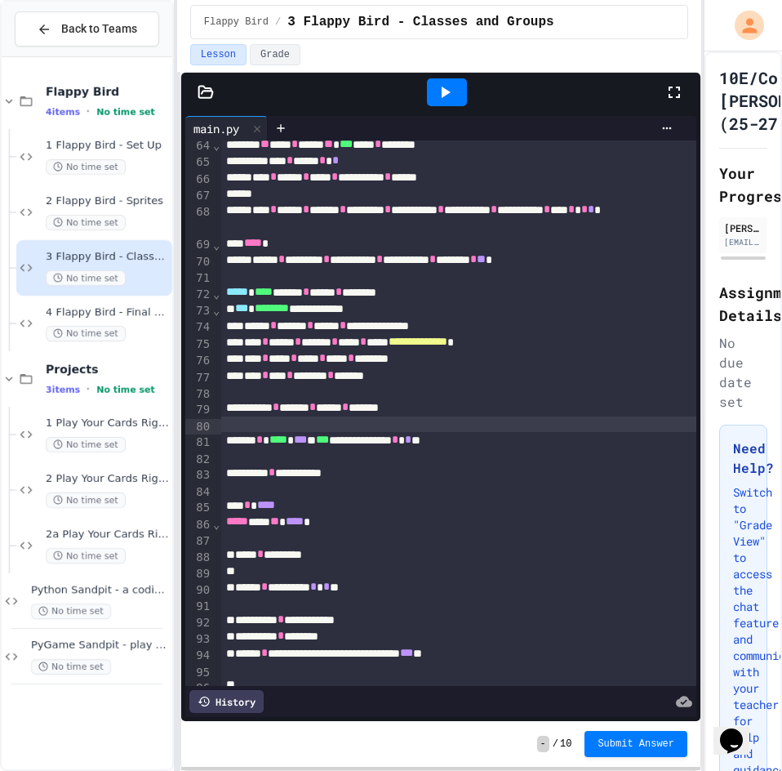
click at [243, 433] on div at bounding box center [458, 424] width 475 height 16
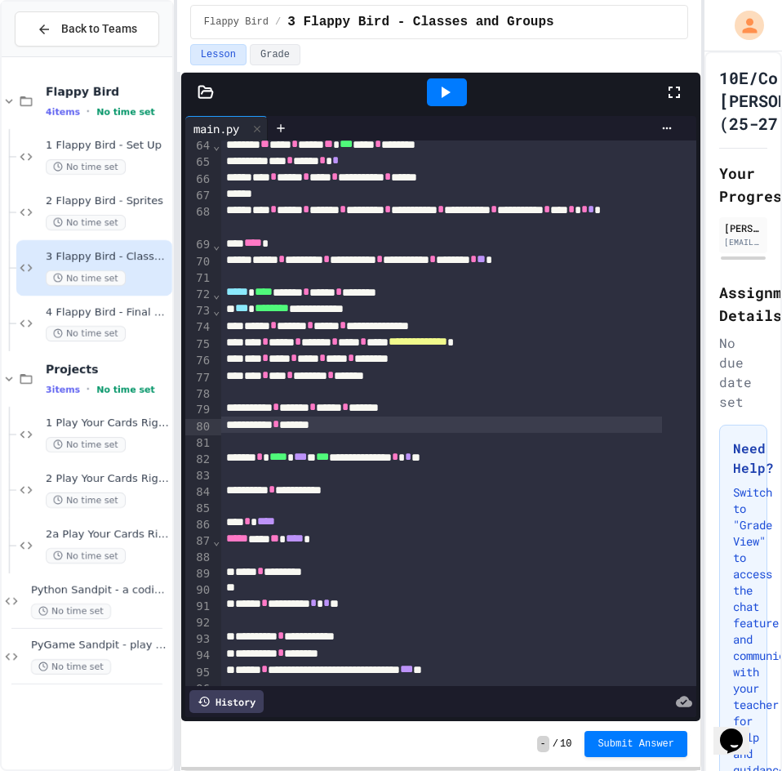
click at [398, 416] on div "**********" at bounding box center [441, 407] width 441 height 16
click at [367, 430] on div "**********" at bounding box center [441, 424] width 441 height 16
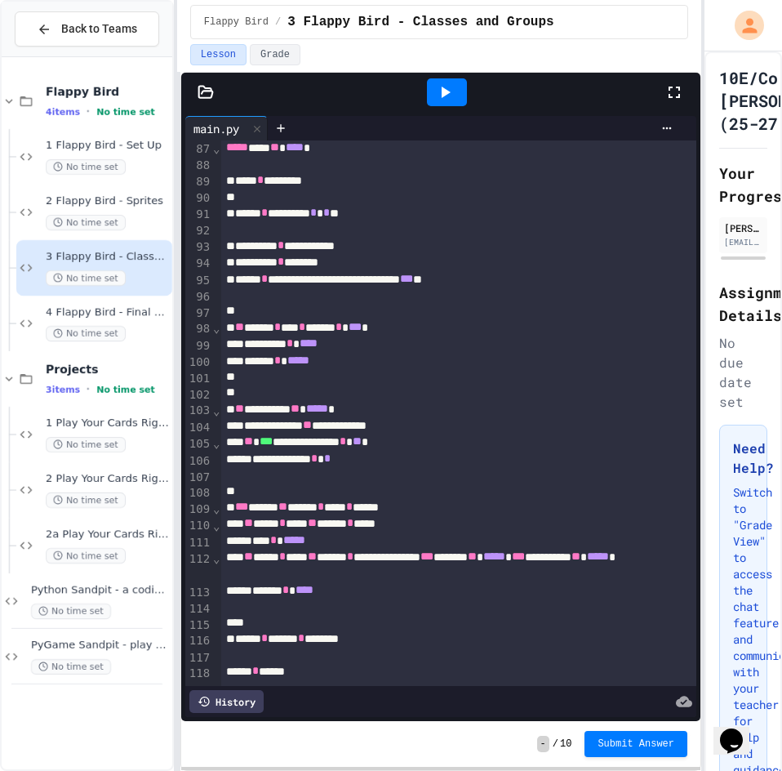
scroll to position [1478, 0]
